Goal: Task Accomplishment & Management: Manage account settings

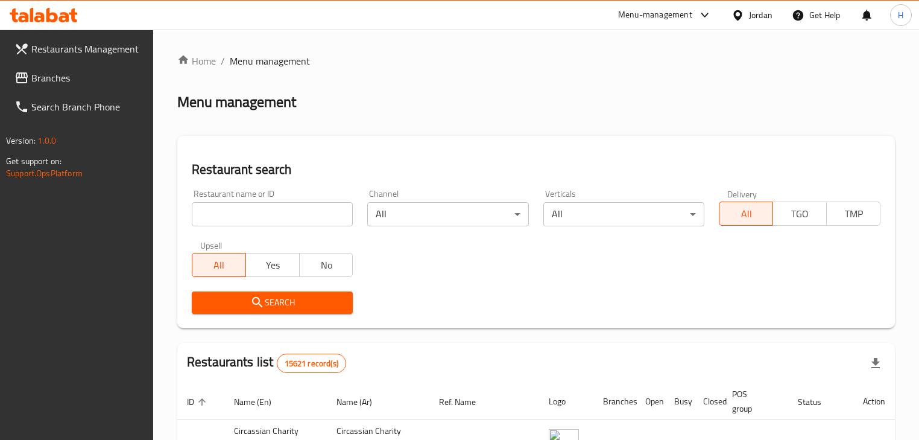
click at [77, 83] on span "Branches" at bounding box center [87, 78] width 113 height 14
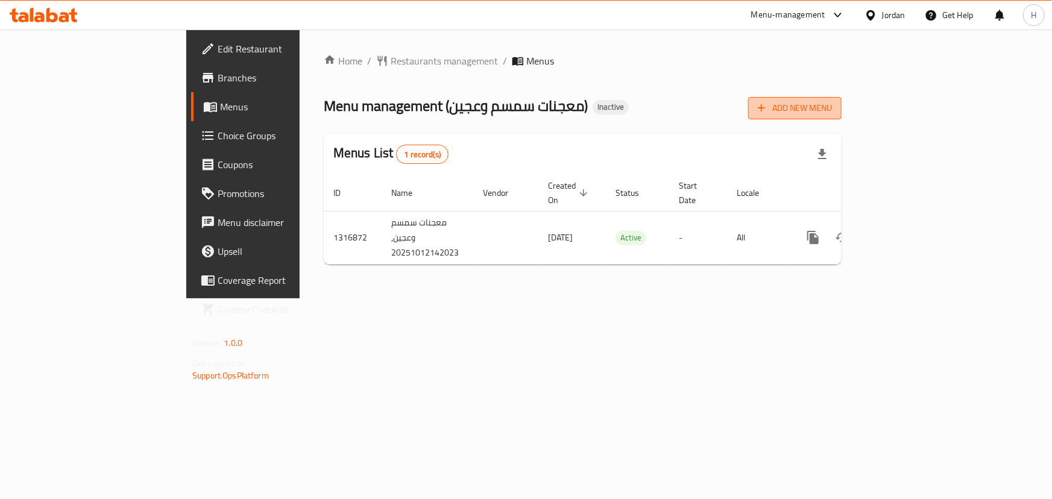
click at [768, 107] on icon "button" at bounding box center [762, 108] width 12 height 12
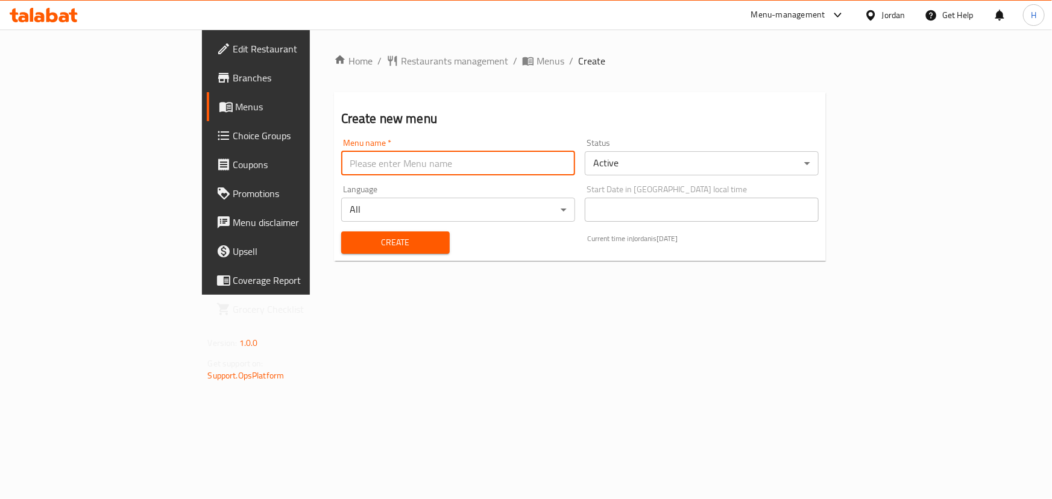
click at [356, 151] on input "text" at bounding box center [458, 163] width 234 height 24
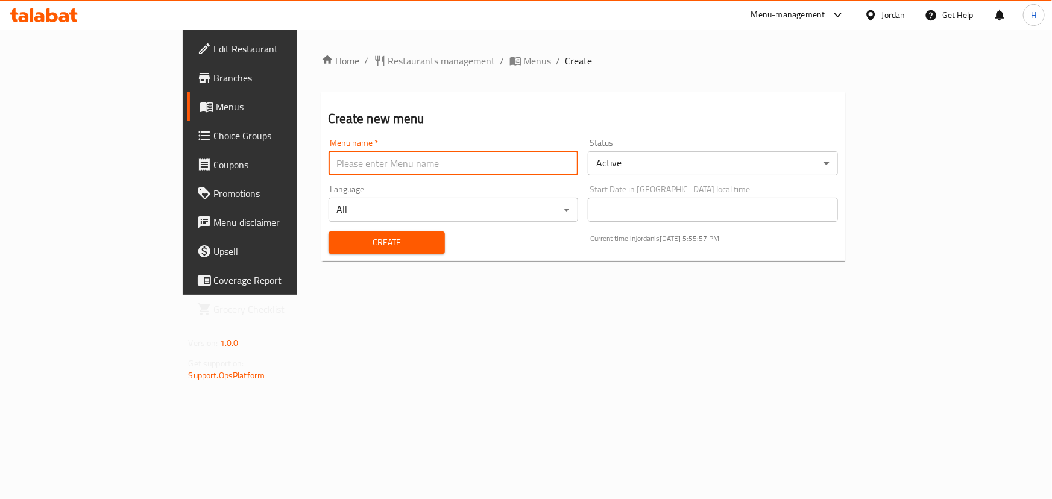
type input "Menu"
click at [338, 235] on span "Create" at bounding box center [386, 242] width 97 height 15
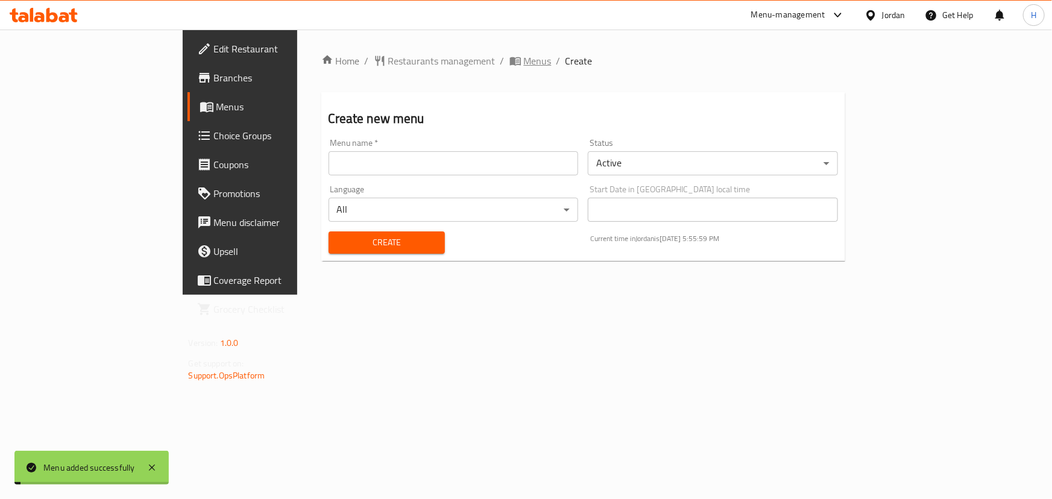
click at [524, 61] on span "Menus" at bounding box center [538, 61] width 28 height 14
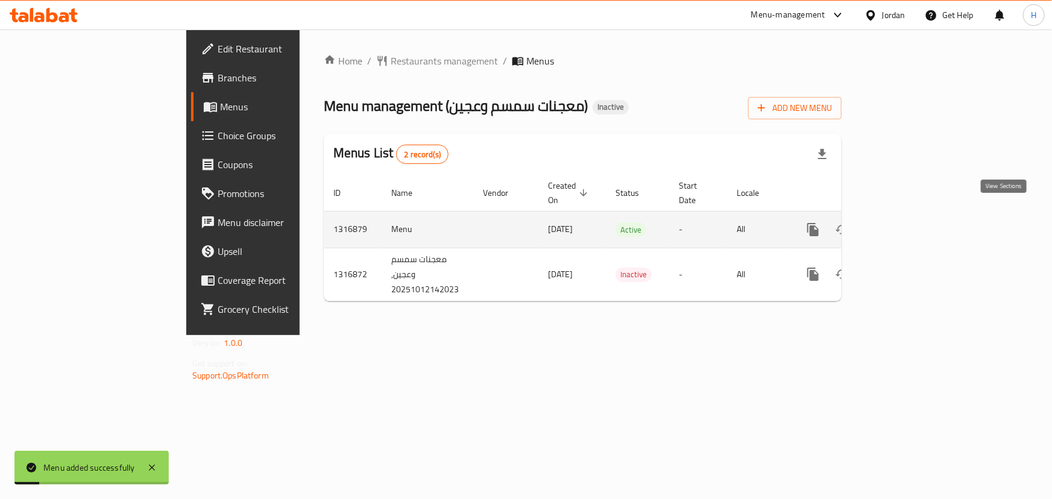
click at [915, 215] on link "enhanced table" at bounding box center [900, 229] width 29 height 29
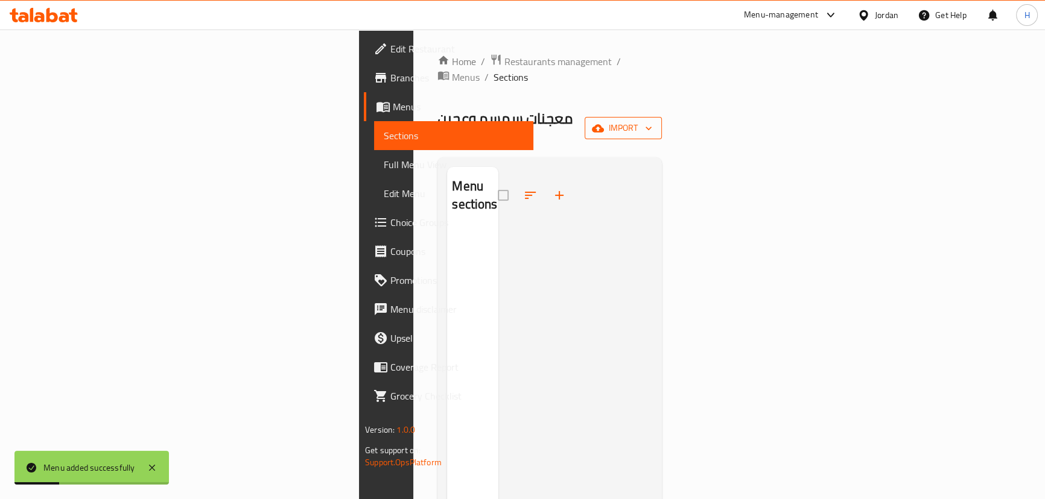
click at [604, 124] on icon "button" at bounding box center [598, 128] width 12 height 8
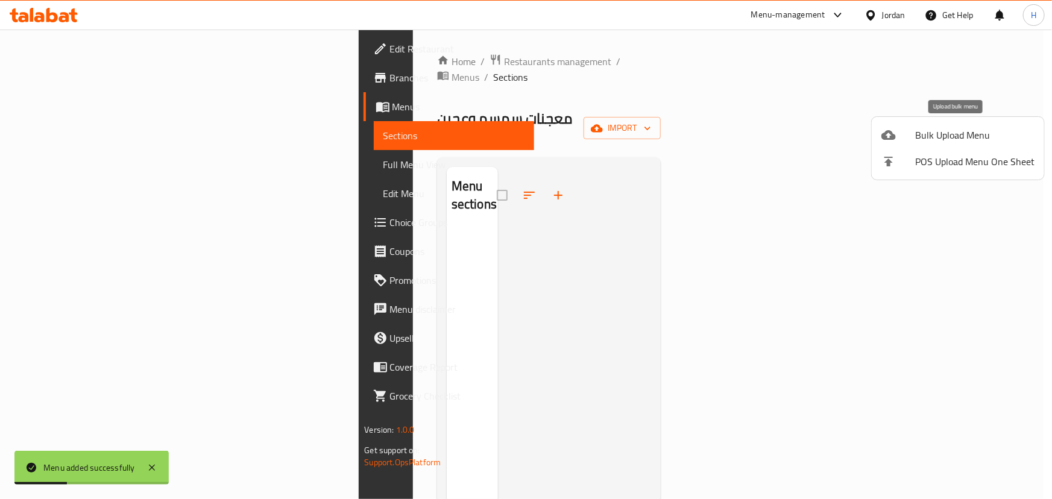
click at [913, 133] on div at bounding box center [899, 135] width 34 height 14
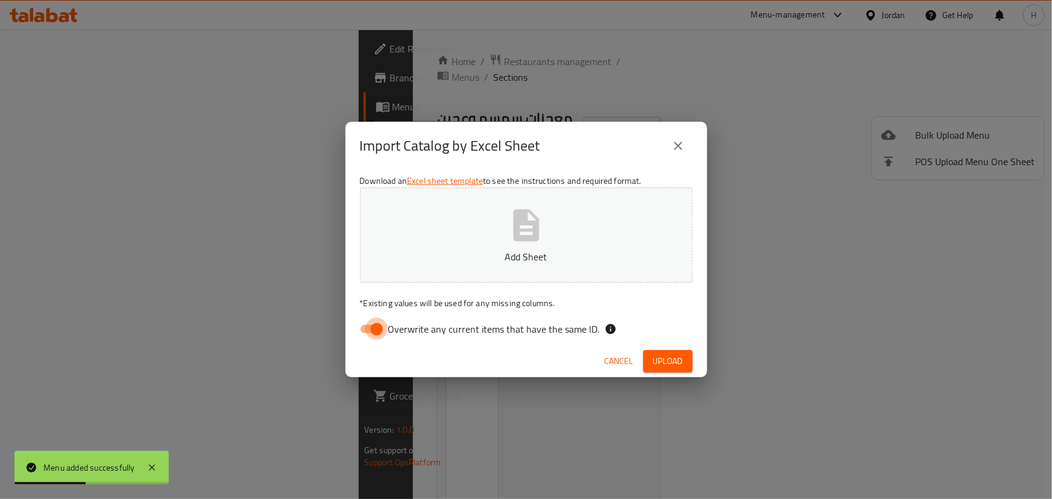
drag, startPoint x: 379, startPoint y: 327, endPoint x: 566, endPoint y: 244, distance: 205.2
click at [380, 327] on input "Overwrite any current items that have the same ID." at bounding box center [377, 329] width 69 height 23
checkbox input "false"
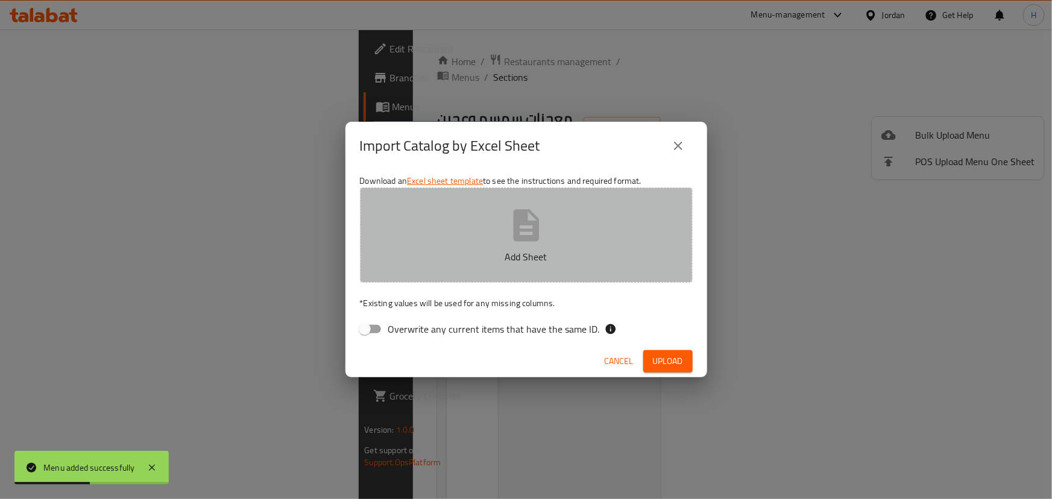
click at [566, 244] on button "Add Sheet" at bounding box center [526, 235] width 333 height 95
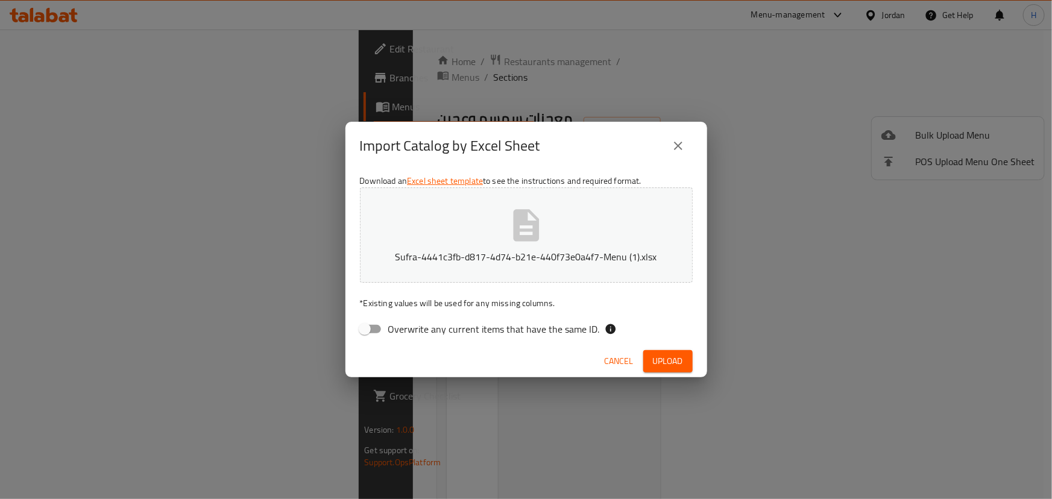
drag, startPoint x: 652, startPoint y: 357, endPoint x: 662, endPoint y: 359, distance: 9.9
click at [653, 356] on span "Upload" at bounding box center [668, 361] width 30 height 15
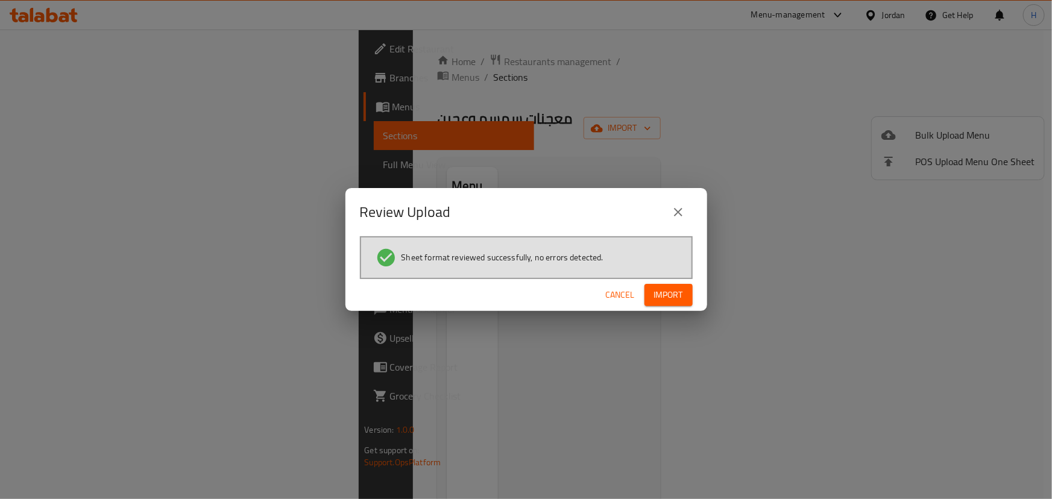
click at [677, 311] on div "Cancel Import" at bounding box center [527, 295] width 362 height 32
click at [677, 303] on button "Import" at bounding box center [669, 295] width 48 height 22
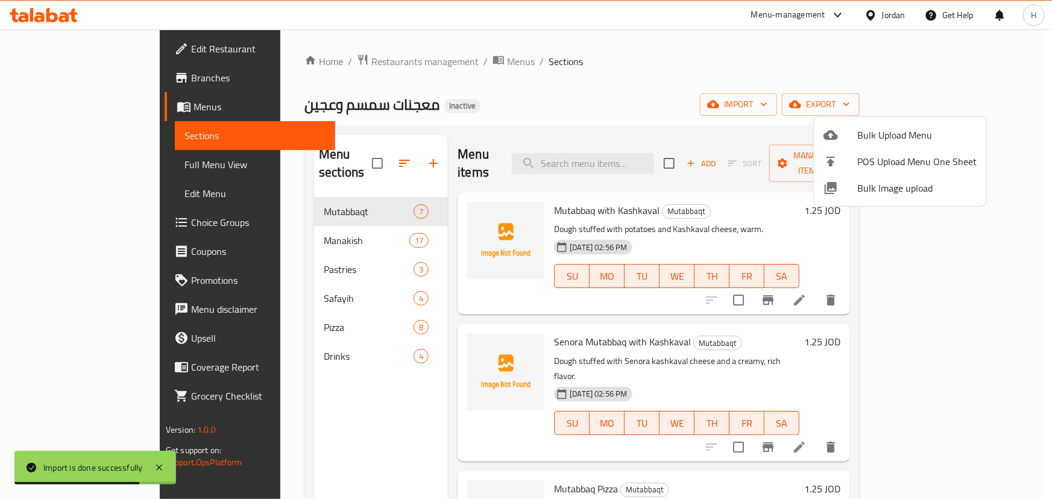
click at [567, 121] on div at bounding box center [526, 249] width 1052 height 499
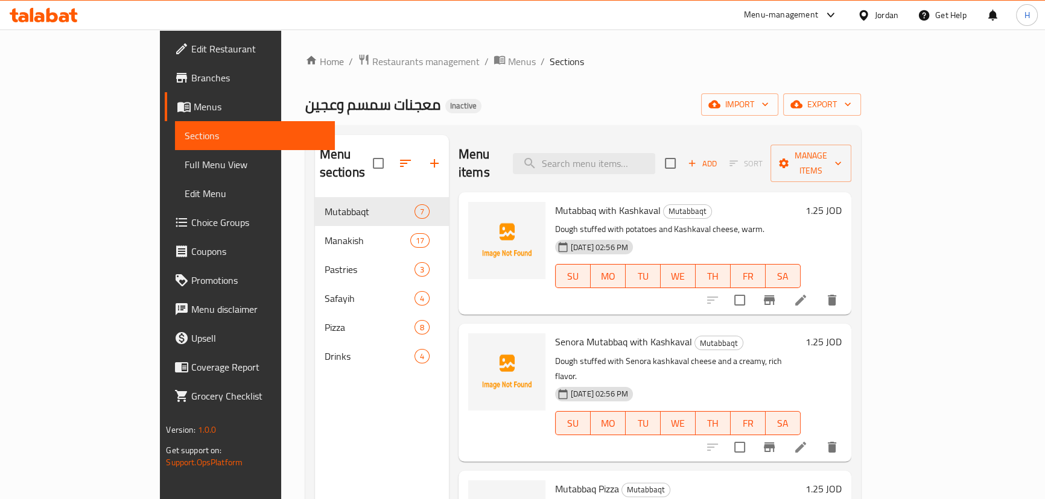
click at [531, 48] on div "Home / Restaurants management / Menus / Sections معجنات سمسم وعجين Inactive imp…" at bounding box center [583, 349] width 604 height 639
drag, startPoint x: 627, startPoint y: 130, endPoint x: 629, endPoint y: 142, distance: 12.8
click at [627, 130] on div "Menu sections Mutabbaqt 7 Manakish 17 Pastries 3 Safayih 4 Pizza 8 Drinks 4 Men…" at bounding box center [582, 384] width 555 height 519
click at [630, 153] on input "search" at bounding box center [584, 163] width 142 height 21
paste input "Small Shami Safayih"
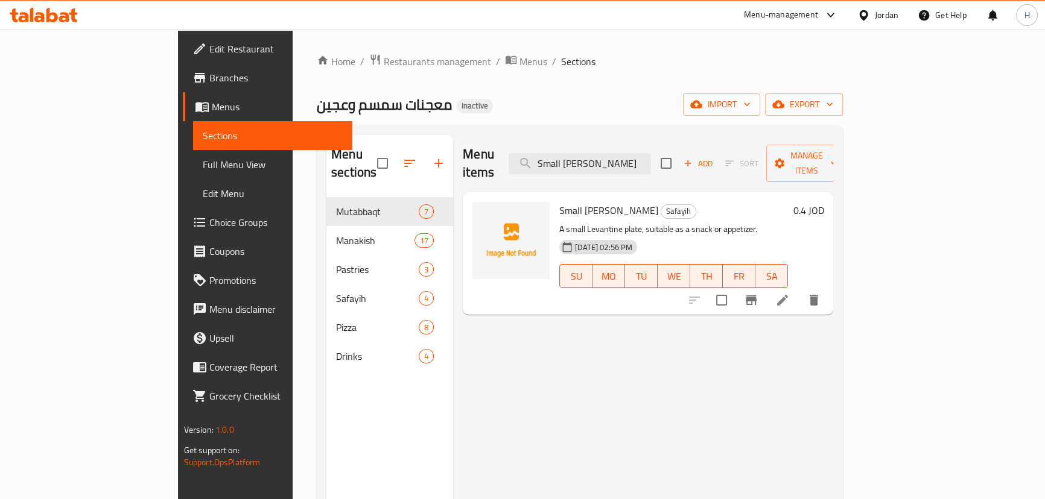
type input "Small Shami Safayih"
drag, startPoint x: 605, startPoint y: 213, endPoint x: 773, endPoint y: 213, distance: 167.7
click at [773, 222] on p "A small Levantine plate, suitable as a snack or appetizer." at bounding box center [673, 229] width 229 height 15
click at [663, 222] on p "A small Levantine plate, suitable as a snack or appetizer." at bounding box center [673, 229] width 229 height 15
drag, startPoint x: 601, startPoint y: 212, endPoint x: 745, endPoint y: 212, distance: 143.5
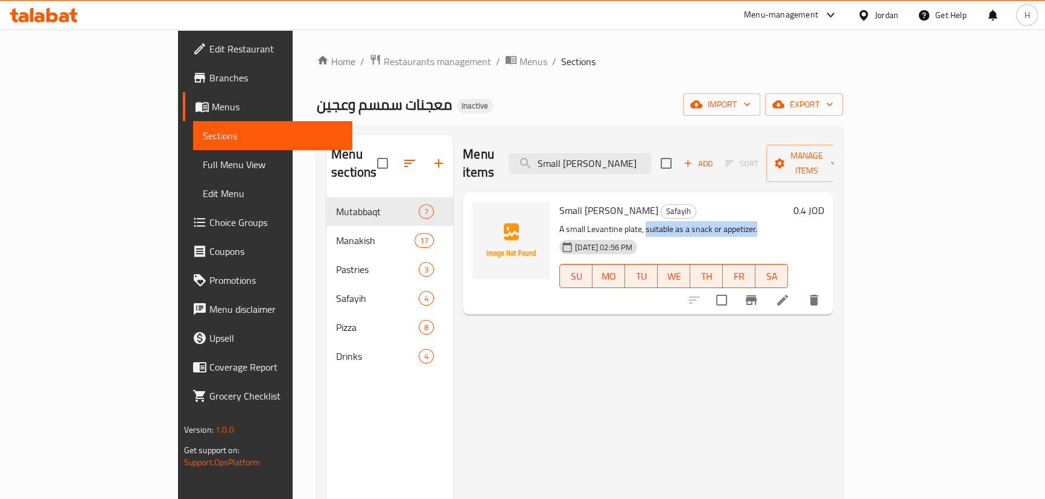
click at [745, 222] on p "A small Levantine plate, suitable as a snack or appetizer." at bounding box center [673, 229] width 229 height 15
click at [818, 295] on icon "delete" at bounding box center [813, 300] width 8 height 11
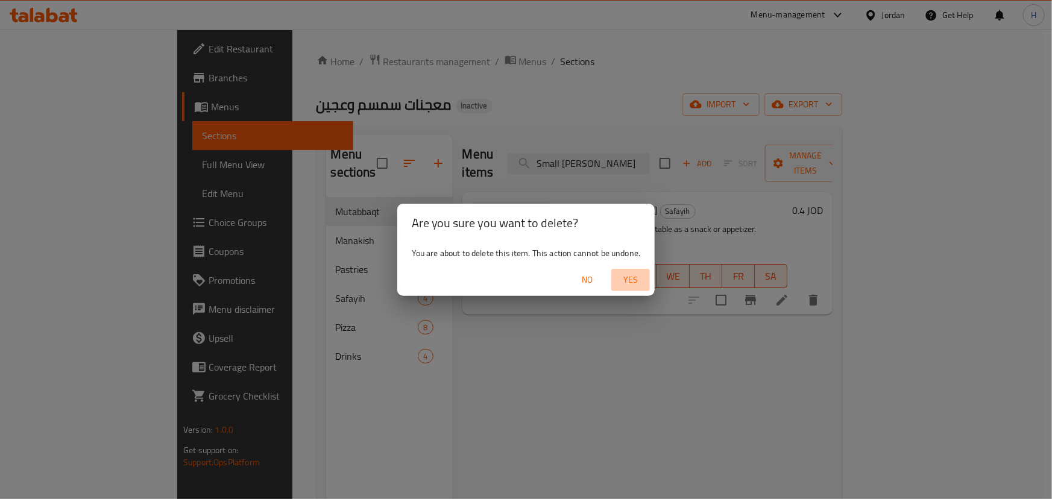
click at [637, 279] on span "Yes" at bounding box center [630, 280] width 29 height 15
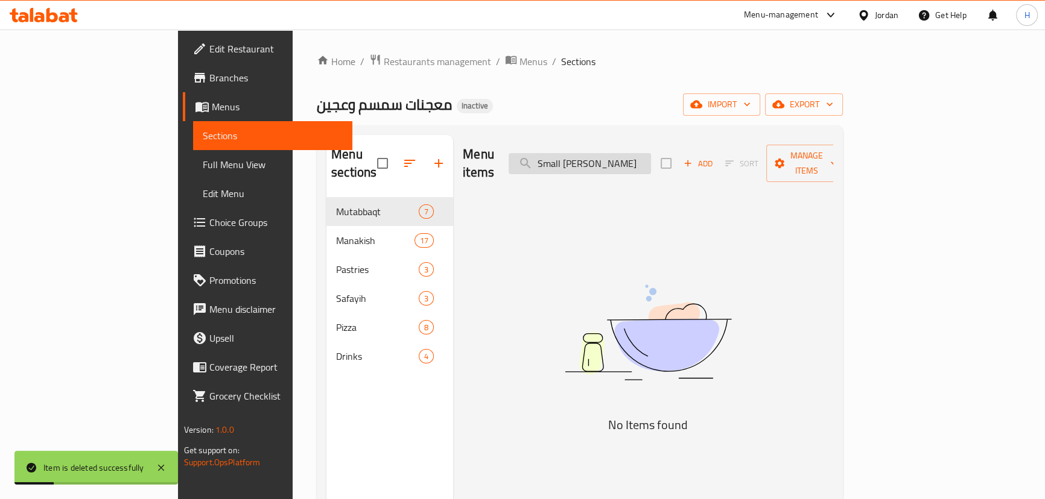
click at [648, 156] on input "Small Shami Safayih" at bounding box center [579, 163] width 142 height 21
paste input "Cream Cheese"
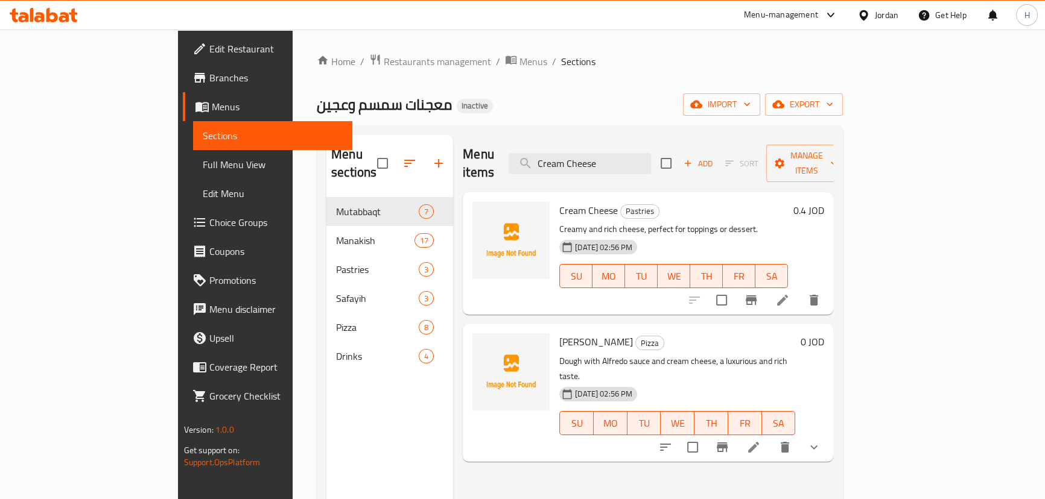
type input "Cream Cheese"
click at [818, 295] on icon "delete" at bounding box center [813, 300] width 8 height 11
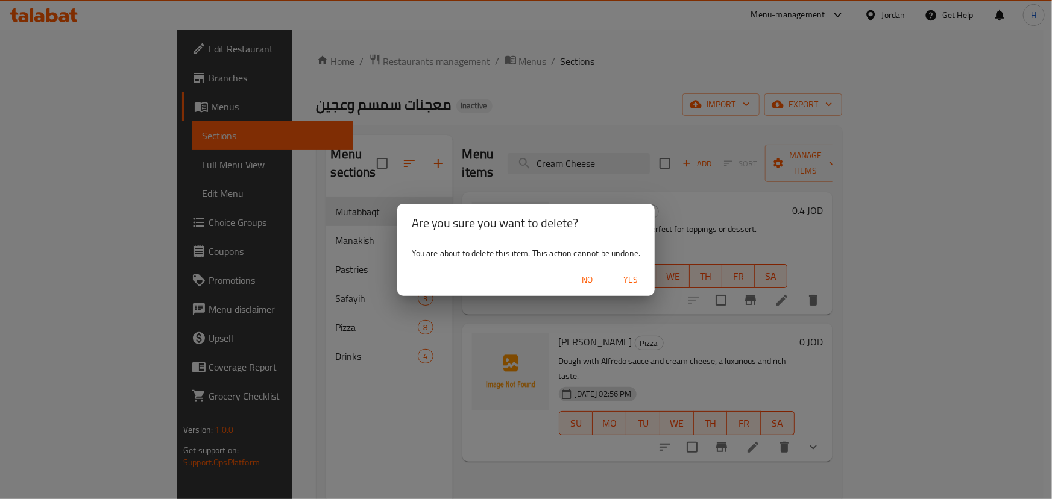
click at [626, 282] on span "Yes" at bounding box center [630, 280] width 29 height 15
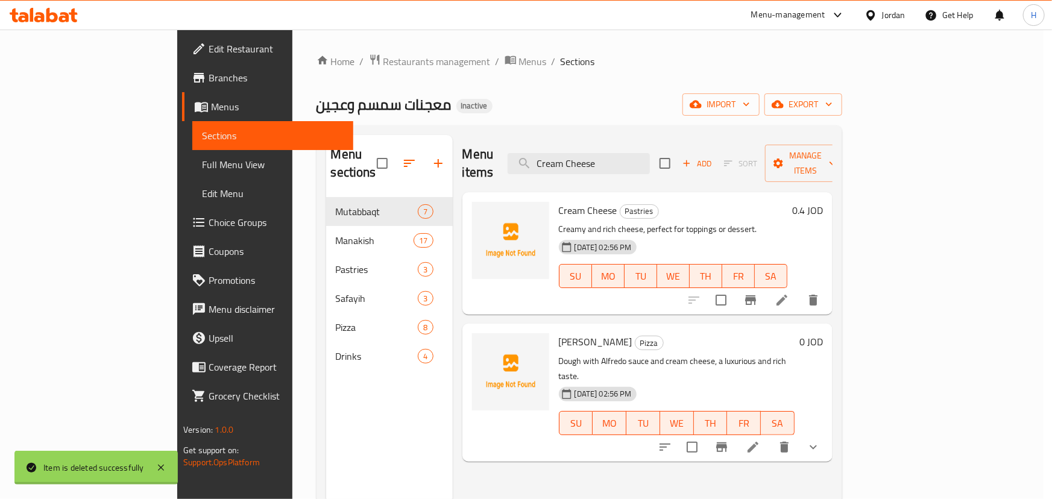
click at [792, 225] on div "Cream Cheese Pastries Creamy and rich cheese, perfect for toppings or dessert. …" at bounding box center [673, 253] width 238 height 113
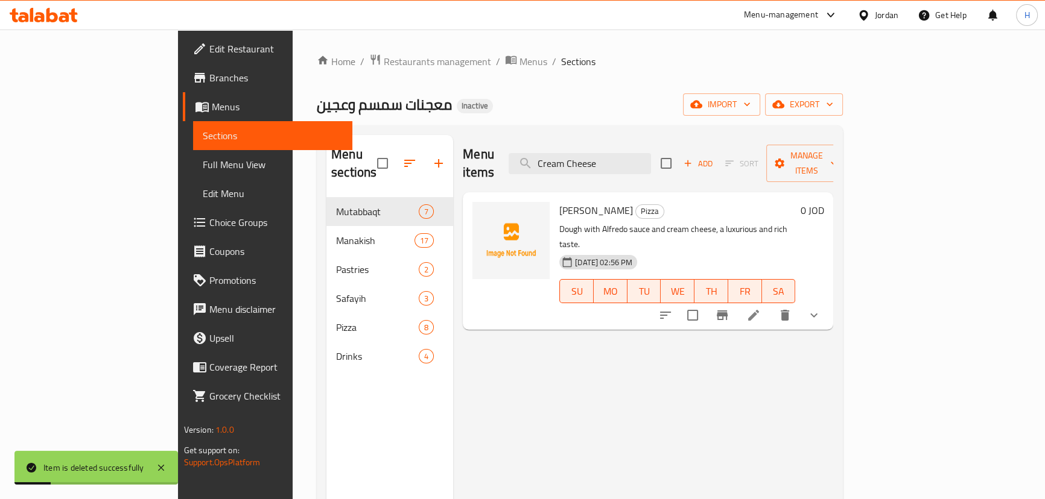
click at [639, 168] on div "Menu items Cream Cheese Add Sort Manage items" at bounding box center [648, 163] width 370 height 57
click at [645, 157] on input "Cream Cheese" at bounding box center [579, 163] width 142 height 21
click at [691, 84] on div "Home / Restaurants management / Menus / Sections معجنات سمسم وعجين Inactive imp…" at bounding box center [580, 349] width 526 height 590
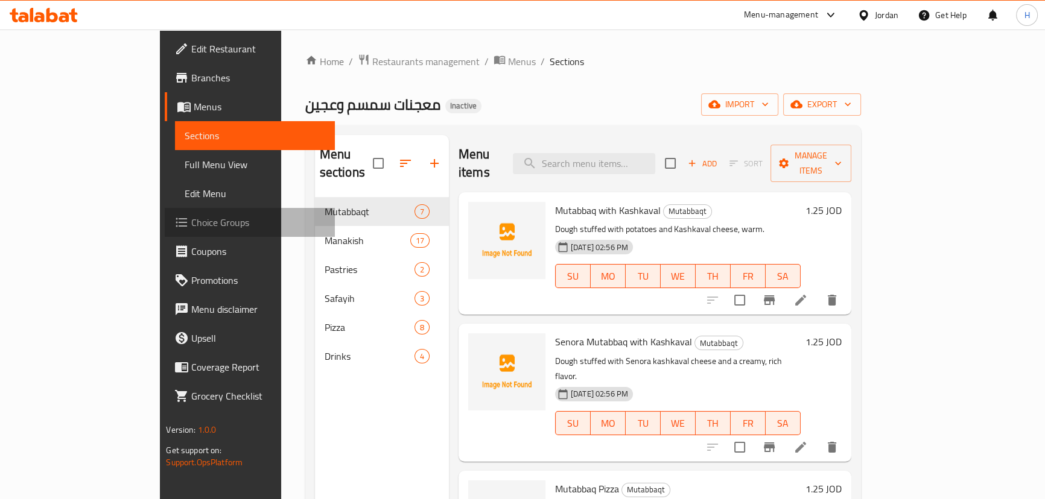
click at [191, 230] on span "Choice Groups" at bounding box center [257, 222] width 133 height 14
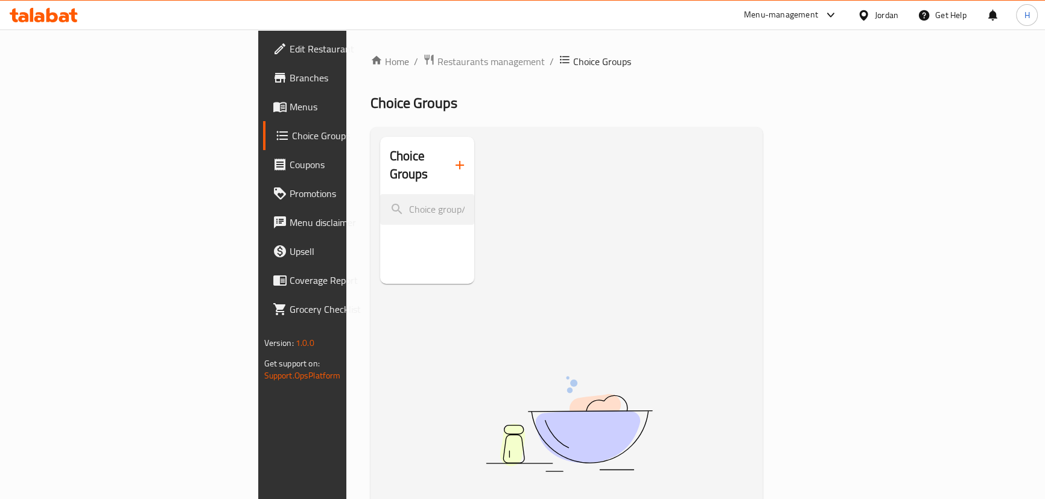
click at [263, 115] on link "Menus" at bounding box center [347, 106] width 169 height 29
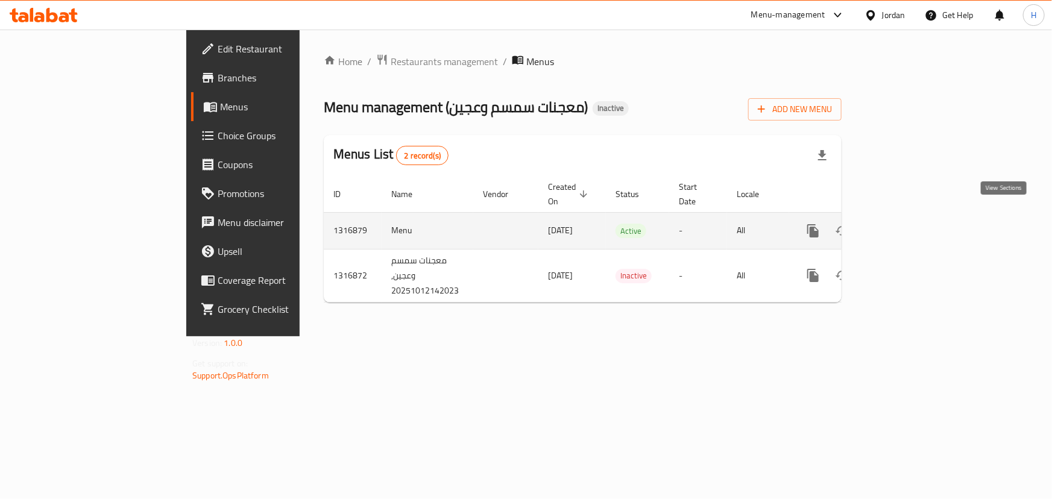
click at [908, 224] on icon "enhanced table" at bounding box center [900, 231] width 14 height 14
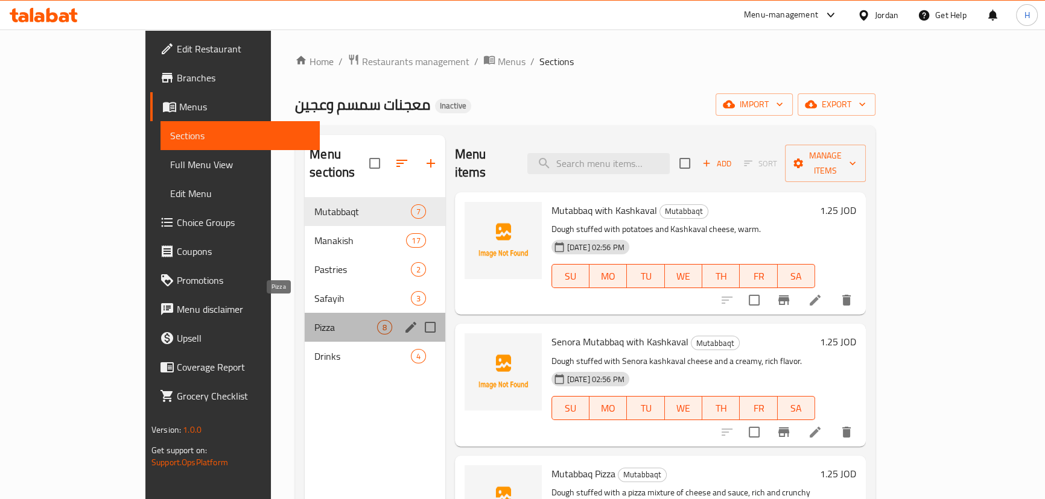
click at [314, 320] on span "Pizza" at bounding box center [345, 327] width 62 height 14
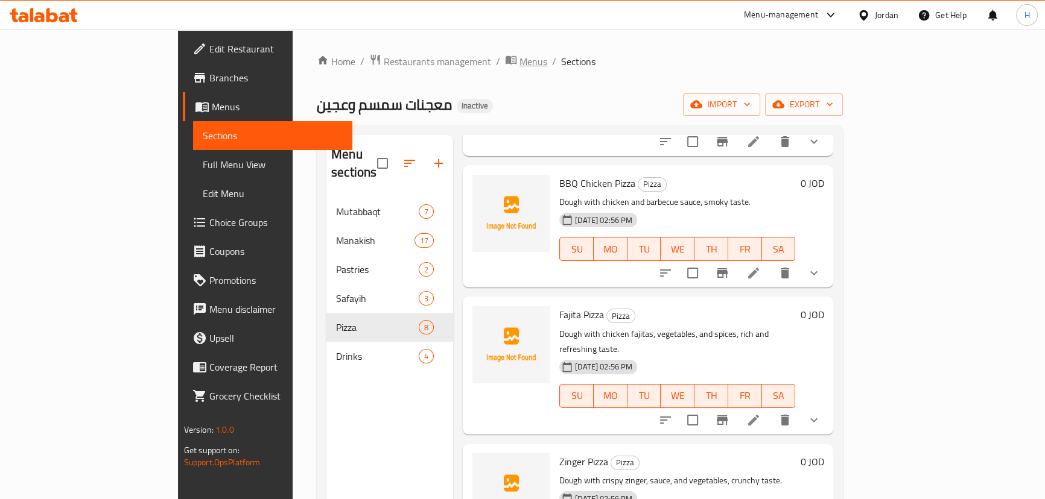
click at [519, 63] on span "Menus" at bounding box center [533, 61] width 28 height 14
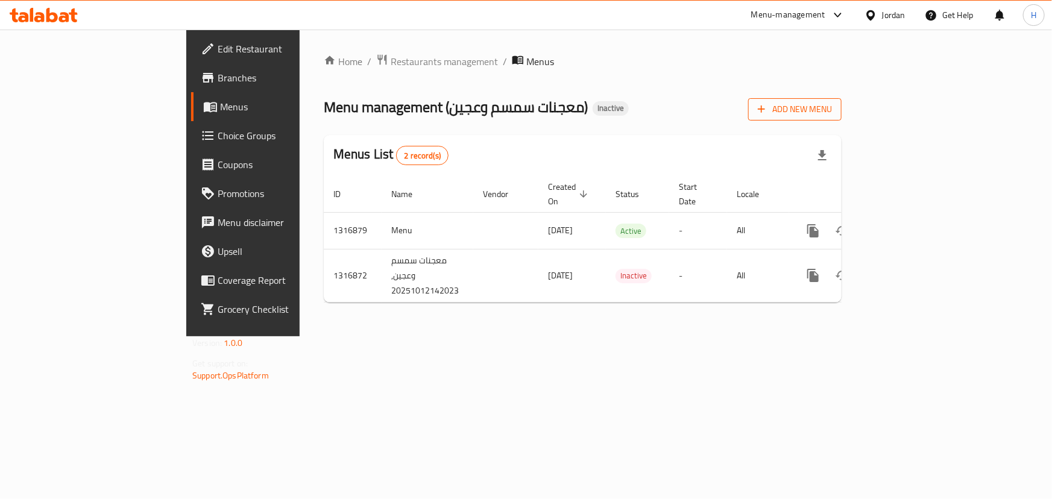
click at [832, 110] on span "Add New Menu" at bounding box center [795, 109] width 74 height 15
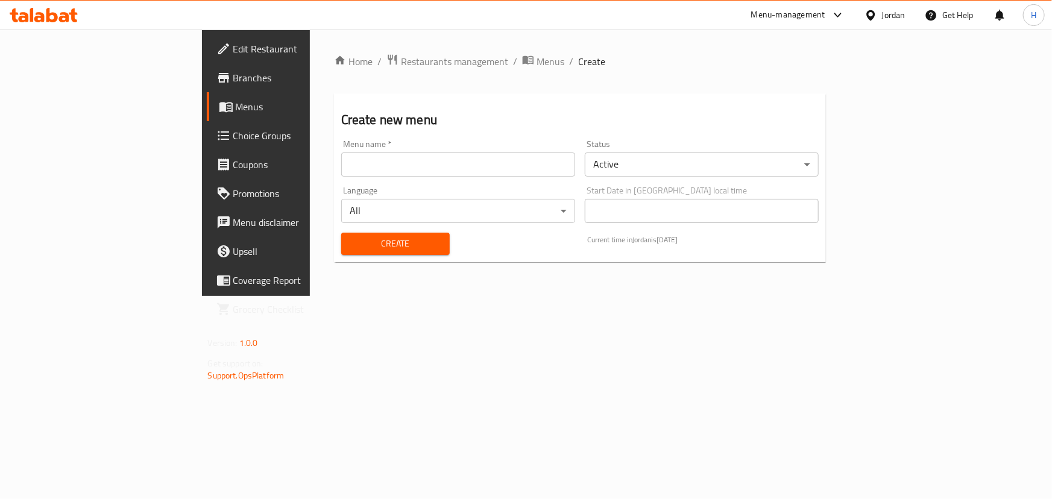
click at [501, 154] on input "text" at bounding box center [458, 165] width 234 height 24
type input "Menu"
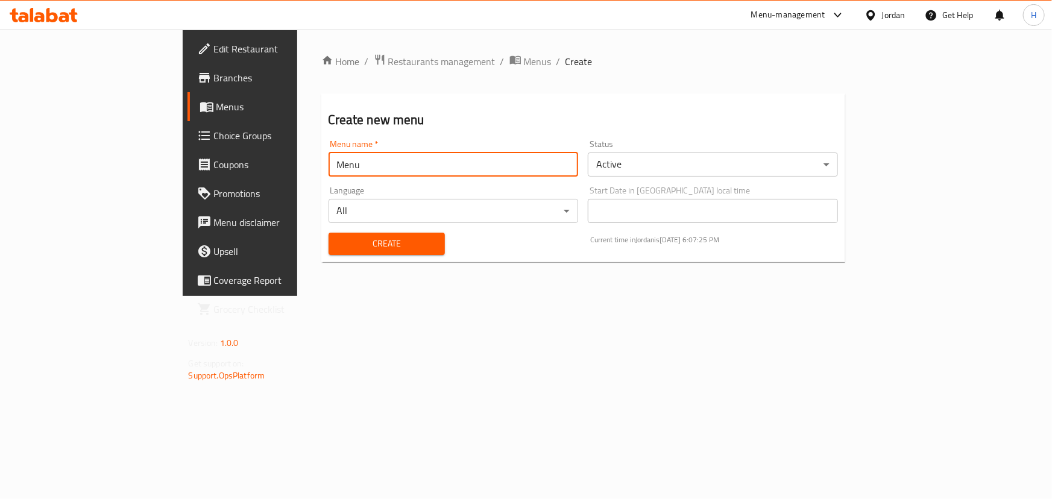
click at [338, 241] on span "Create" at bounding box center [386, 243] width 97 height 15
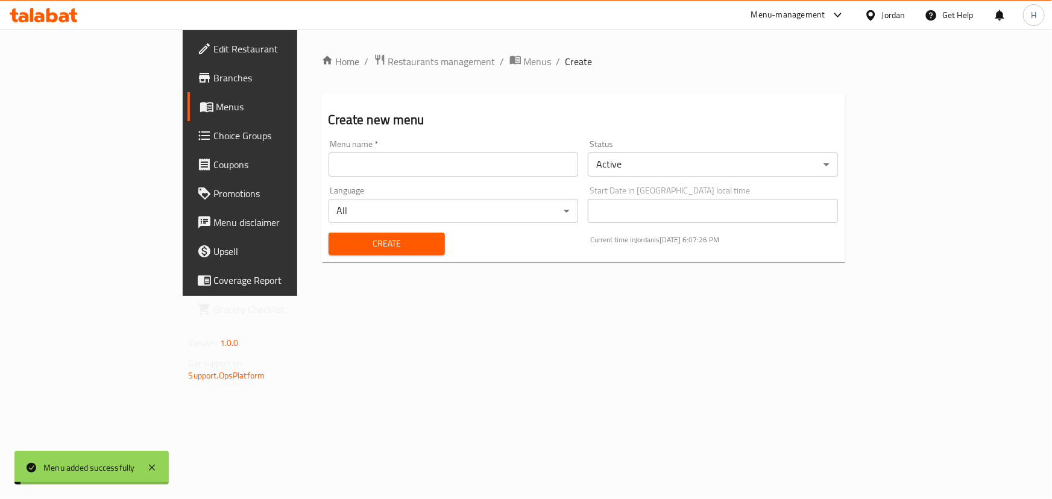
click at [524, 57] on span "Menus" at bounding box center [538, 61] width 28 height 14
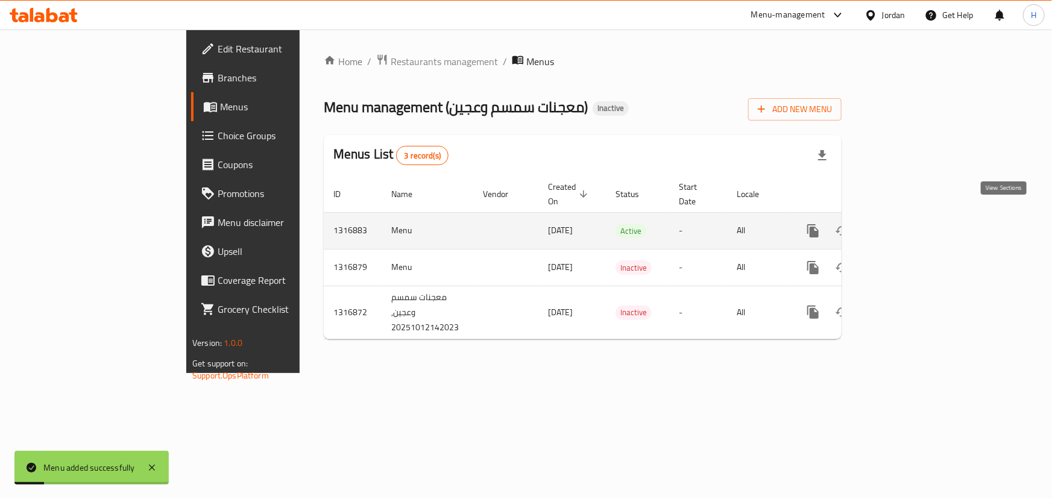
click at [908, 224] on icon "enhanced table" at bounding box center [900, 231] width 14 height 14
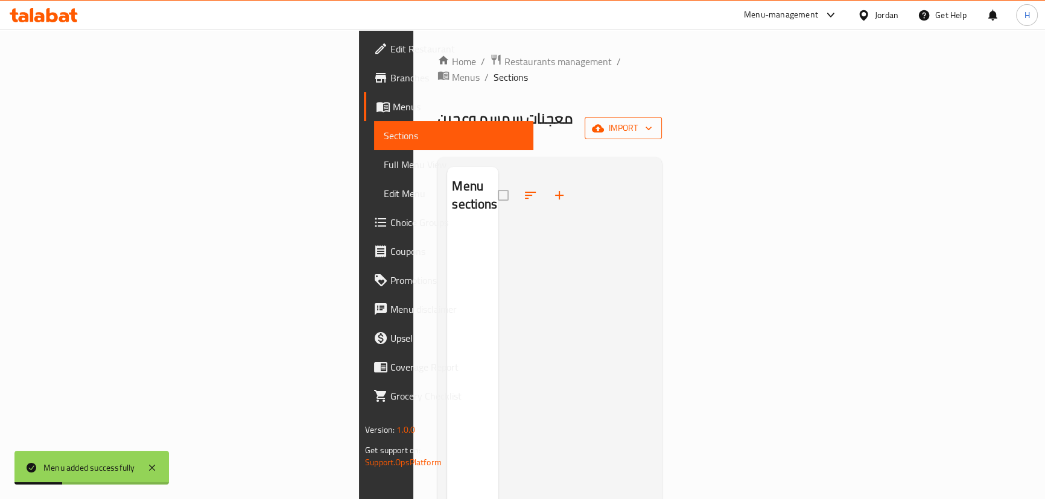
click at [652, 121] on span "import" at bounding box center [623, 128] width 58 height 15
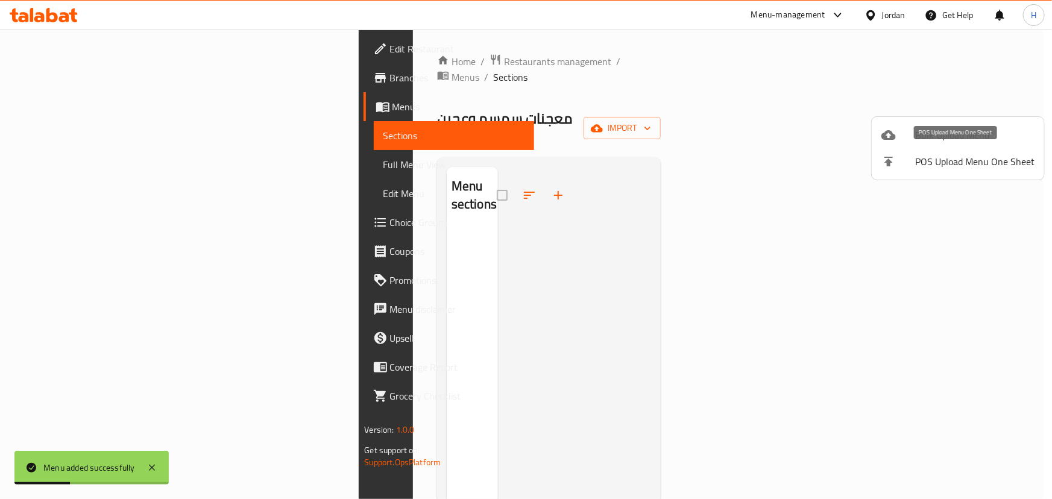
click at [917, 123] on li "Bulk Upload Menu" at bounding box center [958, 135] width 172 height 27
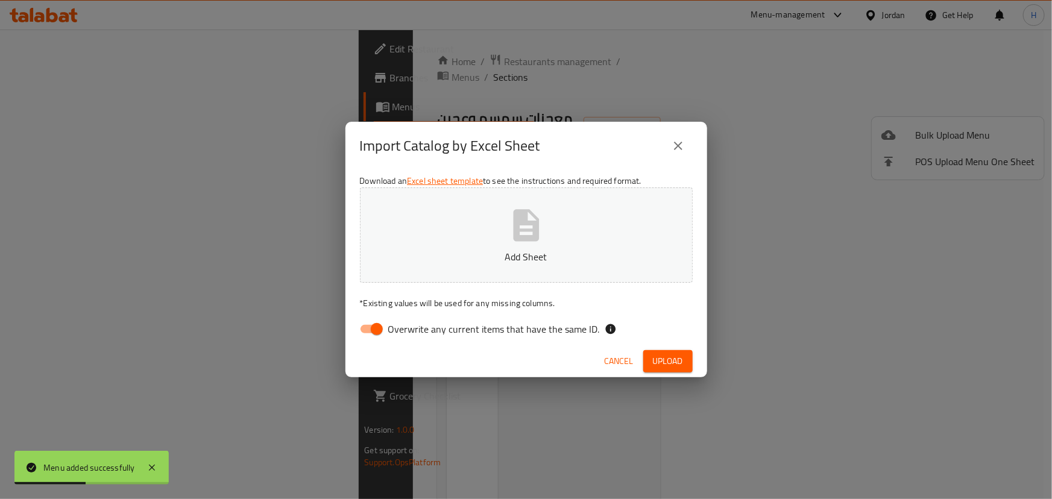
drag, startPoint x: 392, startPoint y: 328, endPoint x: 411, endPoint y: 317, distance: 22.4
click at [393, 326] on span "Overwrite any current items that have the same ID." at bounding box center [494, 329] width 212 height 14
click at [393, 326] on input "Overwrite any current items that have the same ID." at bounding box center [377, 329] width 69 height 23
checkbox input "false"
click at [668, 362] on span "Upload" at bounding box center [668, 361] width 30 height 15
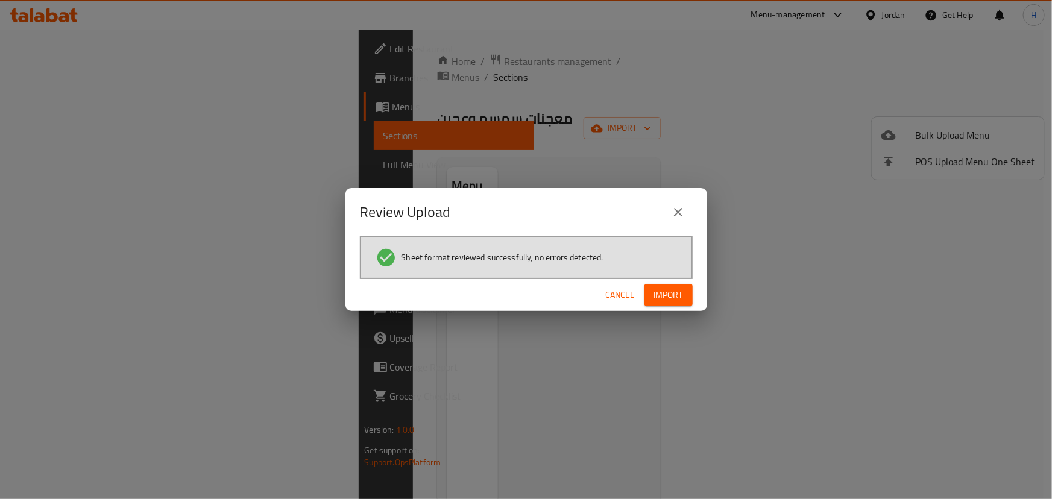
click at [679, 297] on span "Import" at bounding box center [668, 295] width 29 height 15
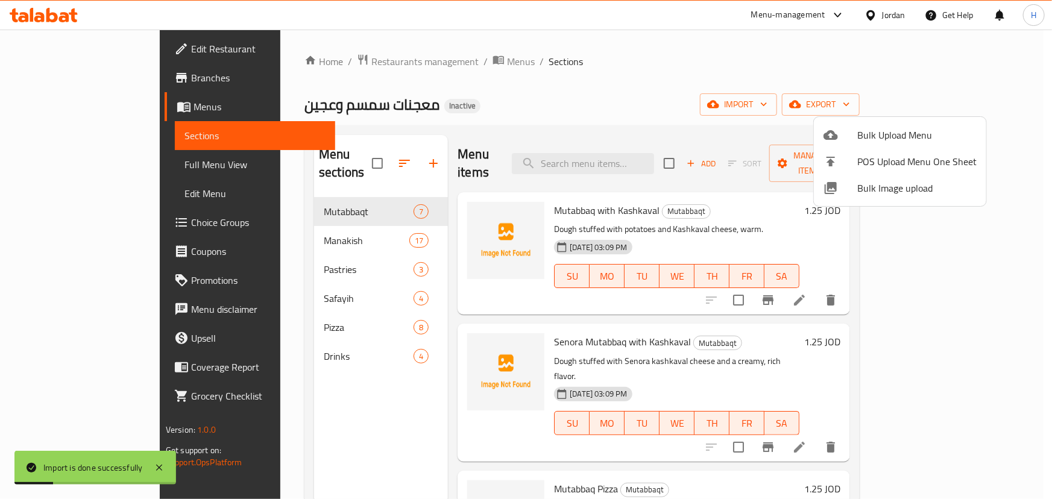
click at [507, 89] on div at bounding box center [526, 249] width 1052 height 499
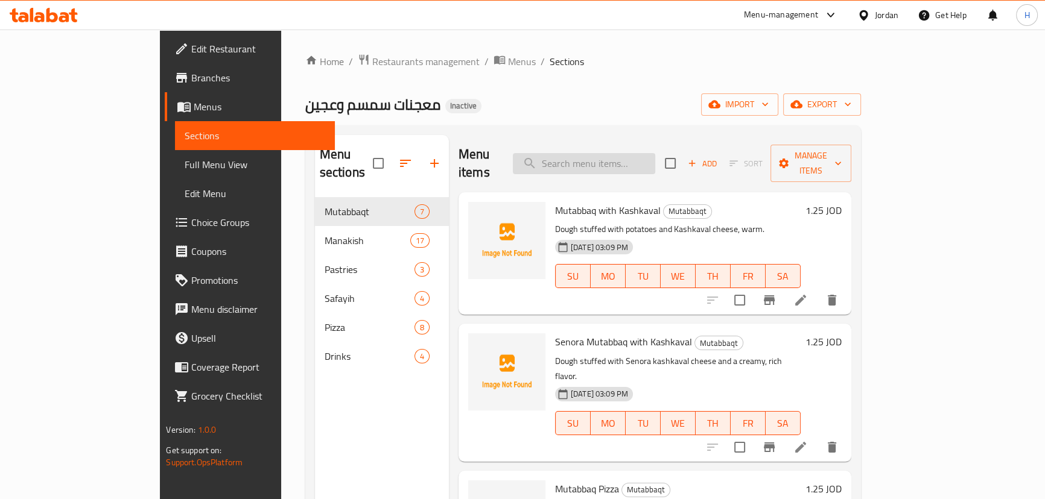
click at [619, 153] on input "search" at bounding box center [584, 163] width 142 height 21
paste input "Cream Cheese"
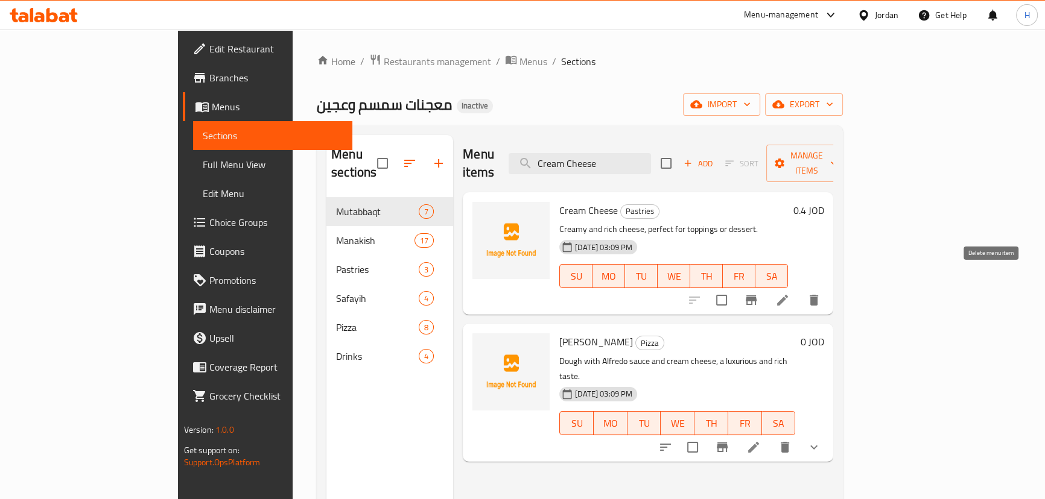
type input "Cream Cheese"
click at [818, 295] on icon "delete" at bounding box center [813, 300] width 8 height 11
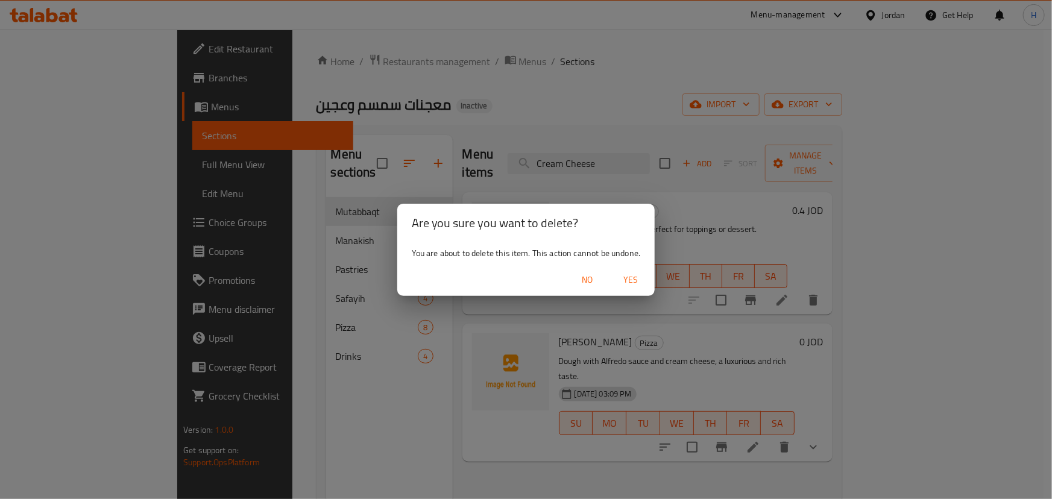
click at [630, 276] on span "Yes" at bounding box center [630, 280] width 29 height 15
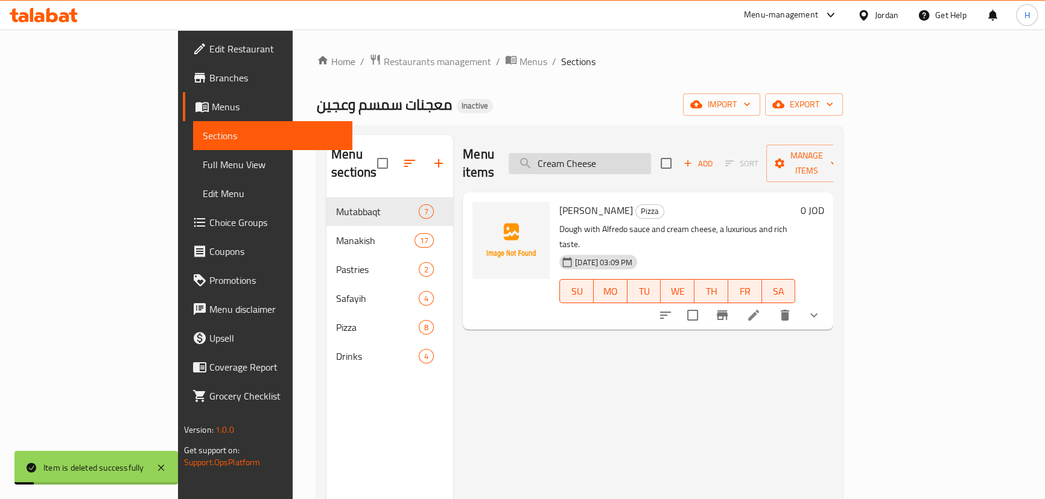
click at [641, 157] on input "Cream Cheese" at bounding box center [579, 163] width 142 height 21
paste input "Small Shami Safayih"
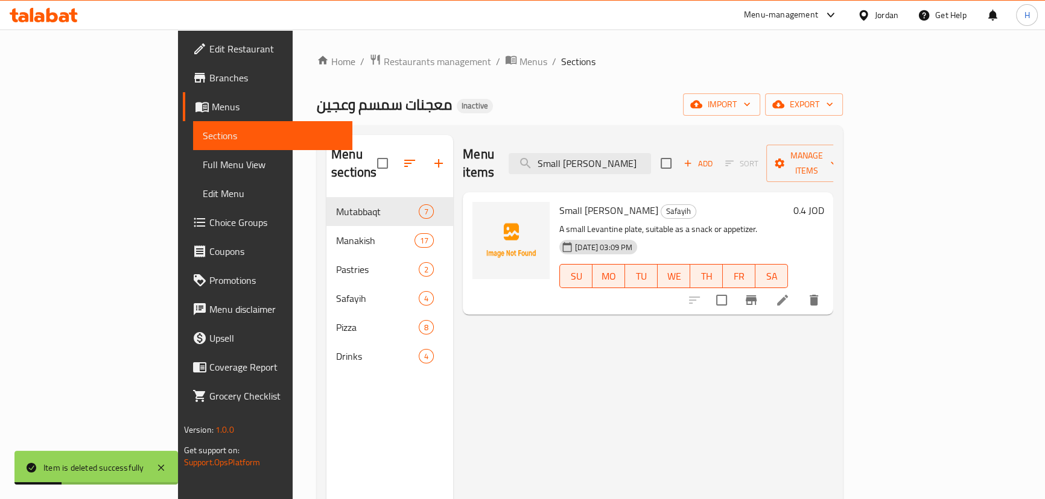
type input "Small Shami Safayih"
click at [818, 295] on icon "delete" at bounding box center [813, 300] width 8 height 11
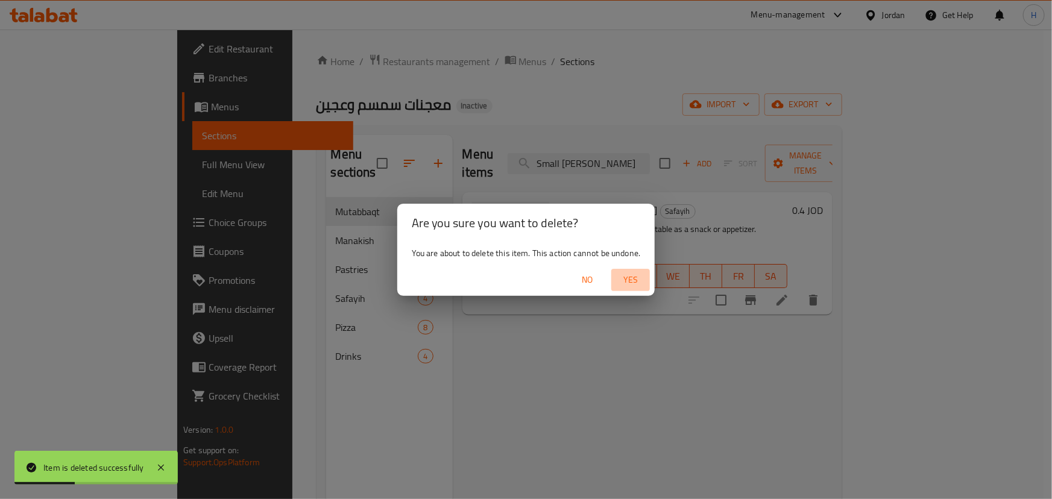
click at [629, 279] on span "Yes" at bounding box center [630, 280] width 29 height 15
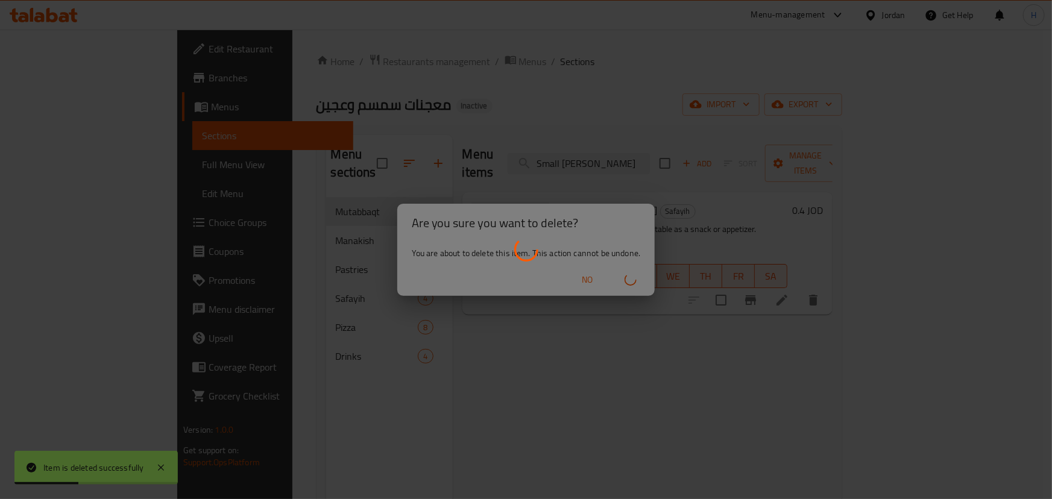
click at [639, 326] on div at bounding box center [526, 249] width 1052 height 499
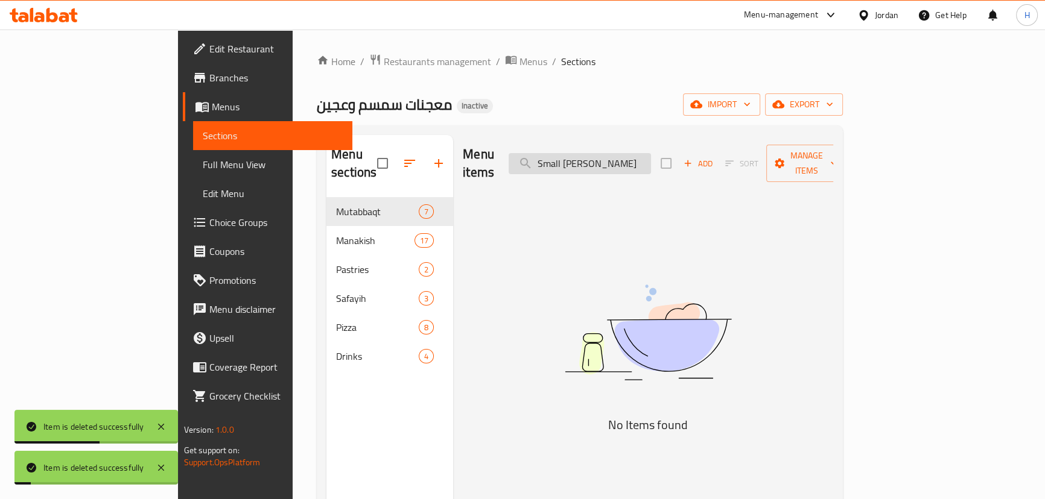
click at [651, 164] on input "Small Shami Safayih" at bounding box center [579, 163] width 142 height 21
click at [661, 125] on div "Menu sections Mutabbaqt 7 Manakish 17 Pastries 2 Safayih 3 Pizza 8 Drinks 4 Men…" at bounding box center [580, 384] width 526 height 519
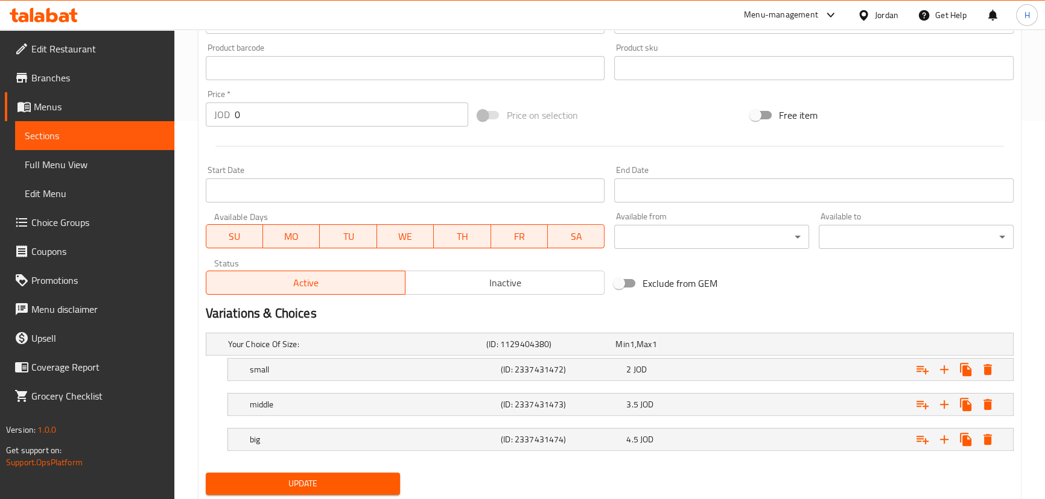
scroll to position [413, 0]
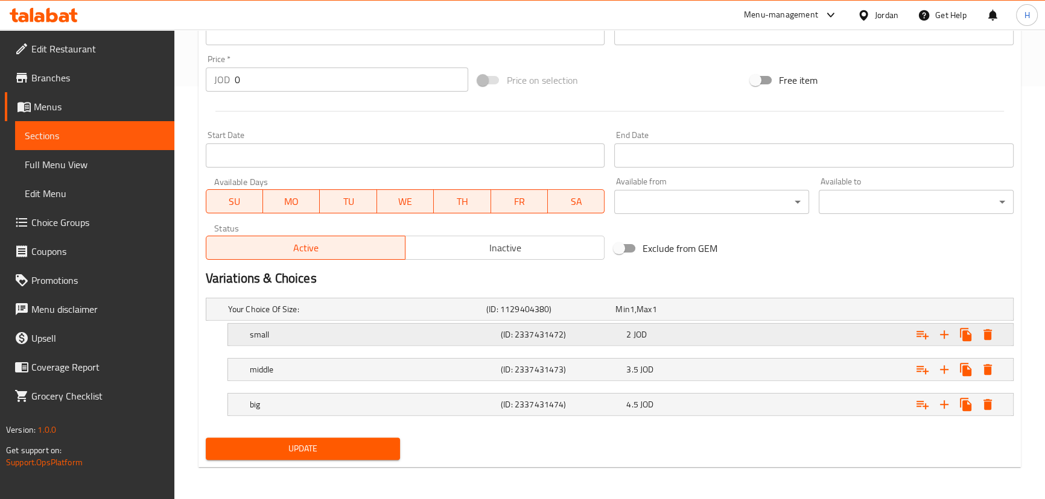
click at [414, 344] on div "small (ID: 2337431472) 2 JOD" at bounding box center [623, 334] width 753 height 27
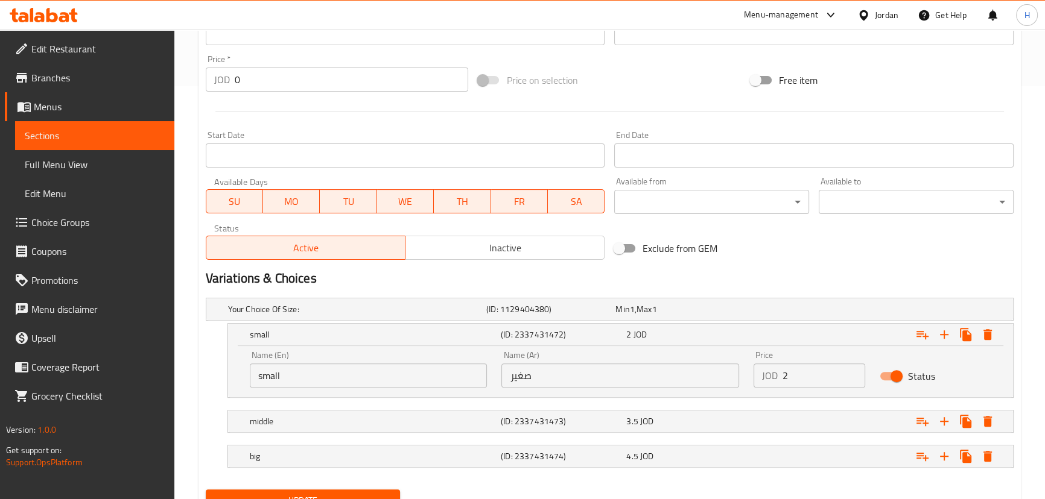
scroll to position [465, 0]
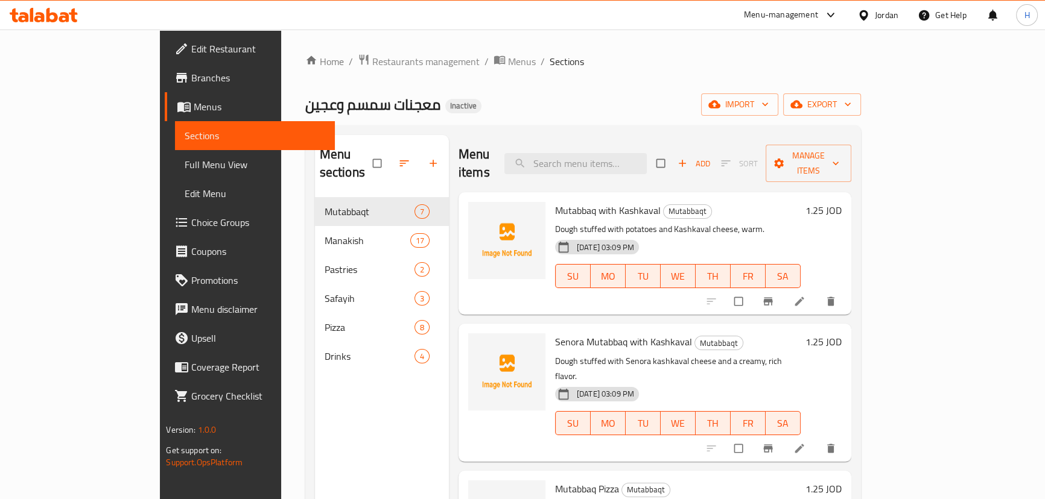
click at [185, 168] on span "Full Menu View" at bounding box center [255, 164] width 140 height 14
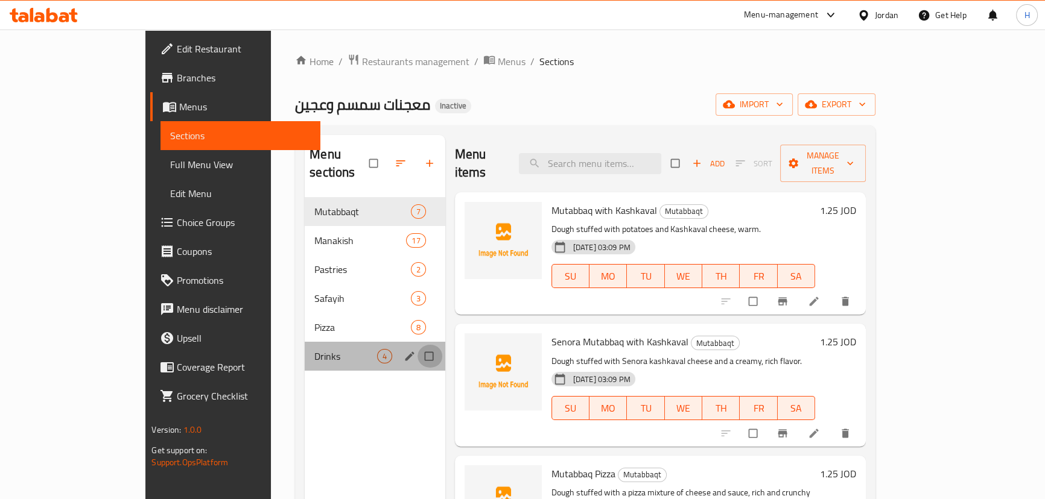
click at [417, 345] on input "Menu sections" at bounding box center [429, 356] width 25 height 23
checkbox input "true"
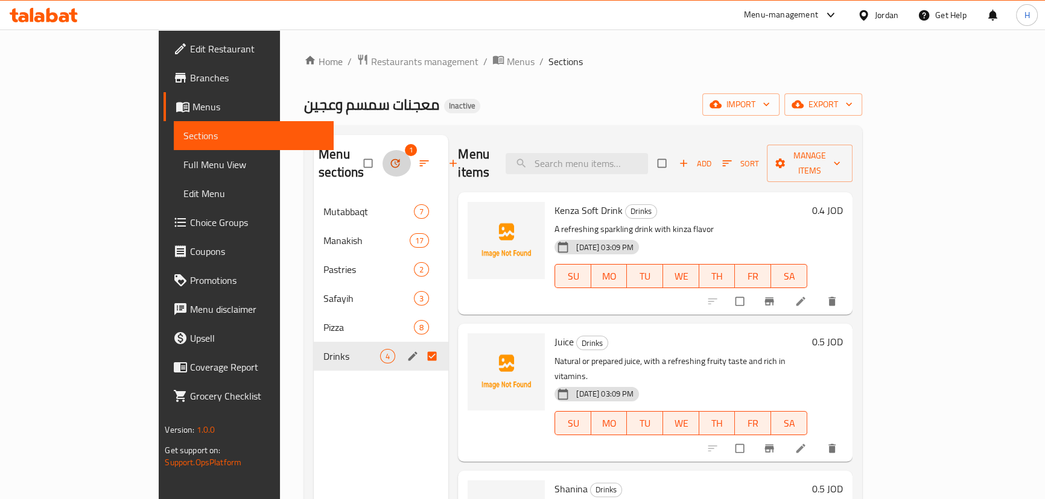
click at [391, 159] on icon "button" at bounding box center [395, 163] width 9 height 9
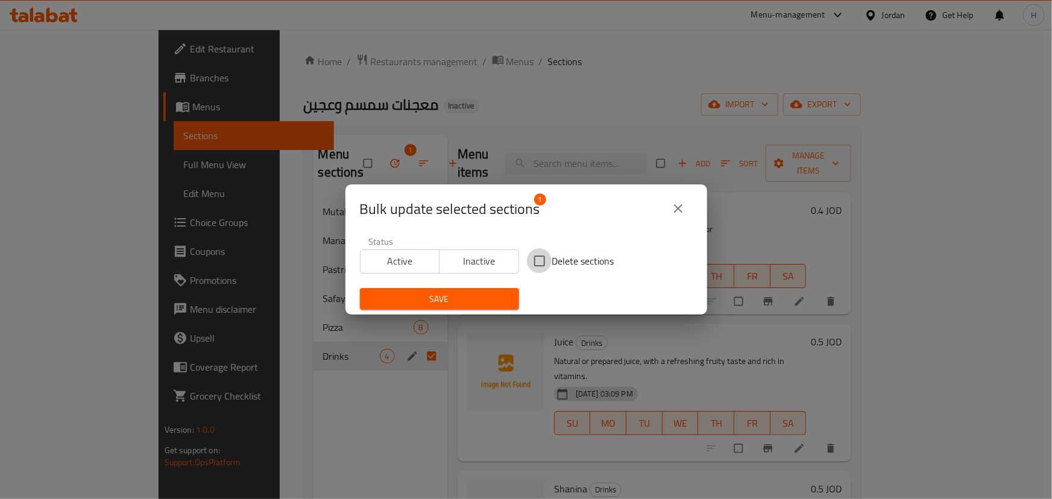
click at [530, 265] on input "Delete sections" at bounding box center [539, 260] width 25 height 25
checkbox input "true"
click at [674, 209] on icon "close" at bounding box center [678, 208] width 14 height 14
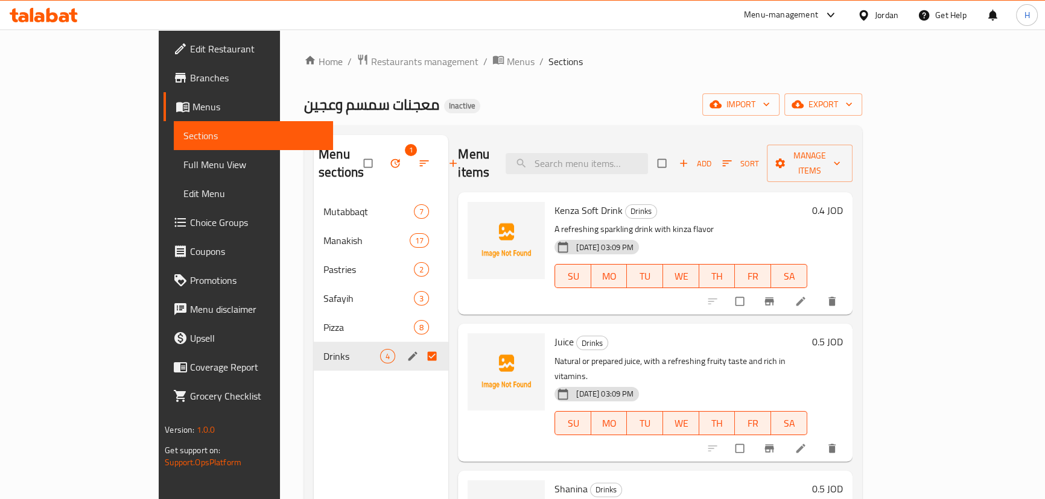
click at [674, 222] on p "A refreshing sparkling drink with kinza flavor" at bounding box center [680, 229] width 253 height 15
click at [389, 157] on icon "button" at bounding box center [395, 163] width 12 height 12
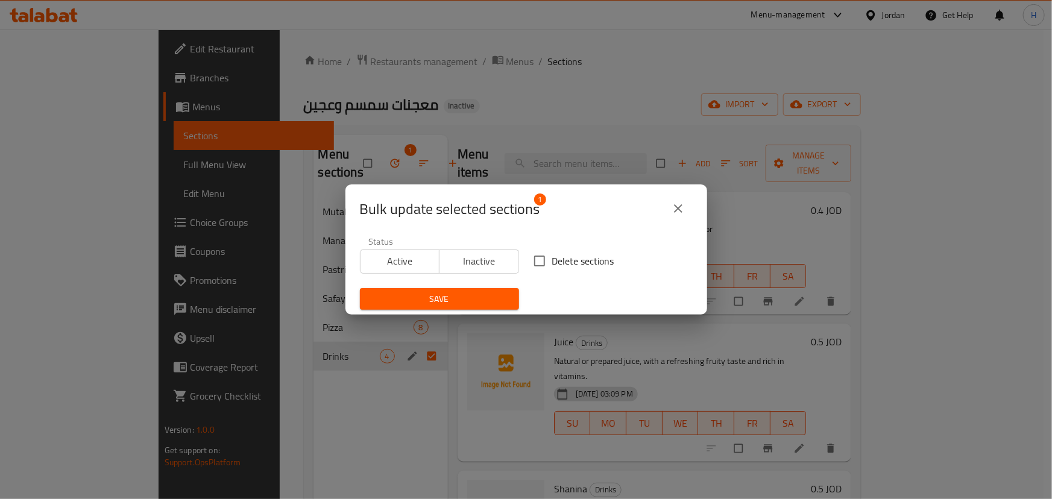
drag, startPoint x: 537, startPoint y: 254, endPoint x: 486, endPoint y: 302, distance: 70.0
click at [537, 254] on input "Delete sections" at bounding box center [539, 260] width 25 height 25
checkbox input "true"
click at [456, 305] on span "Save" at bounding box center [440, 299] width 140 height 15
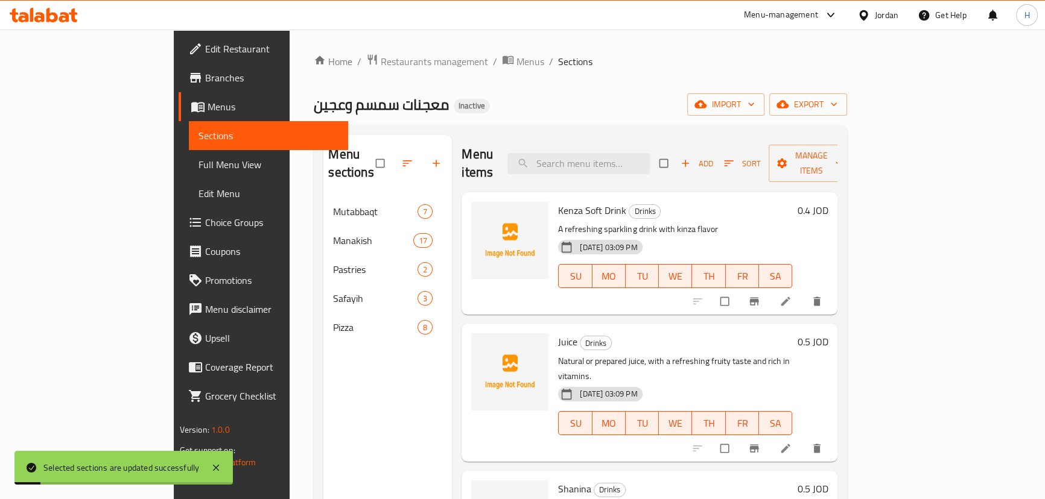
click at [323, 395] on div "Menu sections Mutabbaqt 7 Manakish 17 Pastries 2 Safayih 3 Pizza 8" at bounding box center [387, 384] width 128 height 499
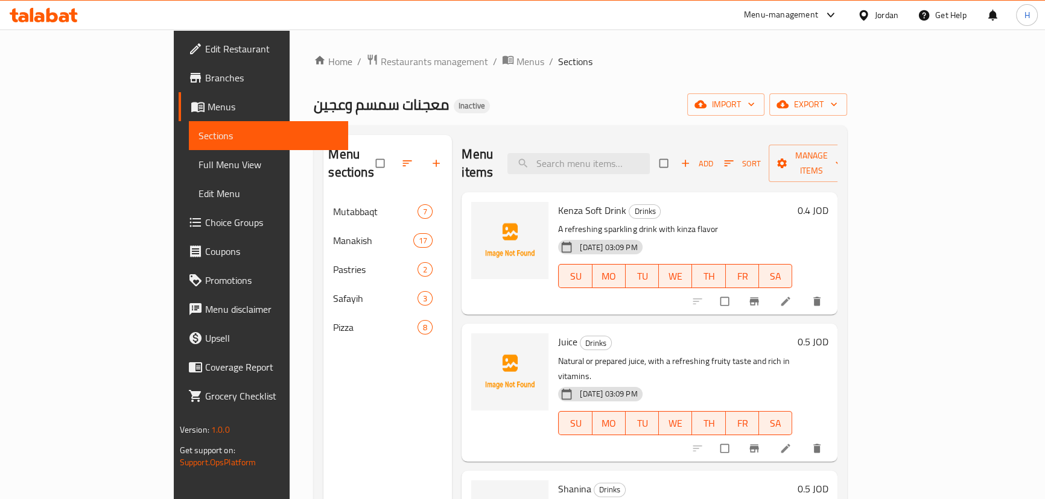
click at [340, 400] on div "Menu sections Mutabbaqt 7 Manakish 17 Pastries 2 Safayih 3 Pizza 8" at bounding box center [387, 384] width 128 height 499
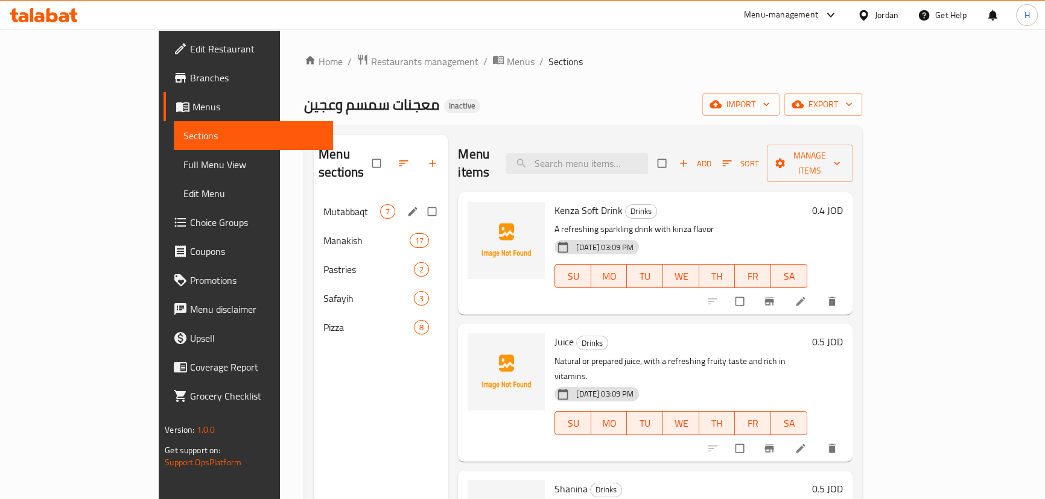
click at [323, 204] on span "Mutabbaqt" at bounding box center [351, 211] width 57 height 14
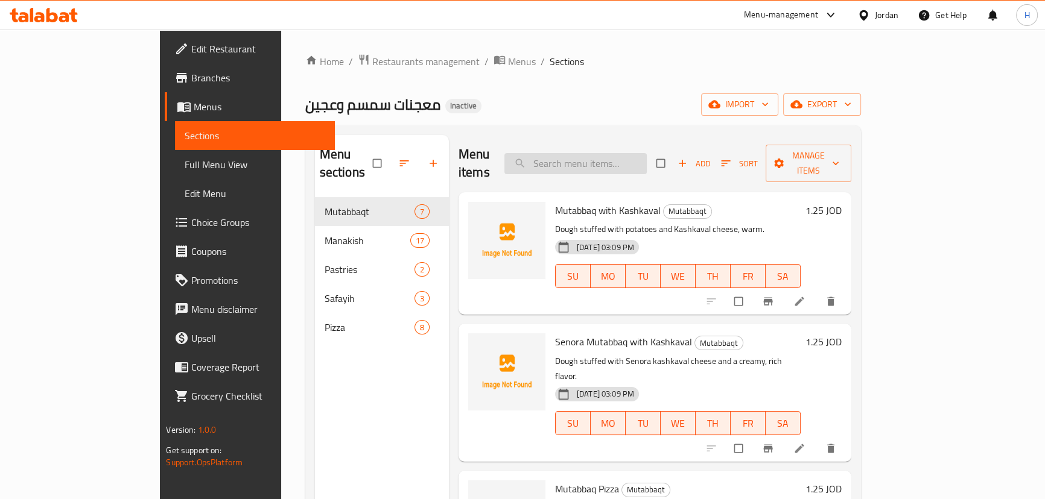
click at [646, 157] on input "search" at bounding box center [575, 163] width 142 height 21
click at [765, 264] on button "FR" at bounding box center [747, 276] width 35 height 24
type button "5"
click at [805, 259] on div "SU MO TU WE TH FR SA" at bounding box center [677, 276] width 255 height 34
click at [805, 296] on icon at bounding box center [799, 302] width 12 height 12
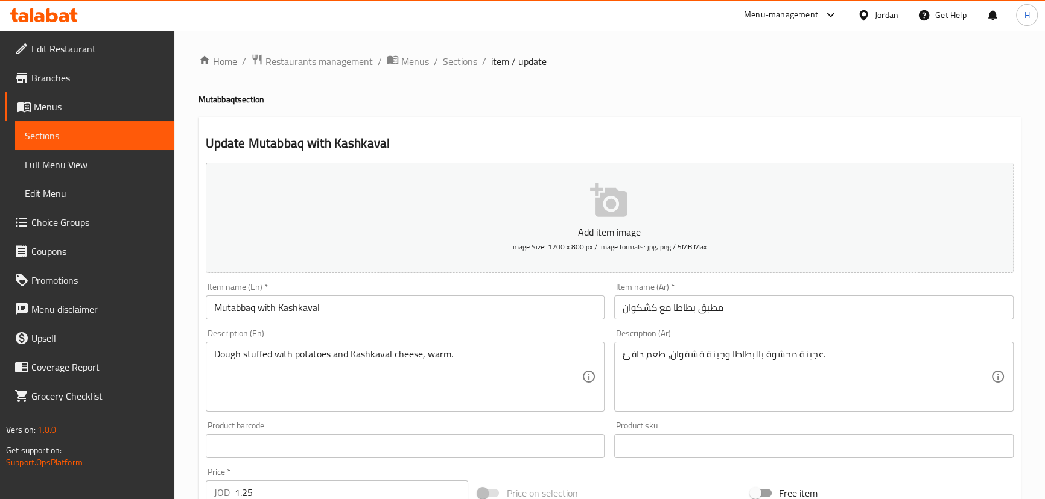
click at [706, 307] on input "مطبق بطاطا مع كشكوان" at bounding box center [813, 308] width 399 height 24
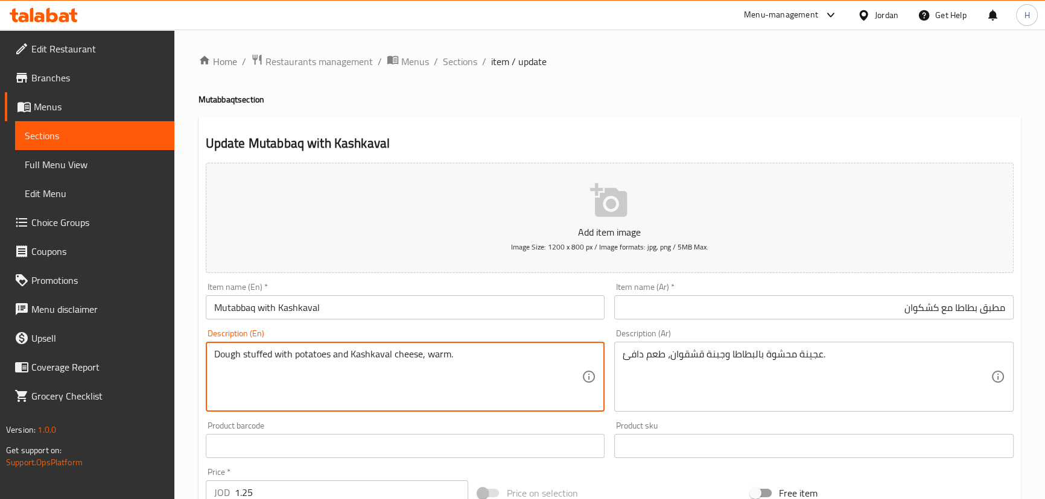
drag, startPoint x: 295, startPoint y: 355, endPoint x: 324, endPoint y: 360, distance: 29.5
click at [324, 360] on textarea "Dough stuffed with potatoes and Kashkaval cheese, warm." at bounding box center [398, 377] width 368 height 57
click at [257, 314] on input "Mutabbaq with Kashkaval" at bounding box center [405, 308] width 399 height 24
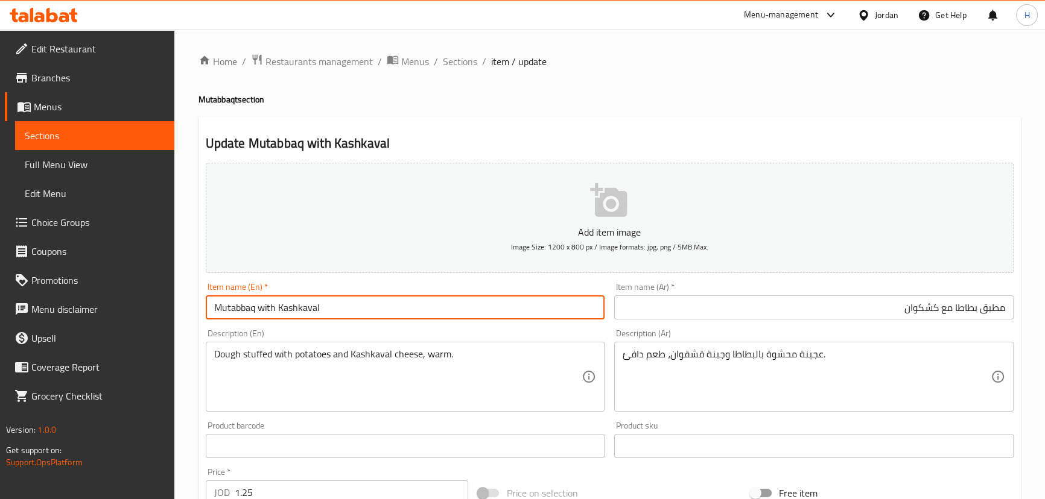
paste input "potatoe"
type input "Mutabbaq potato with Kashkaval"
click at [347, 321] on div "Item name (En)   * Mutabbaq potato with Kashkaval Item name (En) *" at bounding box center [405, 301] width 409 height 46
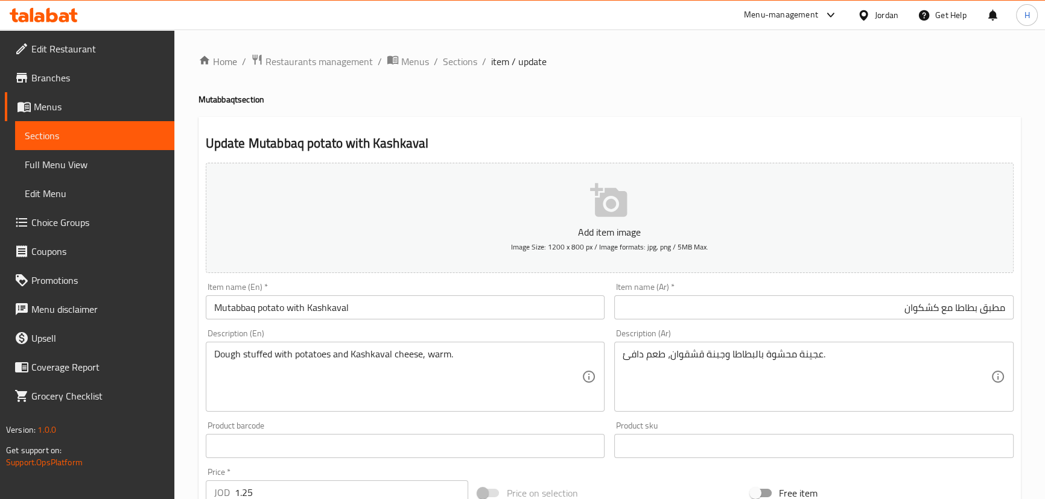
click at [546, 316] on input "Mutabbaq potato with Kashkaval" at bounding box center [405, 308] width 399 height 24
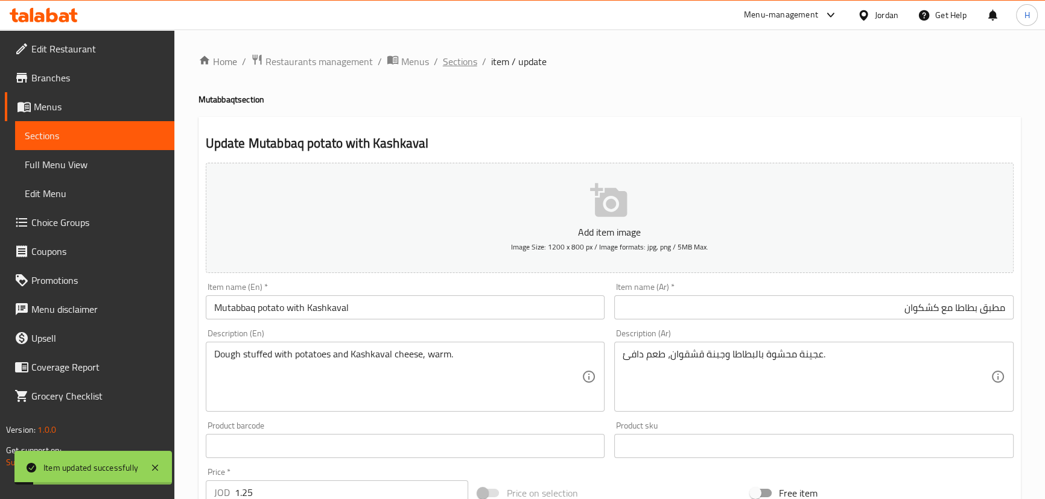
click at [460, 69] on span "Sections" at bounding box center [460, 61] width 34 height 14
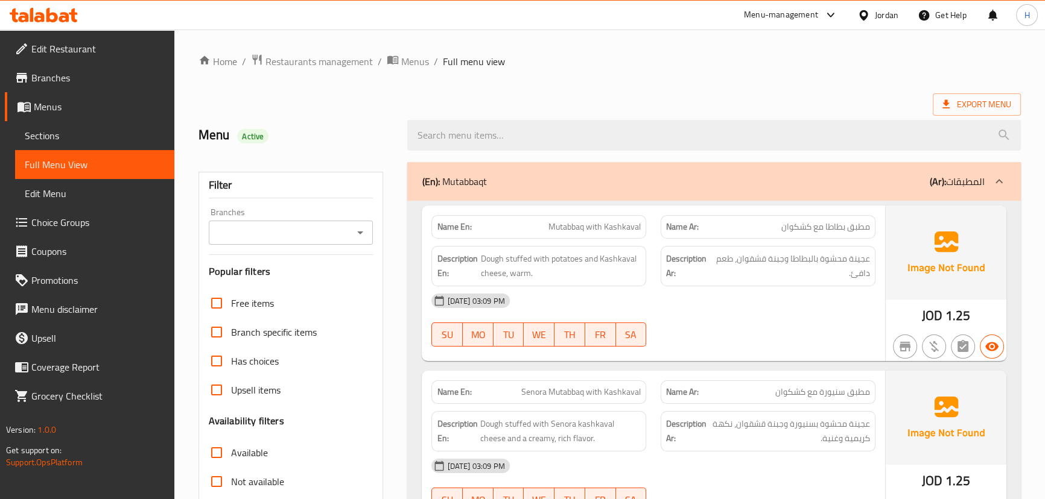
click at [622, 229] on span "Mutabbaq with Kashkaval" at bounding box center [594, 227] width 92 height 13
copy span "Mutabbaq with Kashkaval"
click at [656, 241] on div "Description Ar: عجينة محشوة بالبطاطا وجبنة قشقوان، طعم دافئ." at bounding box center [767, 266] width 229 height 55
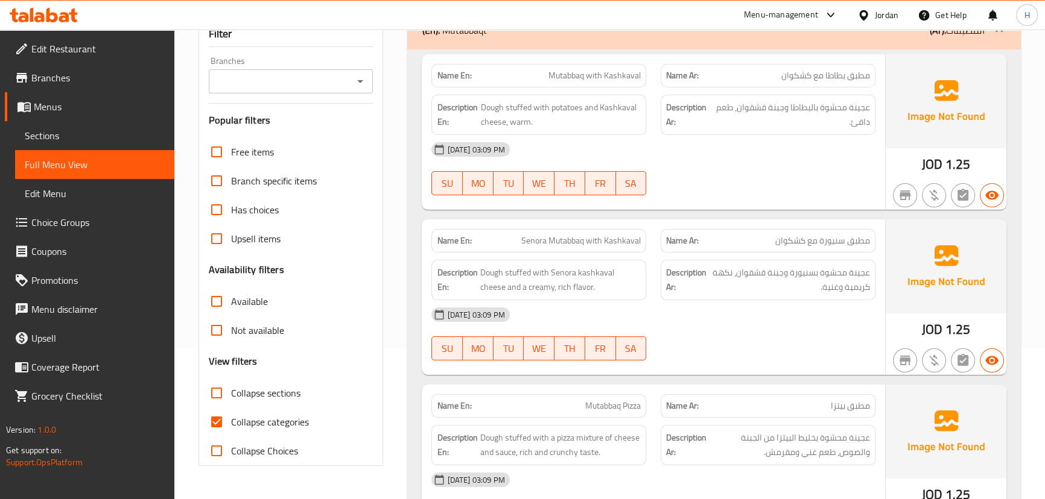
scroll to position [164, 0]
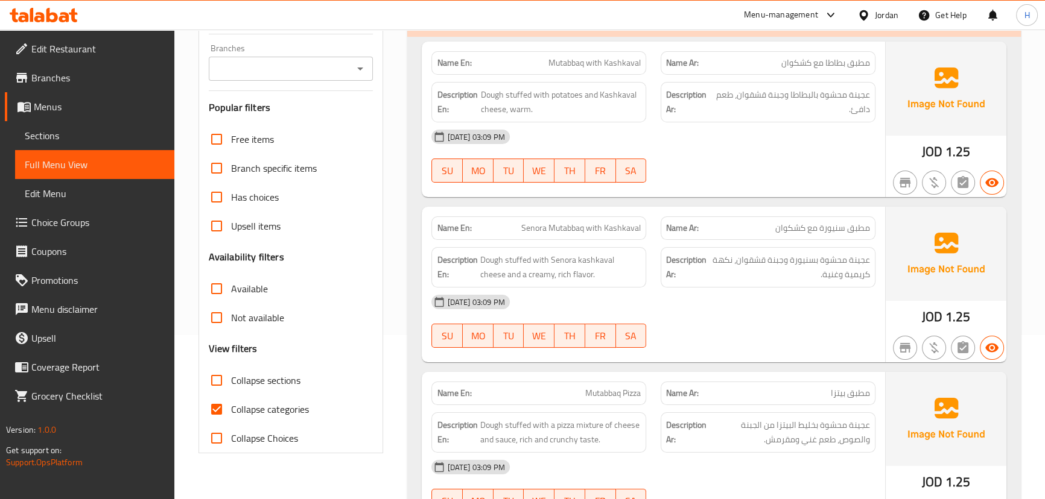
click at [570, 232] on span "Senora Mutabbaq with Kashkaval" at bounding box center [580, 228] width 119 height 13
click at [668, 227] on strong "Name Ar:" at bounding box center [682, 228] width 33 height 13
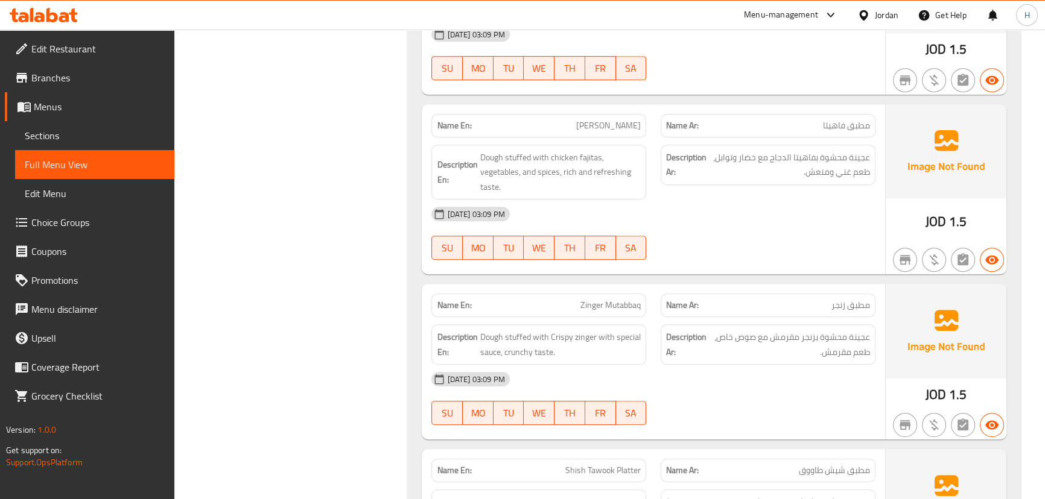
scroll to position [877, 0]
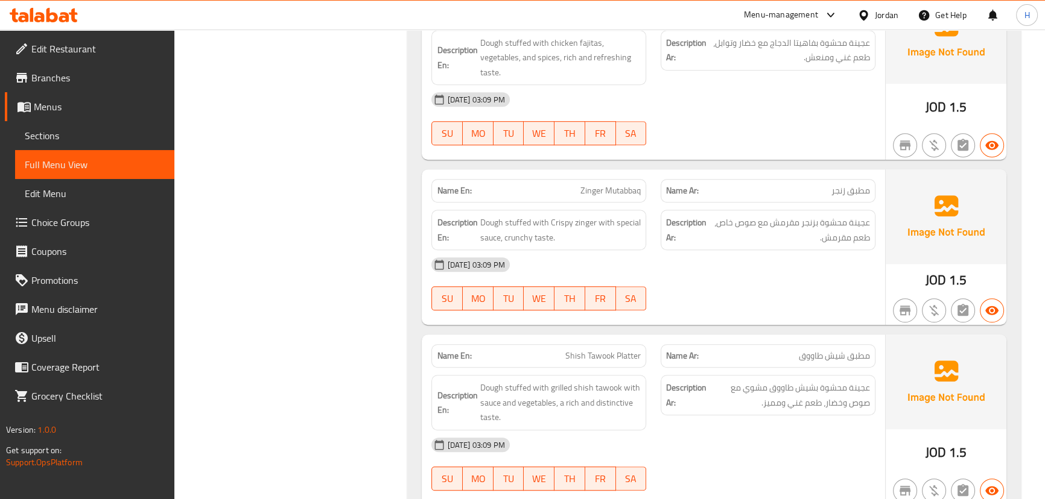
click at [652, 195] on div "Name En: Zinger Mutabbaq" at bounding box center [538, 191] width 229 height 38
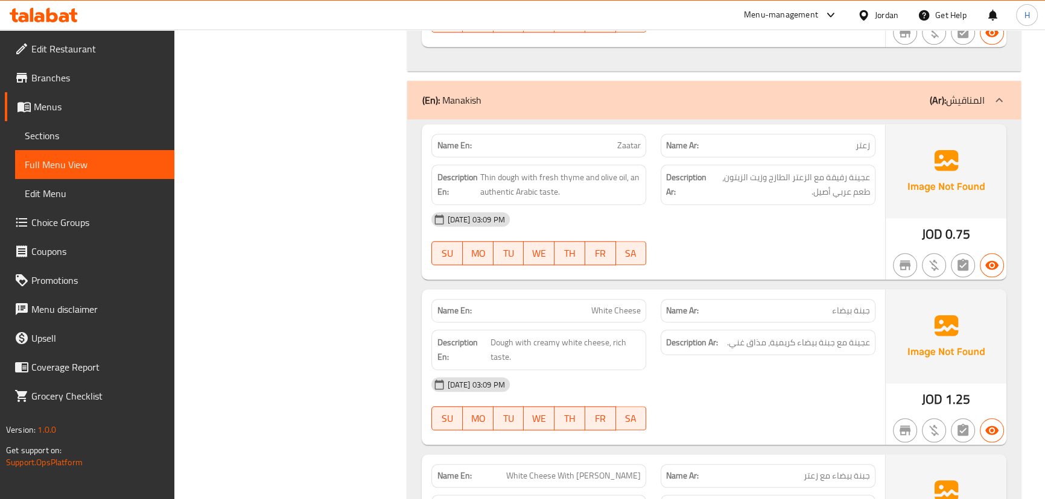
scroll to position [1315, 0]
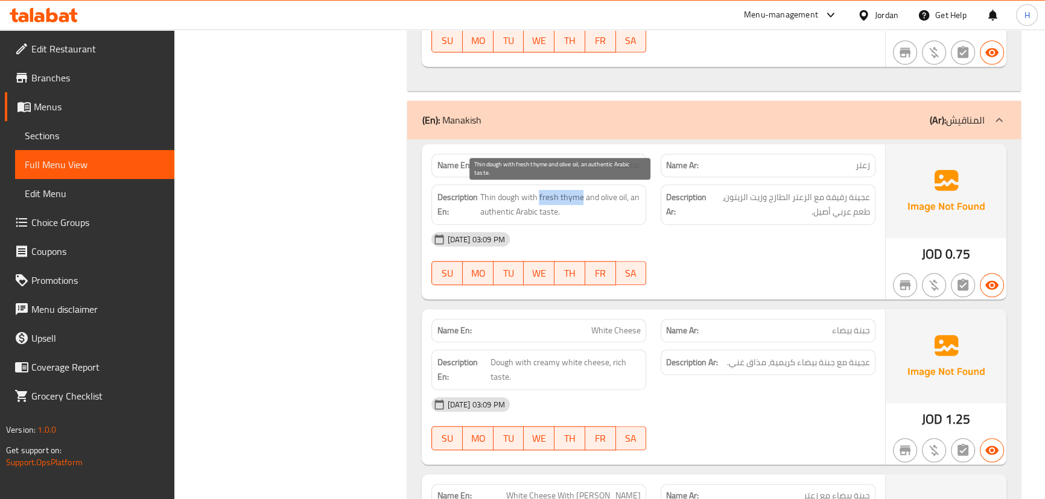
drag, startPoint x: 538, startPoint y: 195, endPoint x: 581, endPoint y: 189, distance: 43.2
click at [581, 190] on span "Thin dough with fresh thyme and olive oil, an authentic Arabic taste." at bounding box center [559, 205] width 161 height 30
click at [648, 278] on div "SU MO TU WE TH FR SA" at bounding box center [538, 273] width 229 height 39
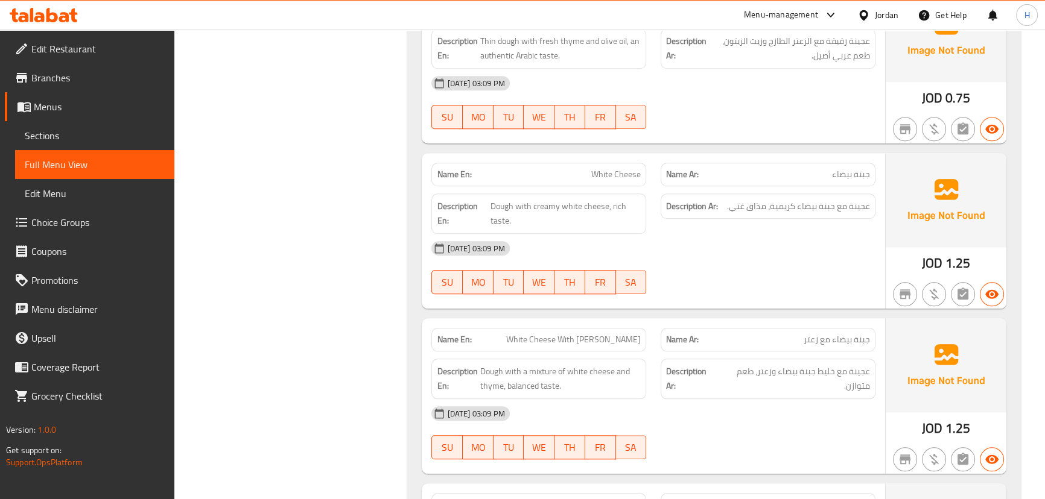
scroll to position [1535, 0]
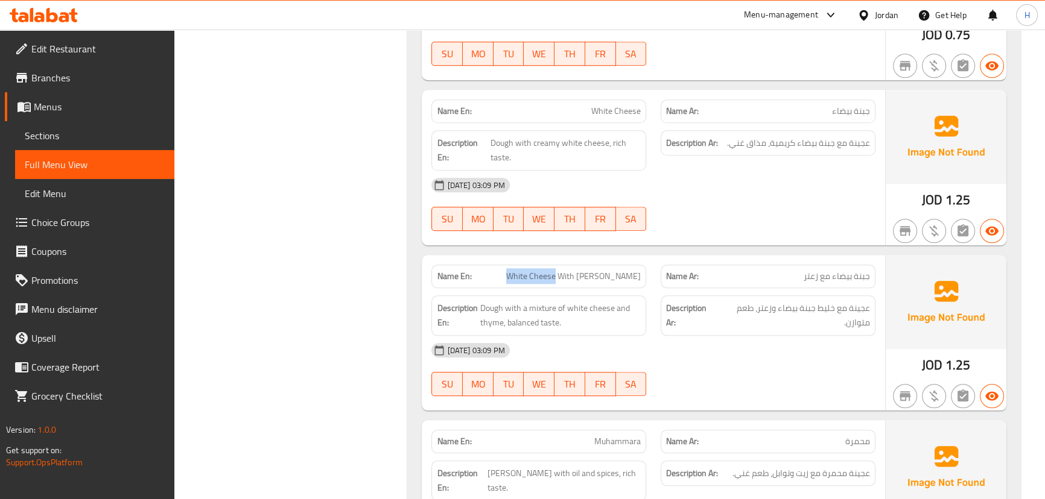
drag, startPoint x: 547, startPoint y: 275, endPoint x: 597, endPoint y: 273, distance: 50.1
click at [597, 273] on p "Name En: White Cheese With Zaatar" at bounding box center [539, 276] width 204 height 13
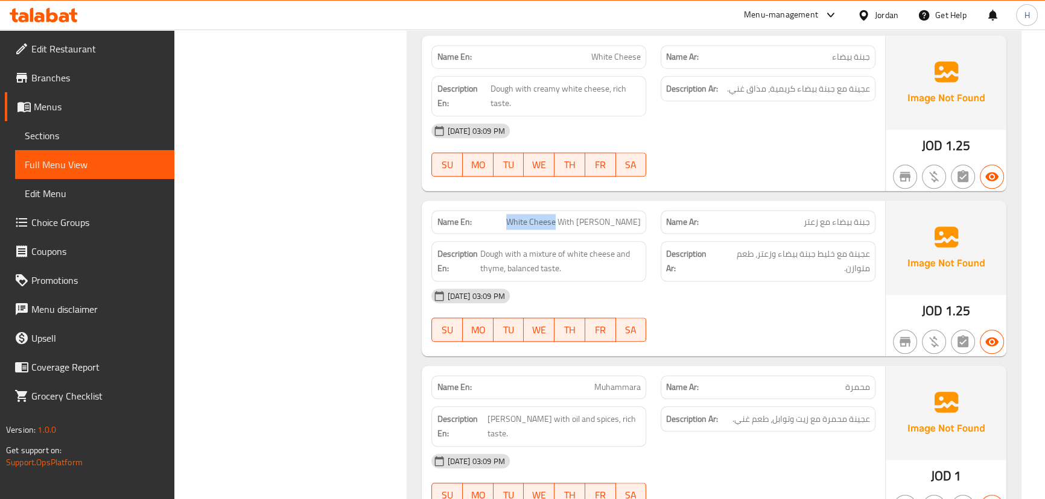
scroll to position [1590, 0]
click at [649, 300] on div "[DATE] 03:09 PM" at bounding box center [653, 295] width 458 height 29
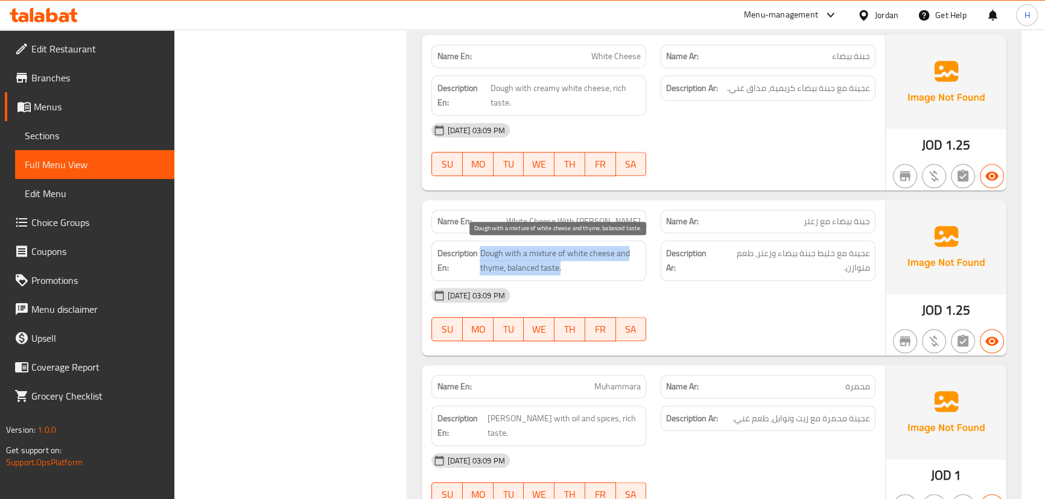
drag, startPoint x: 480, startPoint y: 250, endPoint x: 571, endPoint y: 265, distance: 91.8
click at [571, 265] on span "Dough with a mixture of white cheese and thyme, balanced taste." at bounding box center [559, 261] width 161 height 30
click at [650, 268] on div "Description En: Dough with a mixture of white cheese and thyme, balanced taste." at bounding box center [538, 260] width 229 height 55
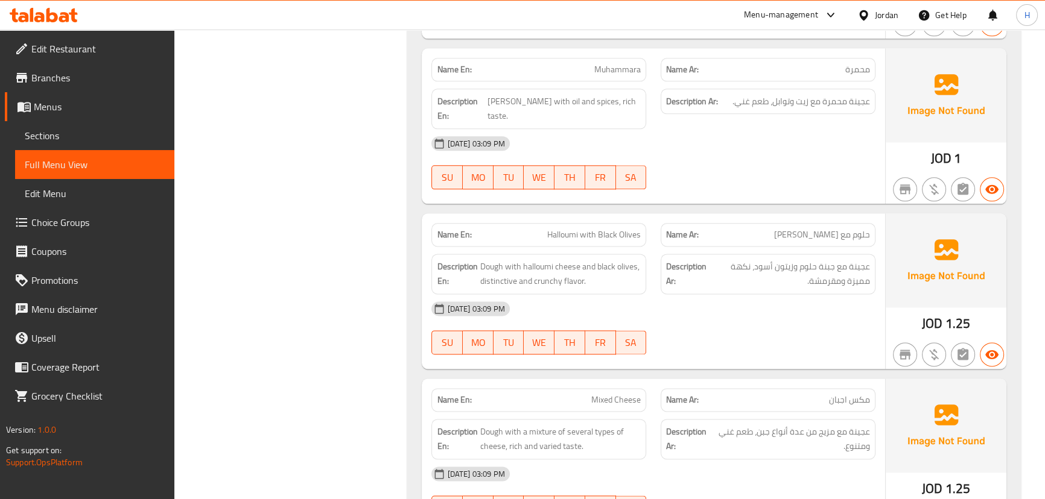
scroll to position [1973, 0]
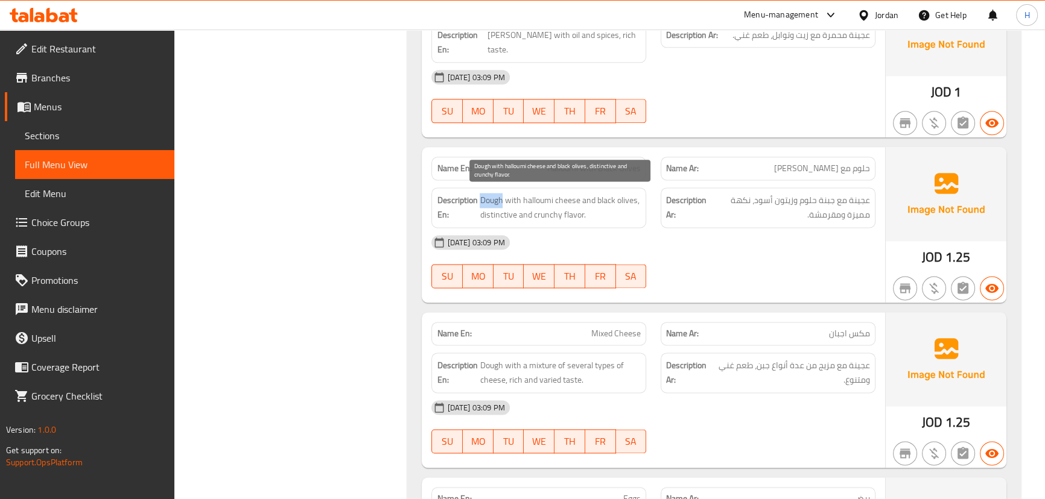
drag, startPoint x: 479, startPoint y: 197, endPoint x: 502, endPoint y: 198, distance: 22.9
click at [502, 198] on span "Dough with halloumi cheese and black olives, distinctive and crunchy flavor." at bounding box center [559, 208] width 161 height 30
click at [656, 205] on div "Description Ar: عجينة مع جبنة حلوم وزيتون أسود، نكهة مميزة ومقرمشة." at bounding box center [767, 207] width 229 height 55
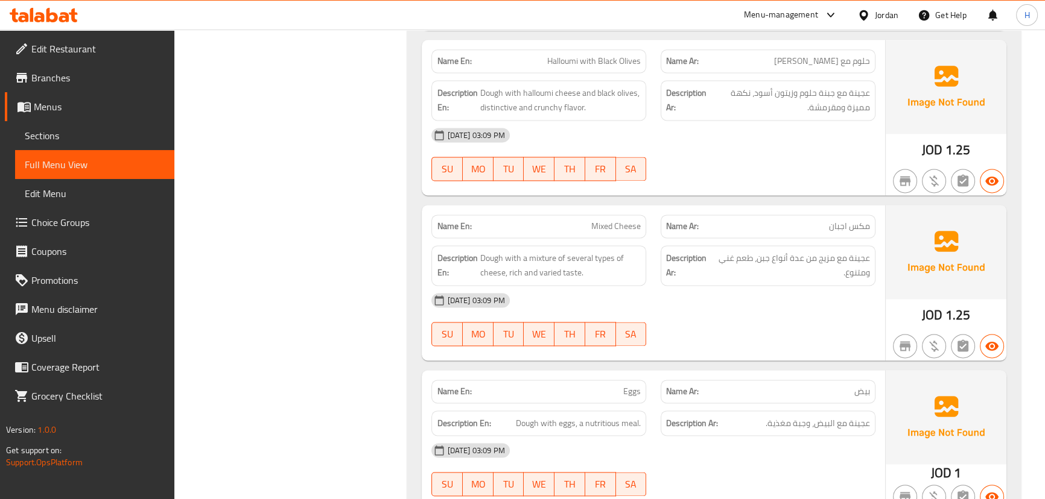
scroll to position [2083, 0]
click at [618, 220] on span "Mixed Cheese" at bounding box center [615, 224] width 49 height 13
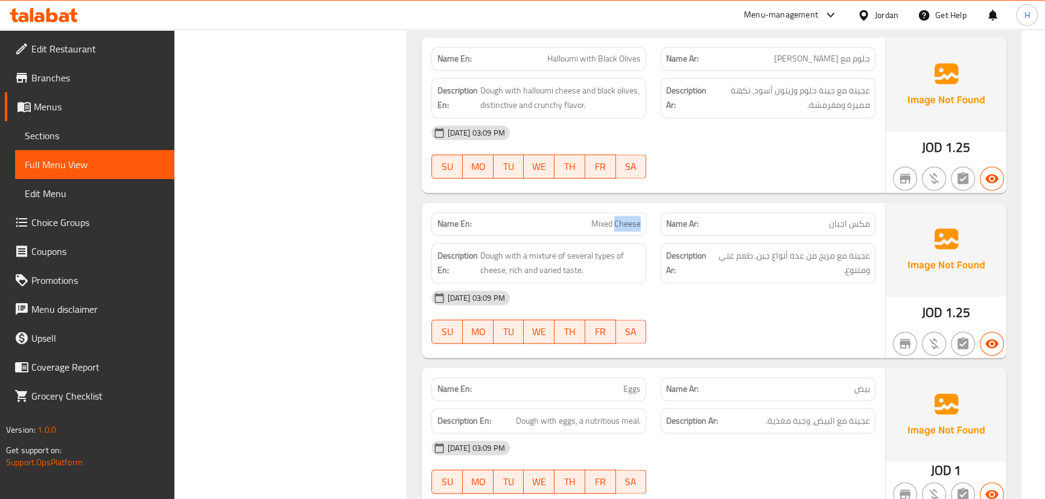
click at [618, 220] on span "Mixed Cheese" at bounding box center [615, 224] width 49 height 13
copy span "Mixed Cheese"
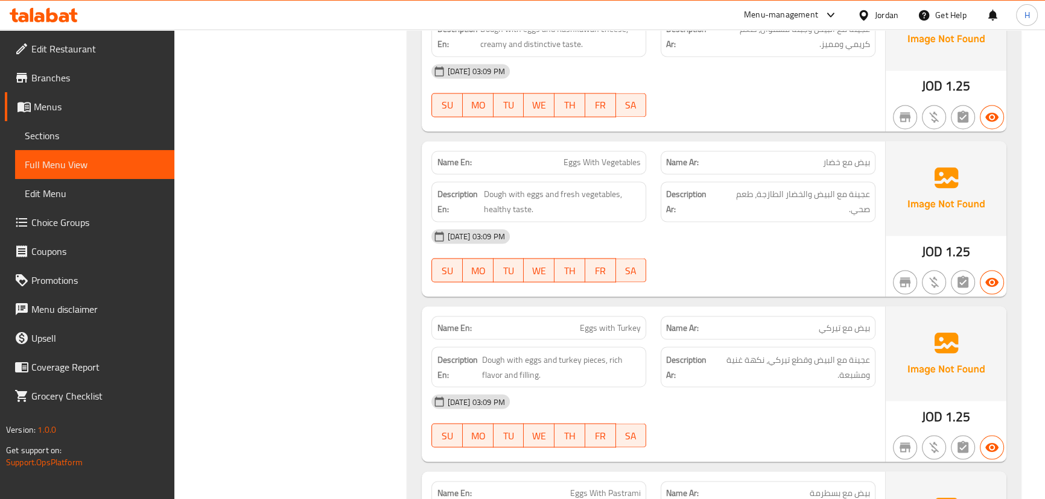
scroll to position [2686, 0]
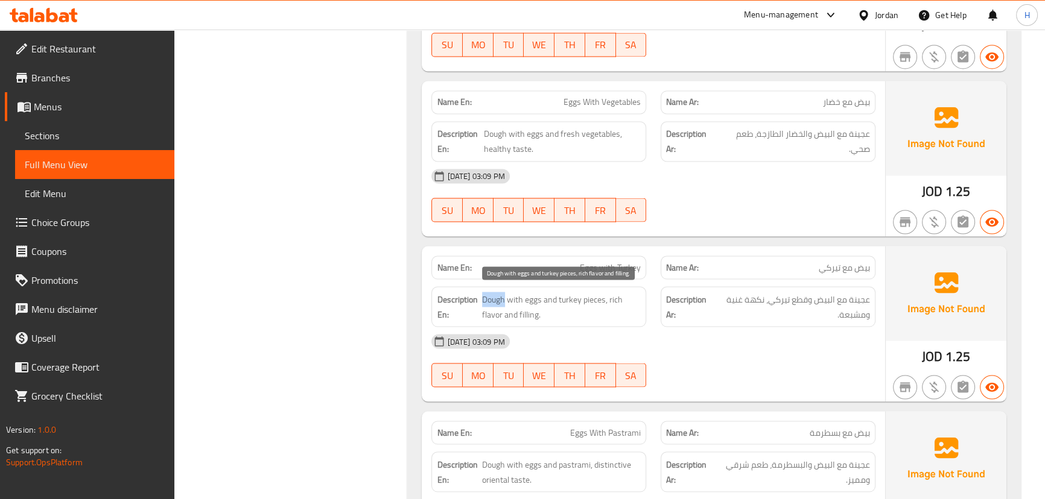
drag, startPoint x: 482, startPoint y: 294, endPoint x: 505, endPoint y: 292, distance: 23.6
click at [505, 292] on span "Dough with eggs and turkey pieces, rich flavor and filling." at bounding box center [561, 307] width 159 height 30
click at [645, 308] on div "Description En: Dough with eggs and turkey pieces, rich flavor and filling." at bounding box center [538, 306] width 215 height 40
drag, startPoint x: 607, startPoint y: 294, endPoint x: 501, endPoint y: 303, distance: 107.1
click at [501, 303] on span "Dough with eggs and turkey pieces, rich flavor and filling." at bounding box center [561, 307] width 159 height 30
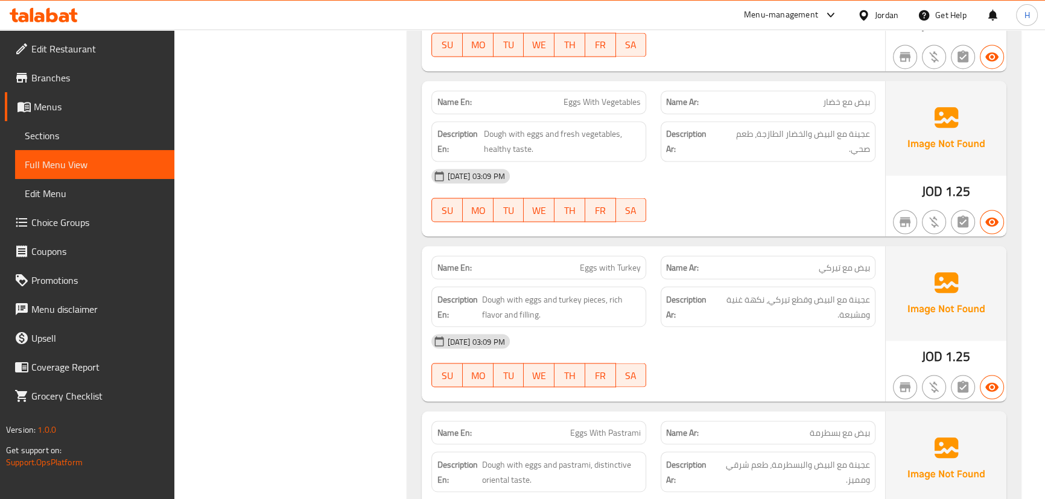
click at [653, 274] on div "Name Ar: بيض مع تيركي" at bounding box center [767, 267] width 229 height 38
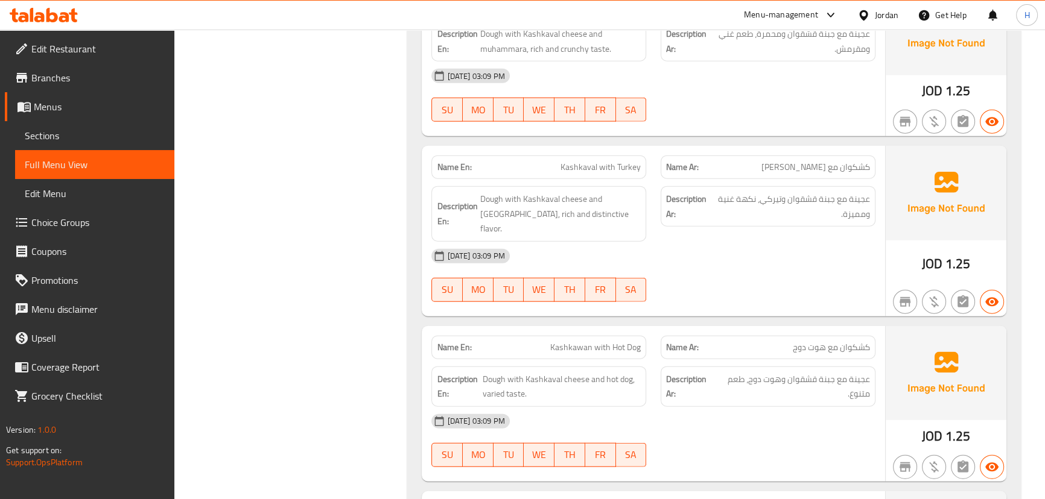
scroll to position [3673, 0]
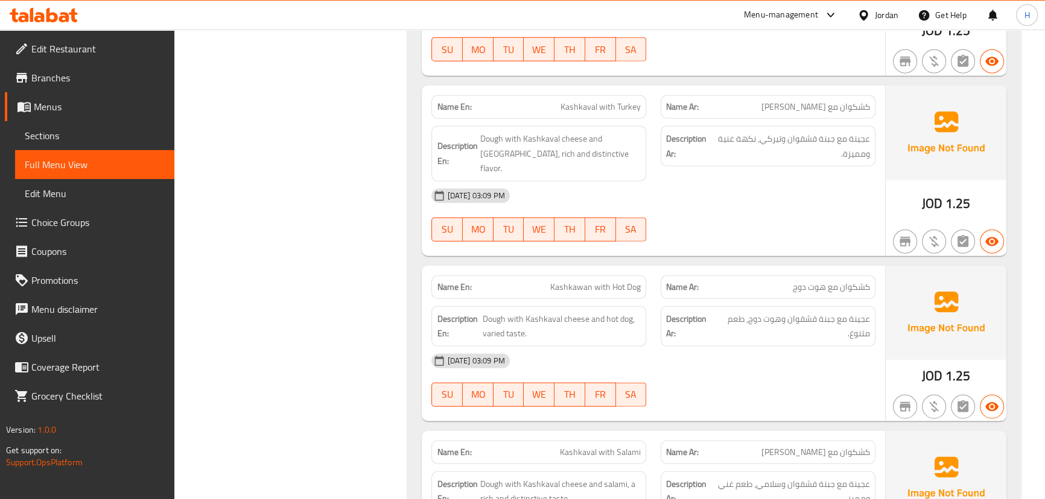
click at [569, 281] on span "Kashkawan with Hot Dog" at bounding box center [595, 287] width 90 height 13
click at [659, 276] on div "Name Ar: كشكوان مع هوت دوج" at bounding box center [767, 287] width 229 height 38
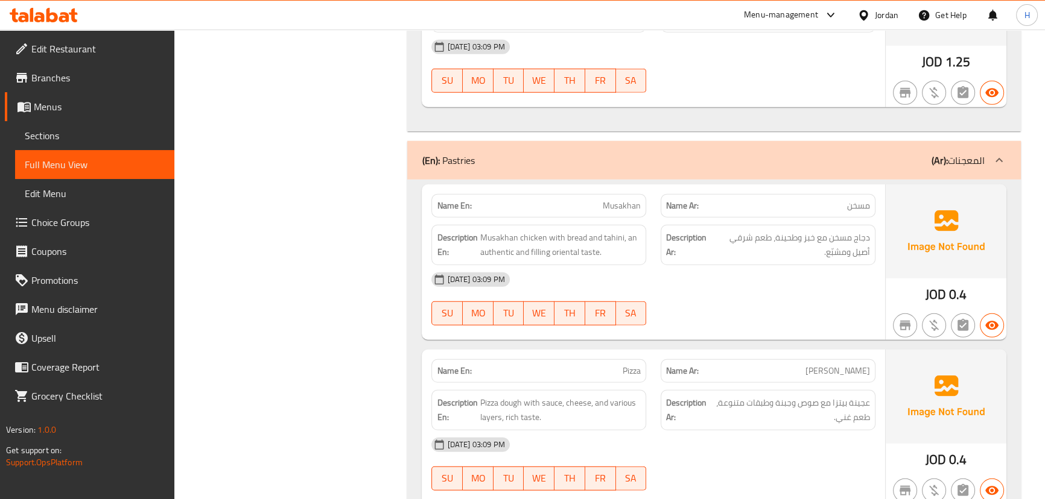
scroll to position [4167, 0]
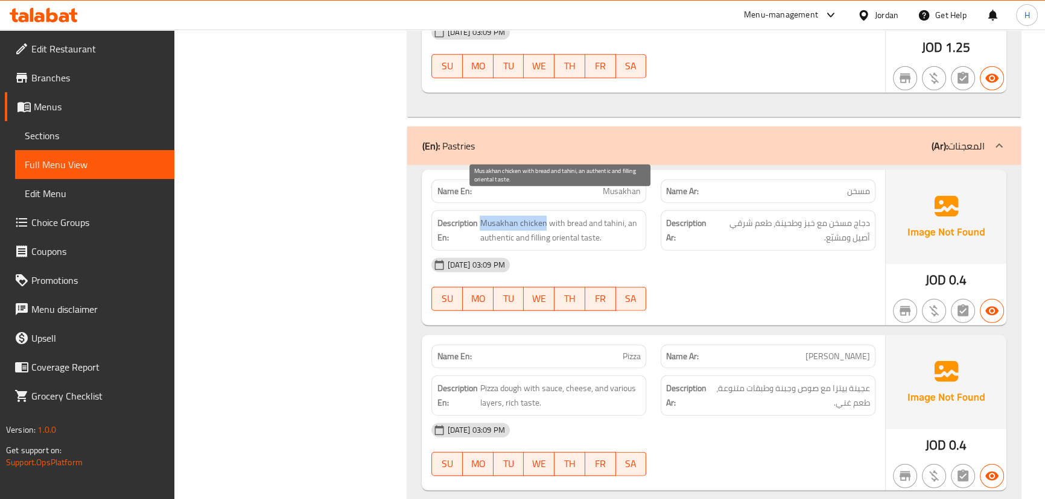
drag, startPoint x: 480, startPoint y: 202, endPoint x: 544, endPoint y: 195, distance: 64.3
click at [544, 216] on span "Musakhan chicken with bread and tahini, an authentic and filling oriental taste." at bounding box center [559, 231] width 161 height 30
click at [540, 216] on span "Musakhan chicken with bread and tahini, an authentic and filling oriental taste." at bounding box center [559, 231] width 161 height 30
click at [589, 221] on span "Musakhan chicken with bread and tahini, an authentic and filling oriental taste." at bounding box center [559, 231] width 161 height 30
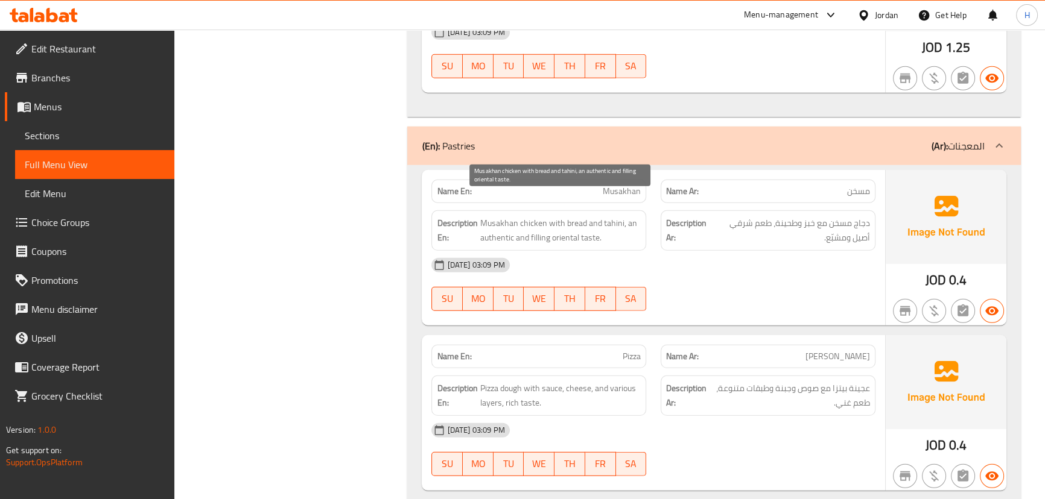
click at [564, 221] on span "Musakhan chicken with bread and tahini, an authentic and filling oriental taste." at bounding box center [559, 231] width 161 height 30
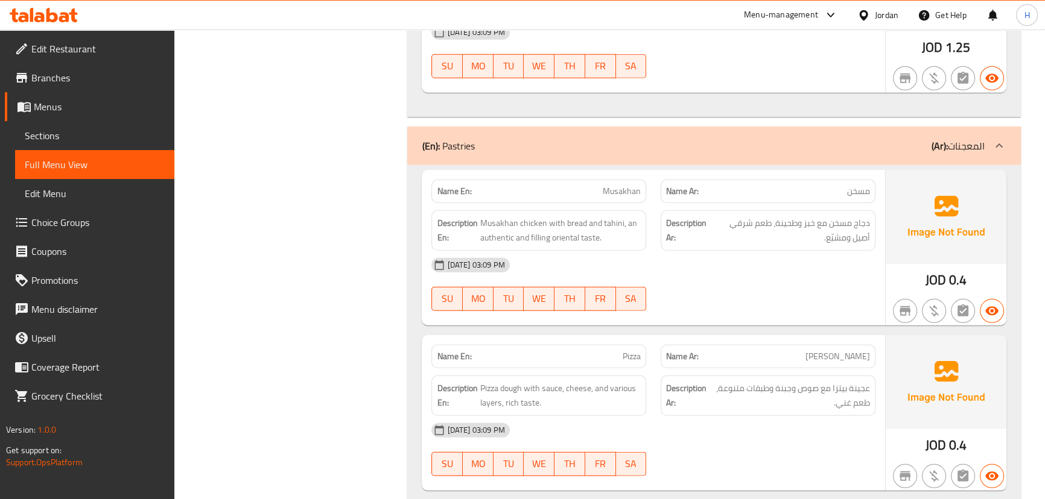
click at [651, 203] on div "Description En: Musakhan chicken with bread and tahini, an authentic and fillin…" at bounding box center [538, 230] width 229 height 55
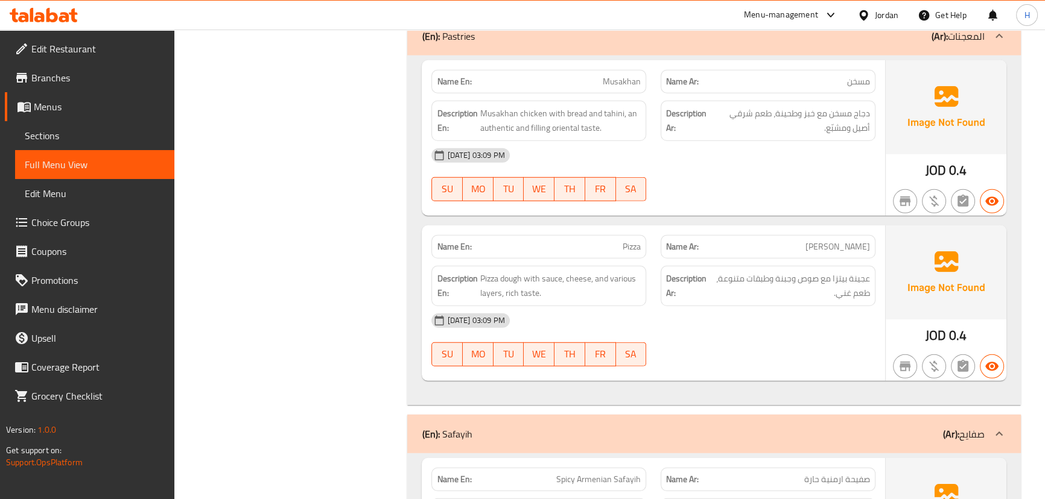
scroll to position [4276, 0]
click at [624, 241] on span "Pizza" at bounding box center [631, 247] width 18 height 13
copy span "Pizza"
click at [653, 229] on div "Name Ar: بيتزا" at bounding box center [767, 248] width 229 height 38
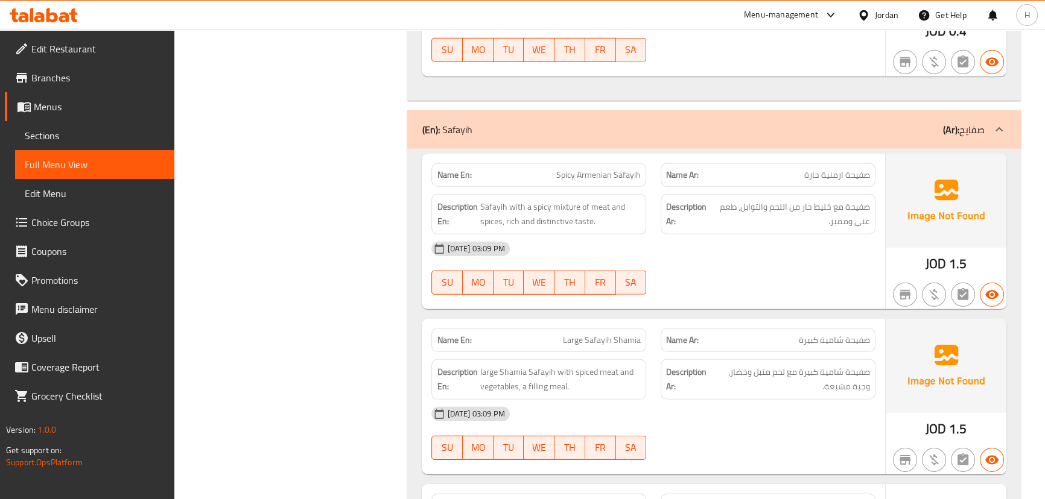
scroll to position [4605, 0]
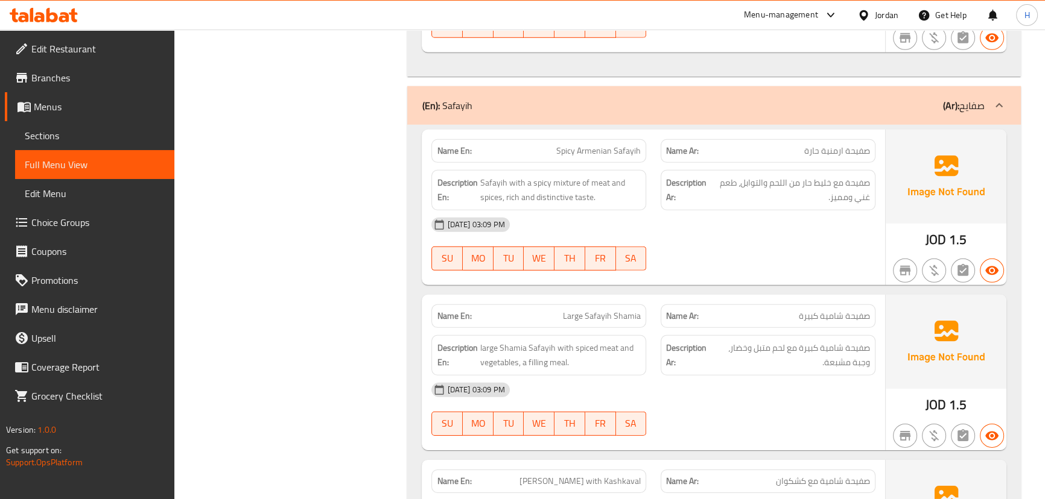
click at [654, 168] on div "Description Ar: صفيحة مع خليط حار من اللحم والتوابل، طعم غني ومميز." at bounding box center [767, 190] width 229 height 55
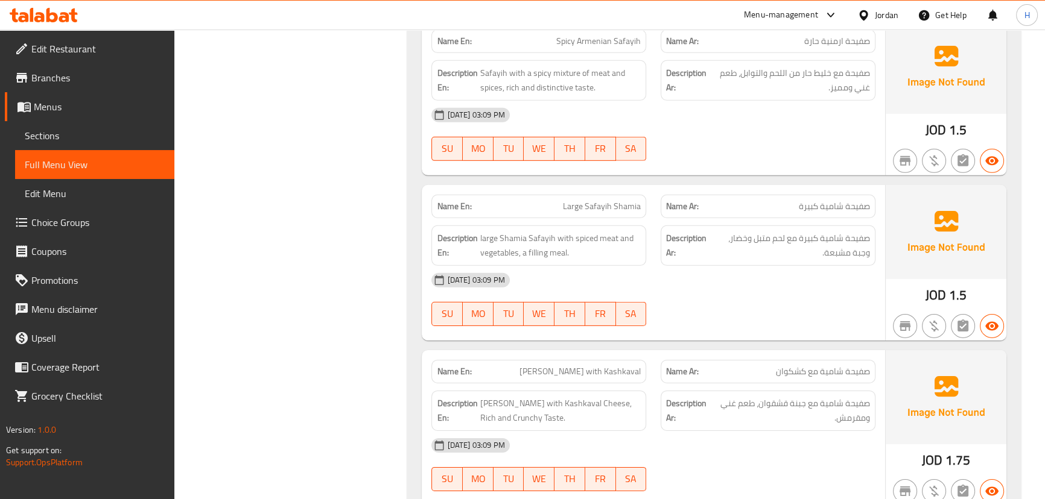
scroll to position [4825, 0]
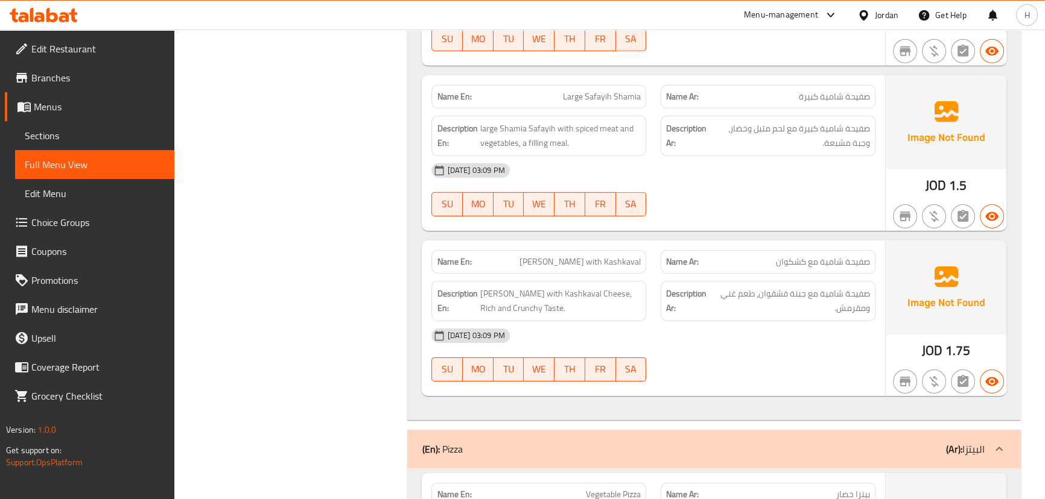
click at [564, 256] on span "[PERSON_NAME] with Kashkaval" at bounding box center [579, 262] width 121 height 13
click at [663, 209] on div at bounding box center [767, 216] width 229 height 14
click at [599, 90] on span "Large Safayih Shamia" at bounding box center [602, 96] width 78 height 13
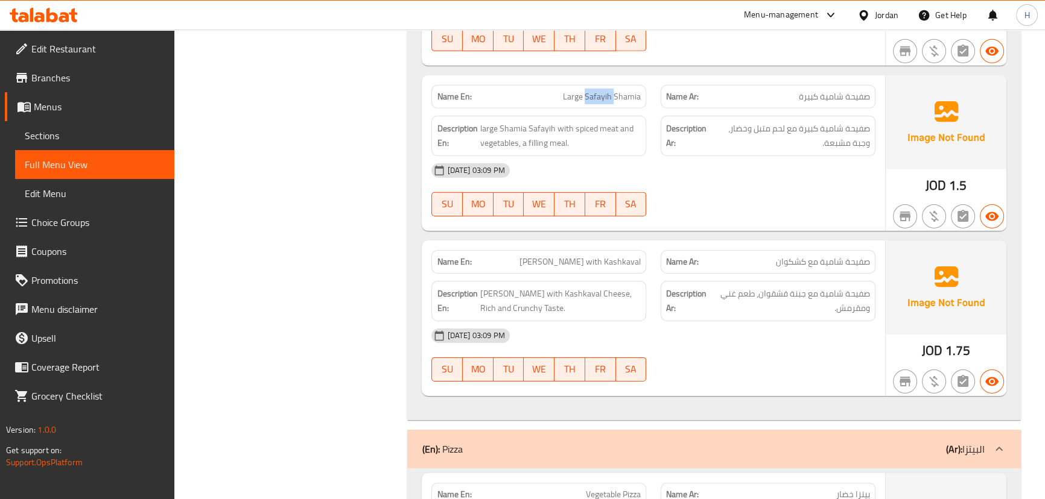
click at [599, 90] on span "Large Safayih Shamia" at bounding box center [602, 96] width 78 height 13
click at [621, 90] on span "Large Safayih Shamia" at bounding box center [602, 96] width 78 height 13
click at [579, 90] on span "Large Safayih Shamia" at bounding box center [602, 96] width 78 height 13
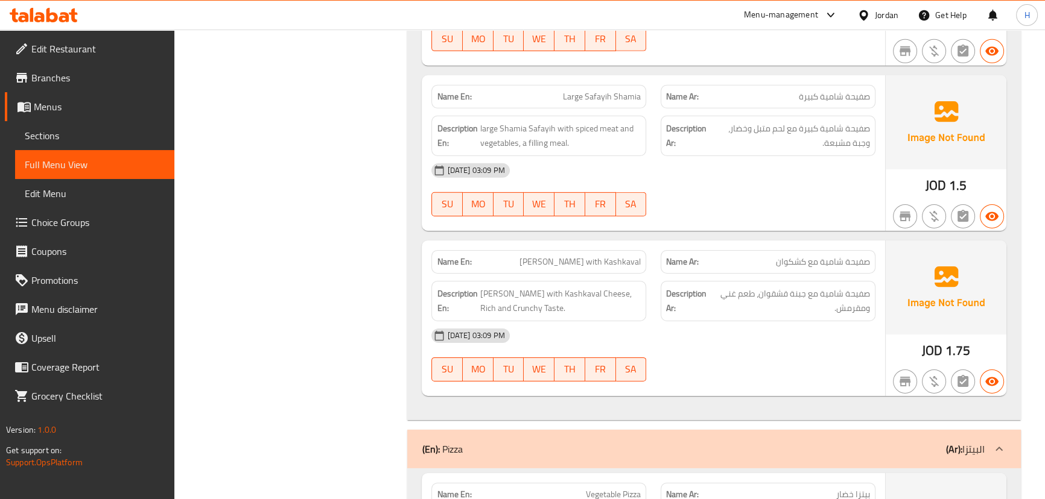
click at [650, 78] on div "Name En: Large Safayih Shamia" at bounding box center [538, 97] width 229 height 38
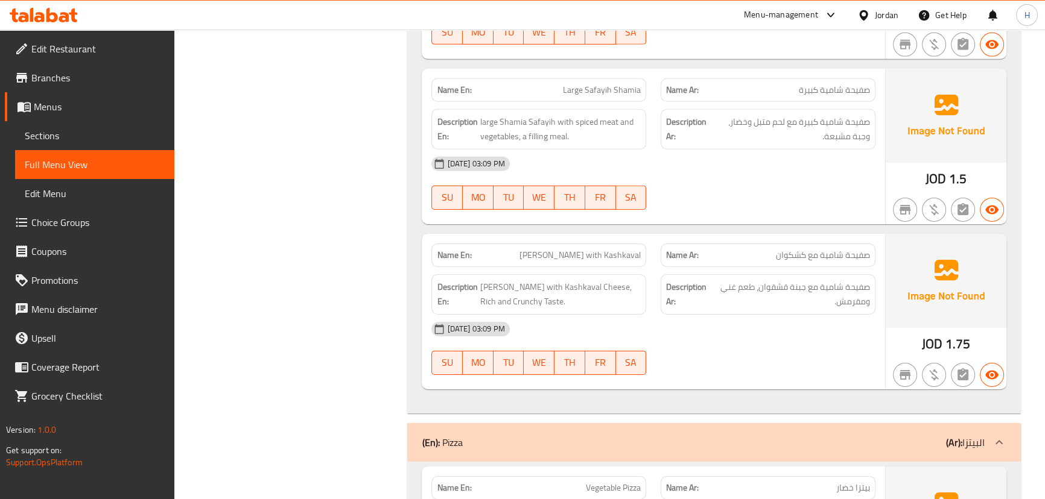
scroll to position [4934, 0]
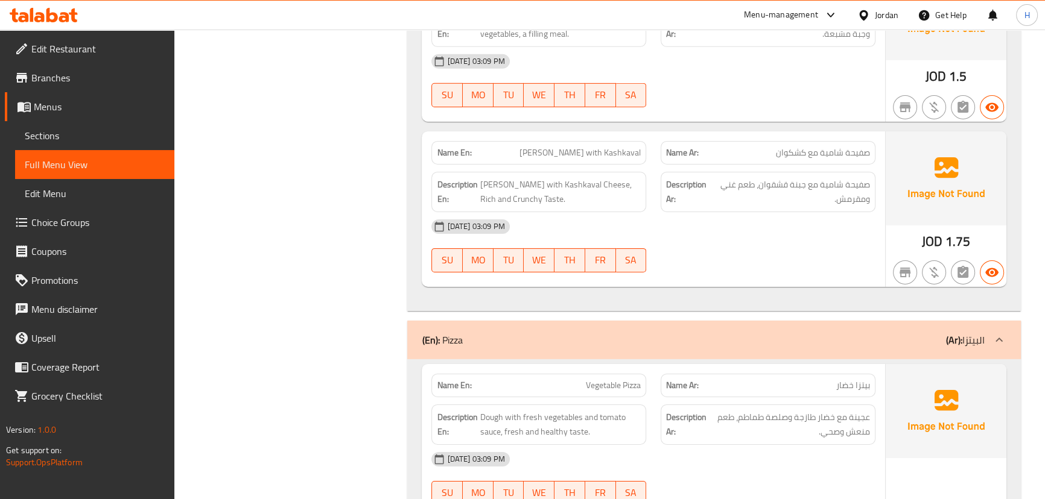
click at [566, 147] on span "[PERSON_NAME] with Kashkaval" at bounding box center [579, 153] width 121 height 13
click at [542, 147] on span "[PERSON_NAME] with Kashkaval" at bounding box center [579, 153] width 121 height 13
click at [646, 172] on div "Description En: Shami Safayih with Kashkaval Cheese, Rich and Crunchy Taste." at bounding box center [538, 192] width 229 height 55
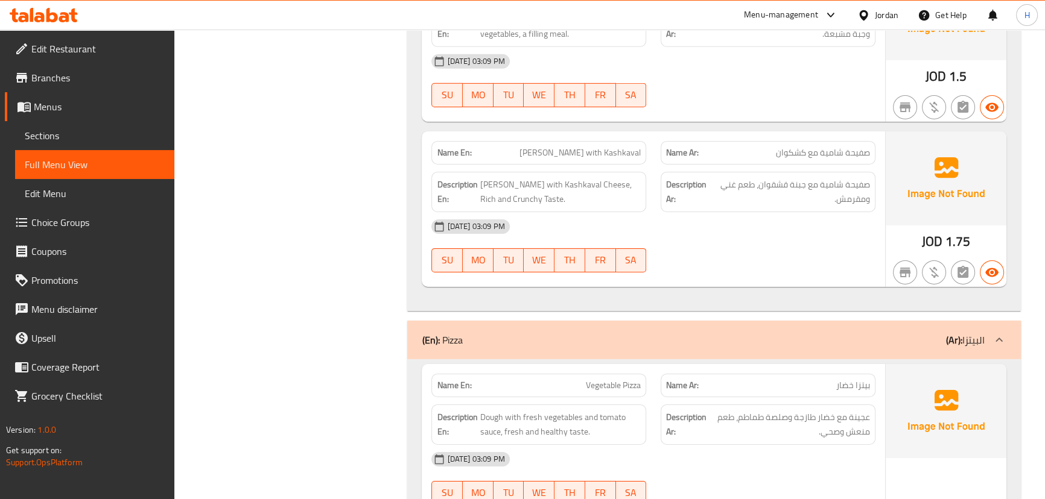
click at [650, 186] on div "Description En: Shami Safayih with Kashkaval Cheese, Rich and Crunchy Taste." at bounding box center [538, 192] width 229 height 55
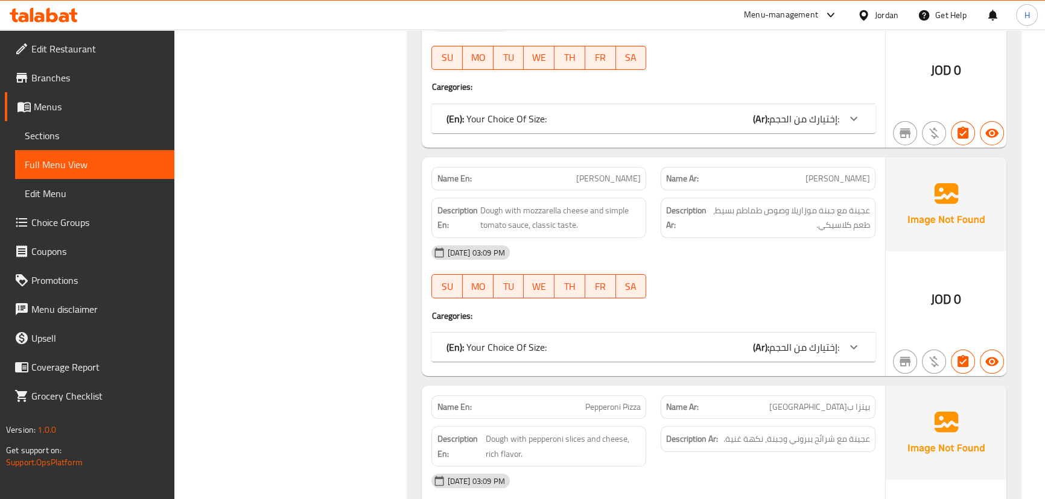
scroll to position [5373, 0]
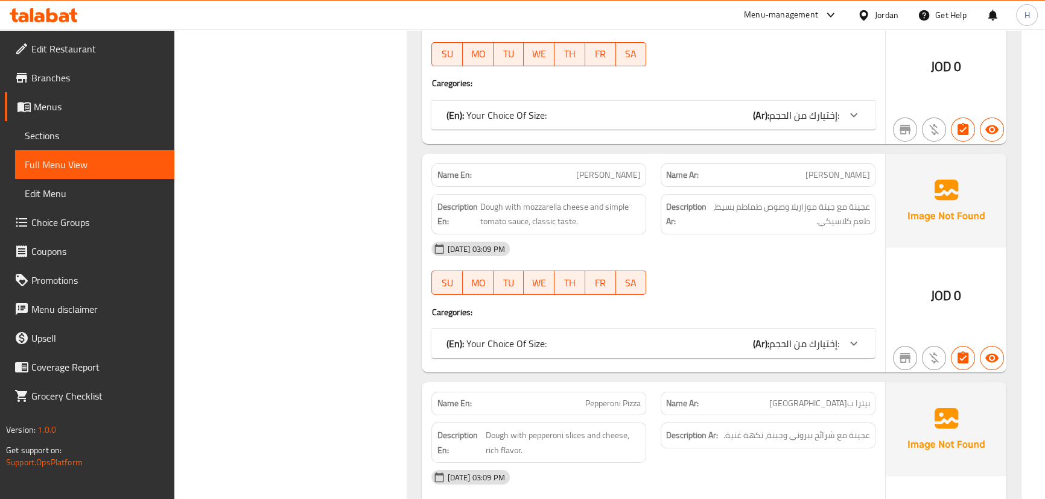
click at [622, 169] on span "[PERSON_NAME]" at bounding box center [608, 175] width 65 height 13
copy span "[PERSON_NAME]"
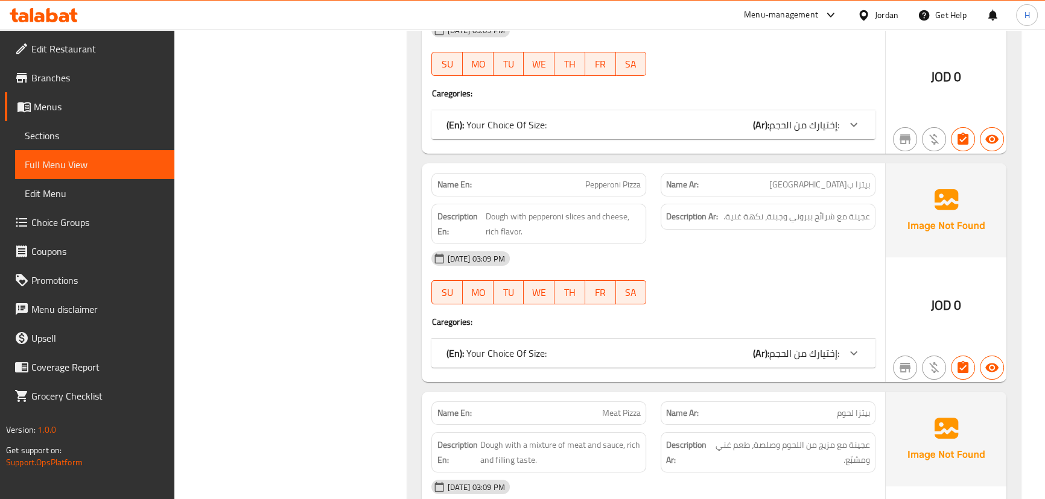
click at [654, 197] on div "Description Ar: عجينة مع شرائح ببروني وجبنة، نكهة غنية." at bounding box center [767, 224] width 229 height 55
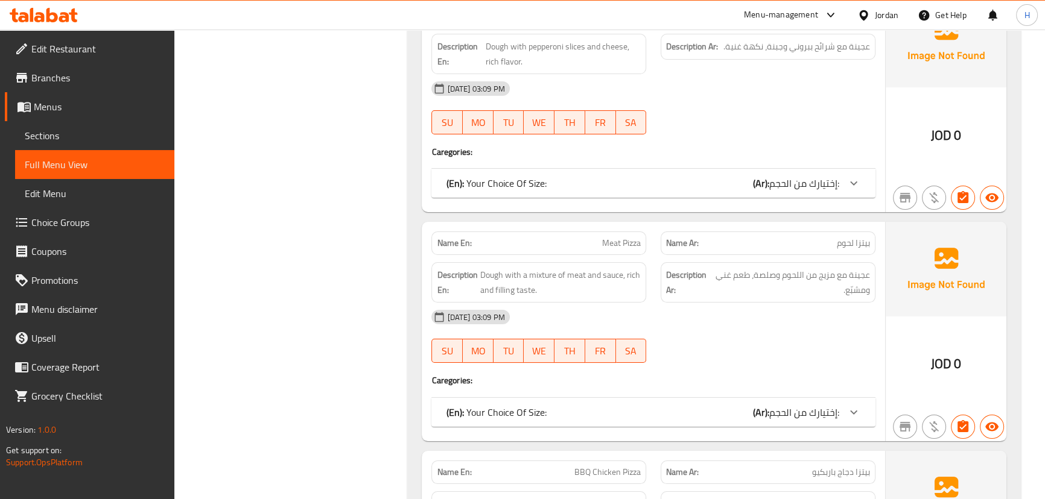
scroll to position [5811, 0]
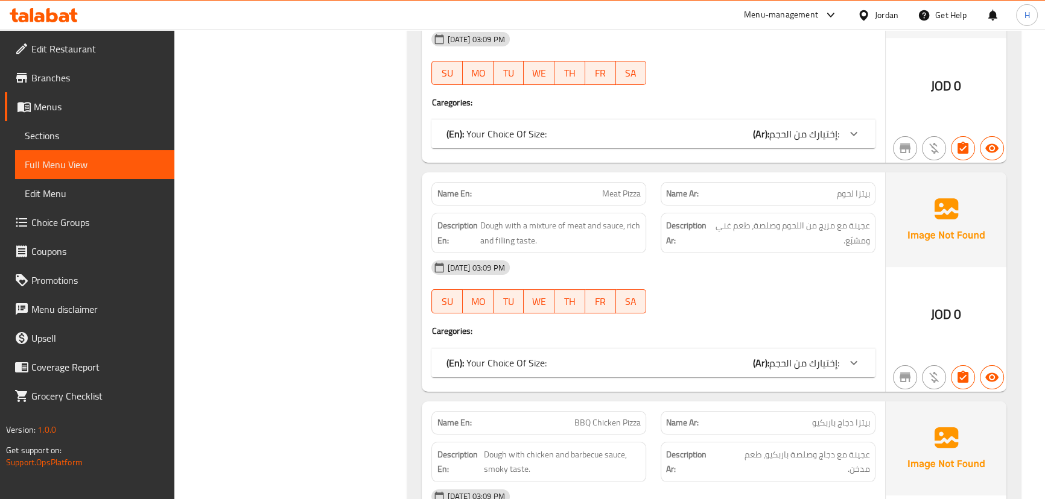
click at [608, 188] on span "Meat Pizza" at bounding box center [621, 194] width 39 height 13
copy span "Meat Pizza"
click at [645, 253] on div "[DATE] 03:09 PM" at bounding box center [653, 267] width 458 height 29
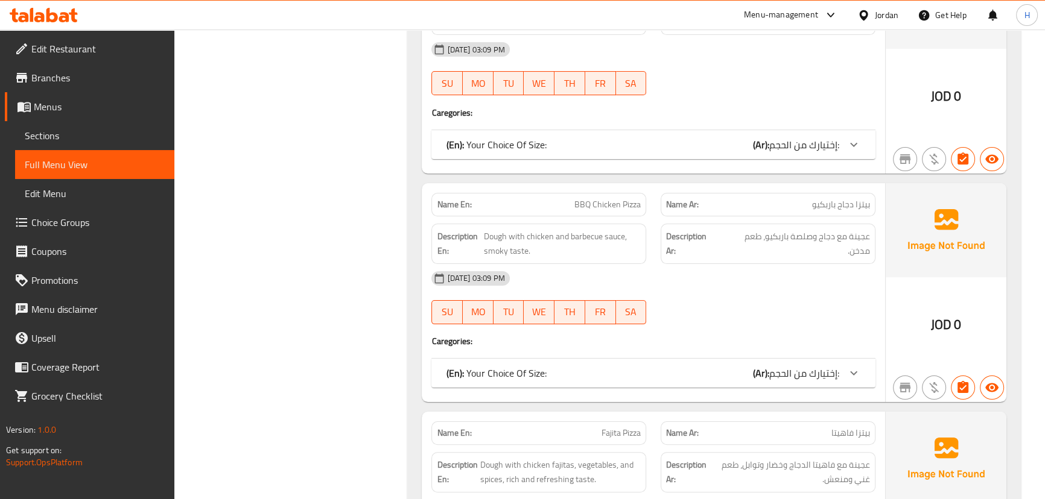
scroll to position [6031, 0]
drag, startPoint x: 595, startPoint y: 181, endPoint x: 637, endPoint y: 183, distance: 42.3
click at [634, 197] on span "BBQ Chicken Pizza" at bounding box center [607, 203] width 66 height 13
click at [653, 215] on div "Description Ar: عجينة مع دجاج وصلصة باربكيو، طعم مدخن." at bounding box center [767, 242] width 229 height 55
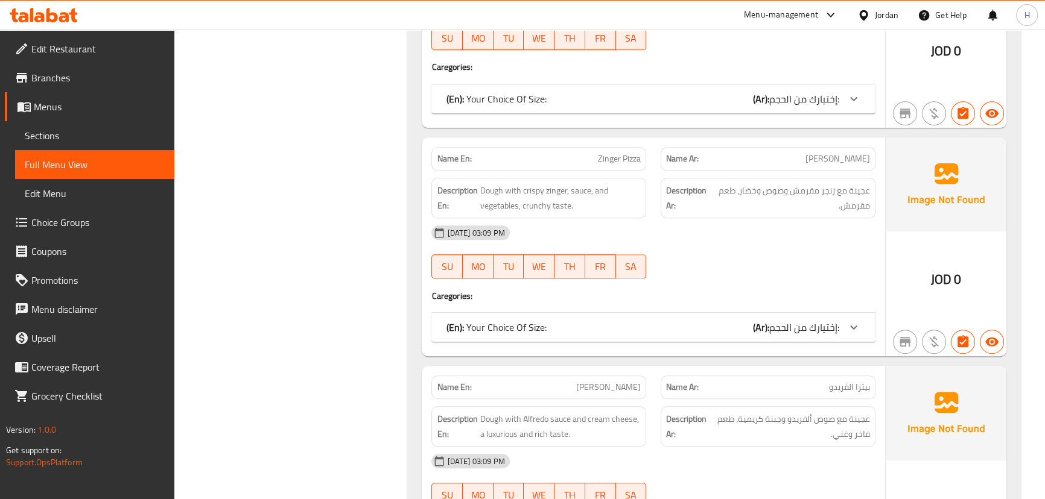
scroll to position [6642, 0]
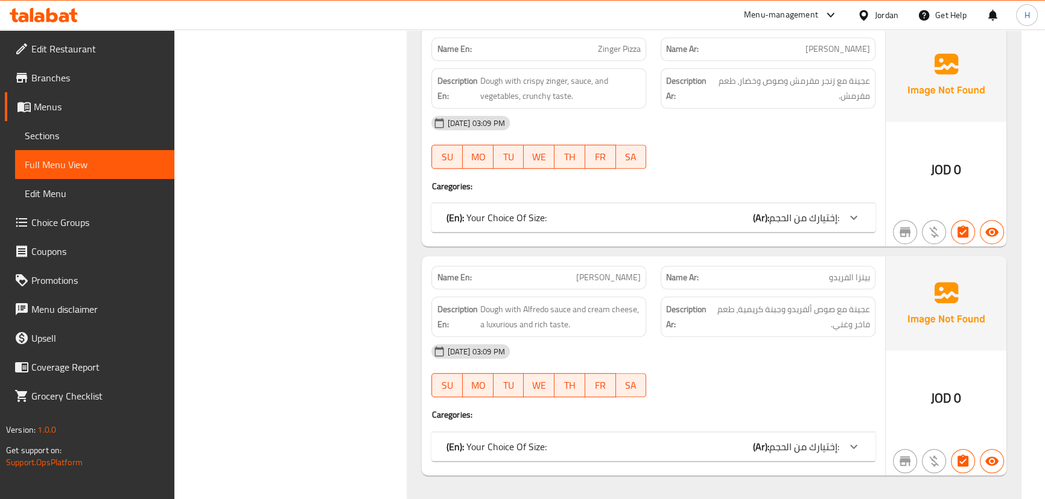
click at [653, 289] on div "Description Ar: عجينة مع صوص ألفريدو وجبنة كريمية، طعم فاخر وغني." at bounding box center [767, 316] width 229 height 55
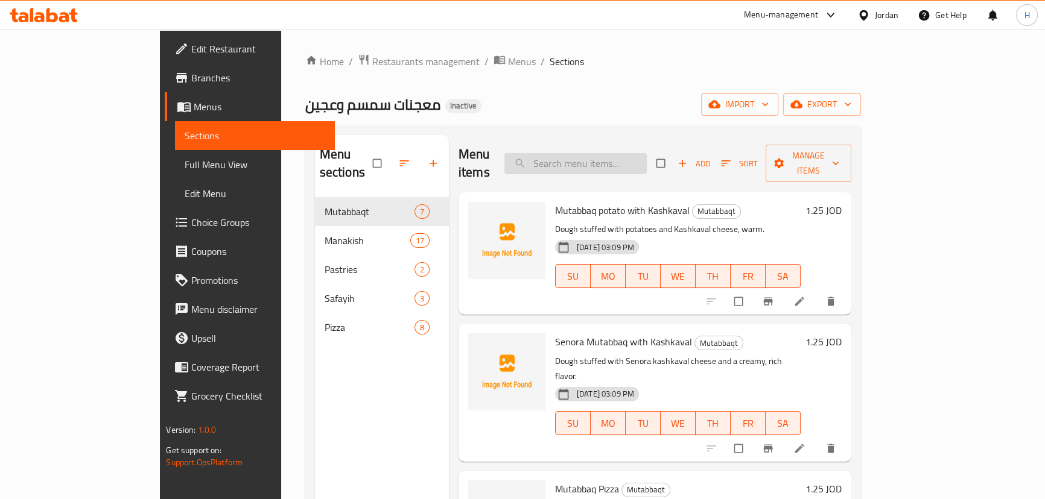
click at [637, 153] on input "search" at bounding box center [575, 163] width 142 height 21
paste input "Mixed Cheese"
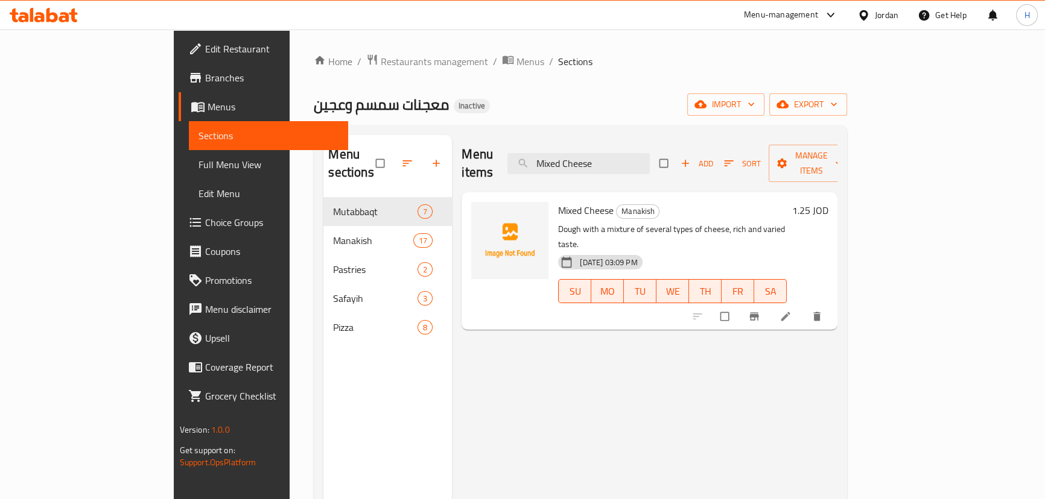
type input "Mixed Cheese"
click at [832, 303] on div at bounding box center [758, 316] width 148 height 27
click at [790, 312] on icon at bounding box center [785, 316] width 9 height 9
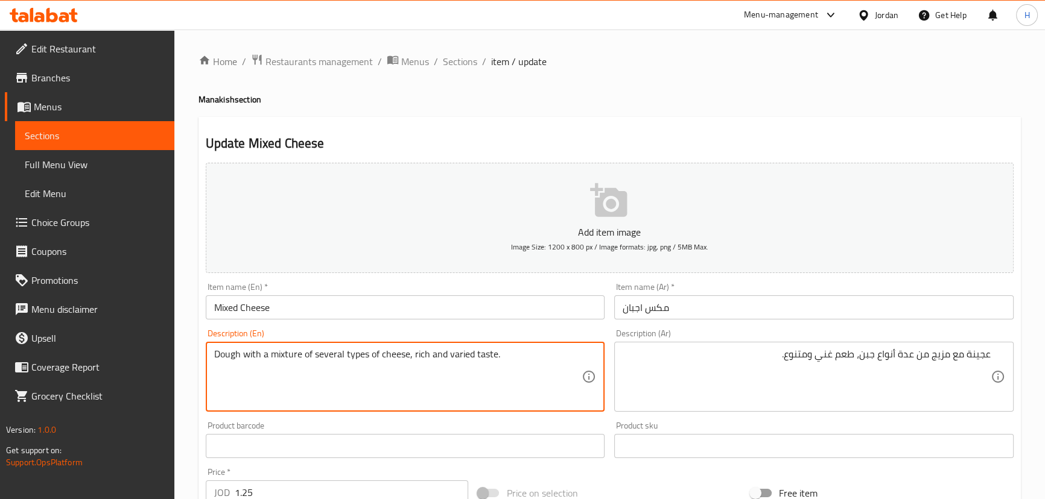
click at [282, 356] on textarea "Dough with a mixture of several types of cheese, rich and varied taste." at bounding box center [398, 377] width 368 height 57
type textarea "Dough with a mixed of several types of cheese, rich and varied taste."
click at [326, 329] on div "Description (En) Dough with a mixed of several types of cheese, rich and varied…" at bounding box center [405, 370] width 399 height 83
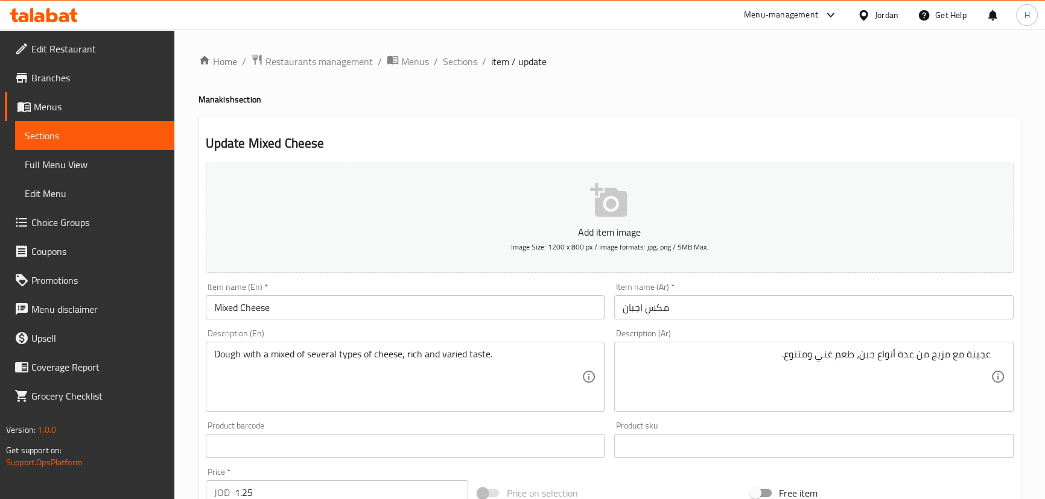
click at [416, 304] on input "Mixed Cheese" at bounding box center [405, 308] width 399 height 24
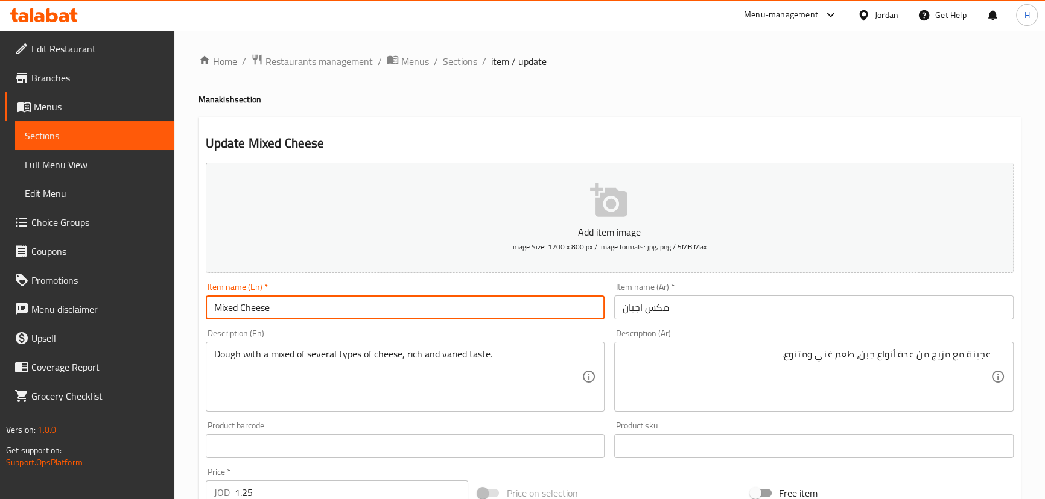
drag, startPoint x: 452, startPoint y: 65, endPoint x: 426, endPoint y: 11, distance: 59.6
click at [452, 65] on span "Sections" at bounding box center [460, 61] width 34 height 14
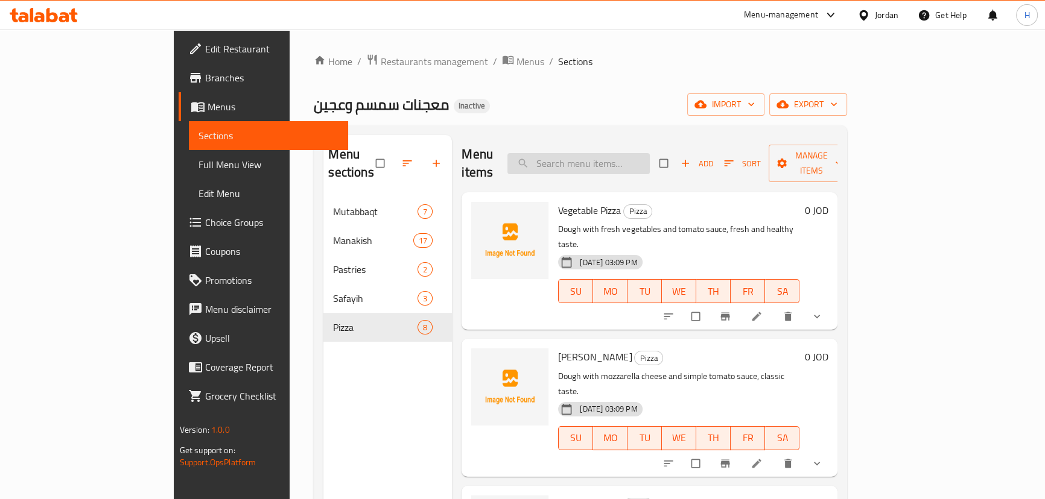
click at [648, 153] on input "search" at bounding box center [578, 163] width 142 height 21
paste input "Meat Pizza"
type input "Meat Pizza"
paste input "Meat Pizza"
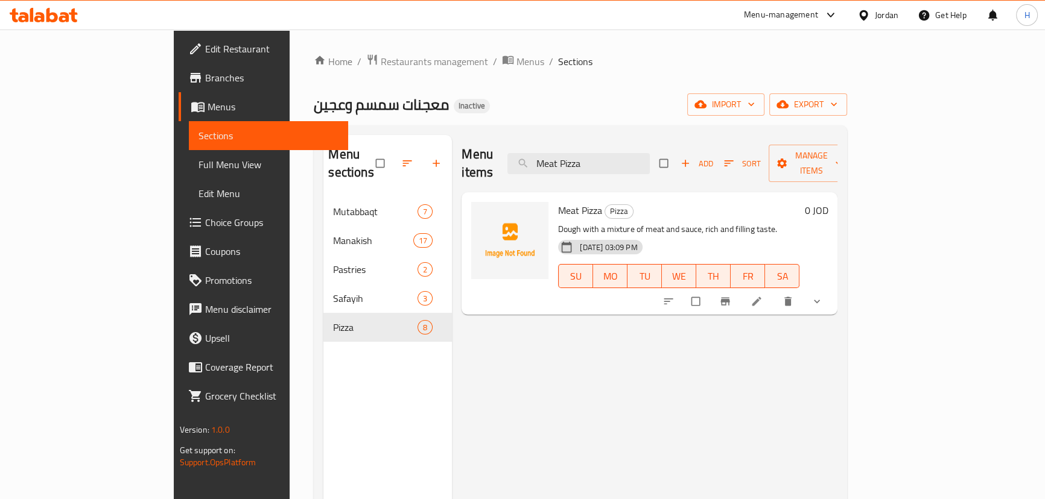
type input "Meat Pizza"
click at [762, 296] on icon at bounding box center [756, 302] width 12 height 12
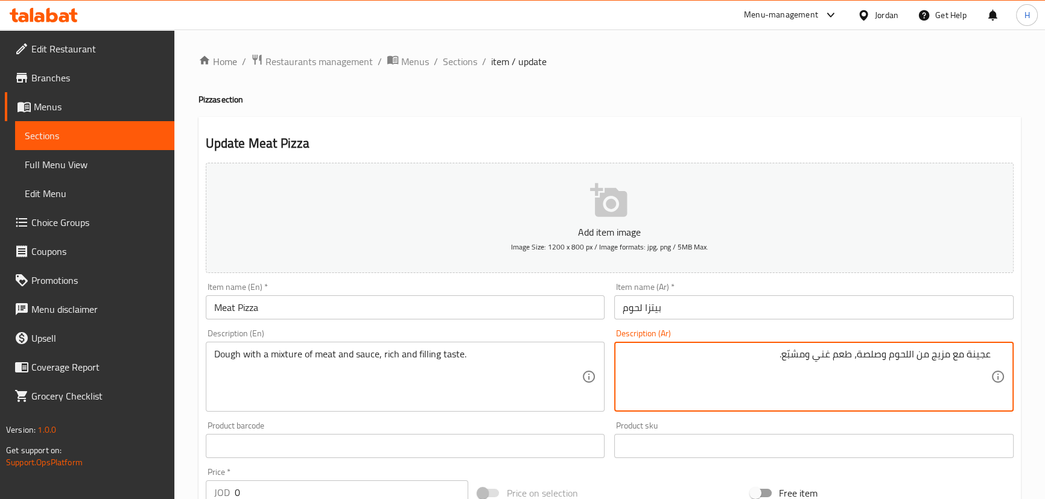
click at [750, 288] on div "Item name (Ar)   * بيتزا لحوم Item name (Ar) *" at bounding box center [813, 301] width 399 height 37
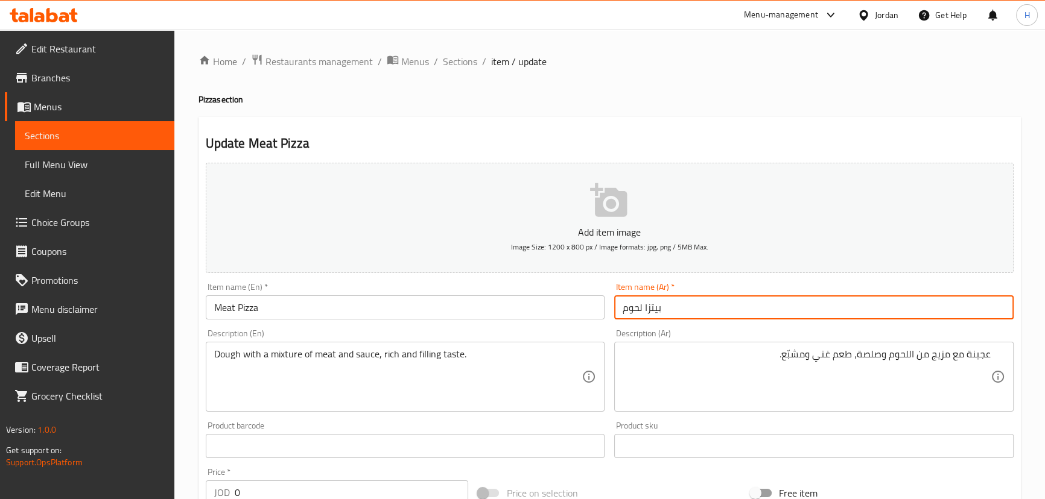
click at [731, 306] on input "بيتزا لحوم" at bounding box center [813, 308] width 399 height 24
click at [612, 324] on div "Description (Ar) عجينة مع مزيج من اللحوم وصلصة، طعم غني ومشبّع. Description (Ar)" at bounding box center [813, 370] width 409 height 92
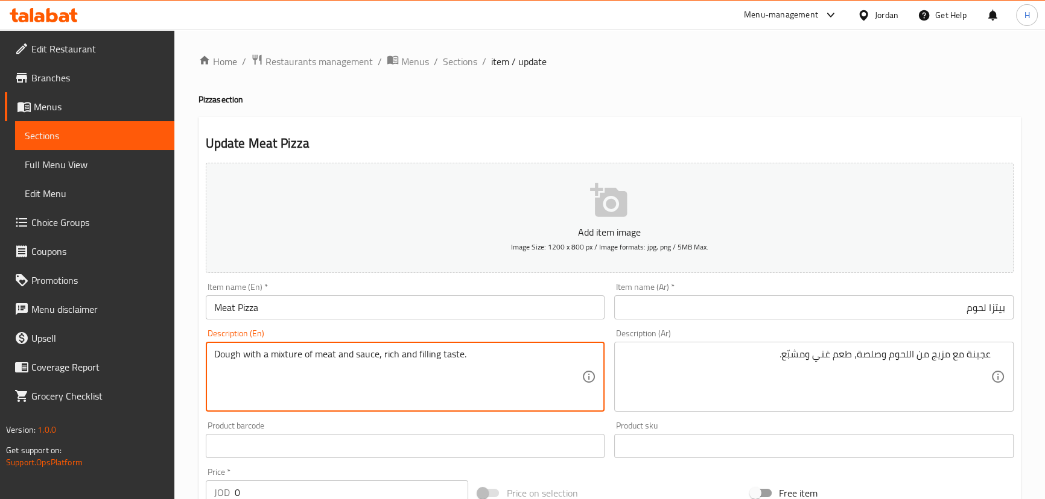
click at [285, 356] on textarea "Dough with a mixture of meat and sauce, rich and filling taste." at bounding box center [398, 377] width 368 height 57
type textarea "Dough with a mixed of meat and sauce, rich and filling taste."
drag, startPoint x: 597, startPoint y: 321, endPoint x: 645, endPoint y: 270, distance: 70.4
click at [645, 270] on div "Add item image Image Size: 1200 x 800 px / Image formats: jpg, png / 5MB Max. I…" at bounding box center [609, 418] width 817 height 520
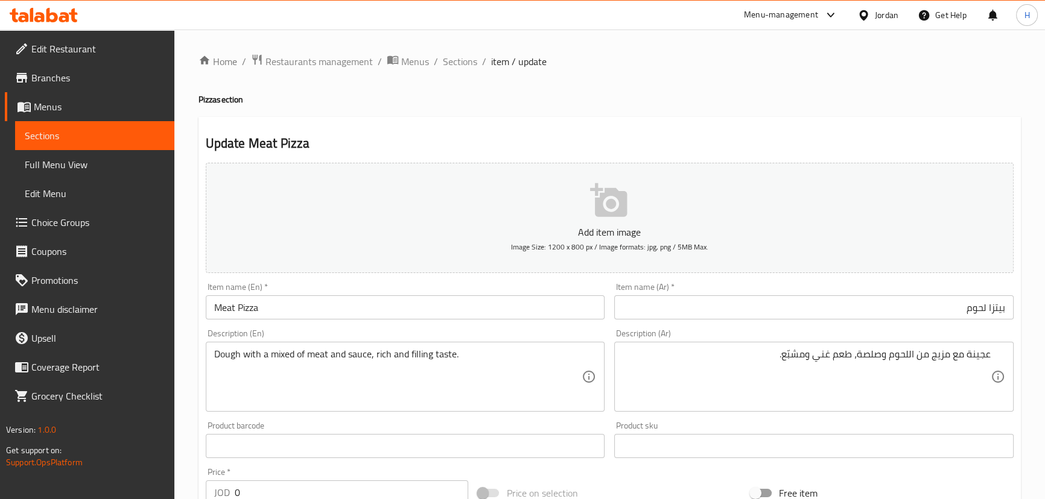
click at [537, 333] on div "Description (En) Dough with a mixed of meat and sauce, rich and filling taste. …" at bounding box center [405, 370] width 399 height 83
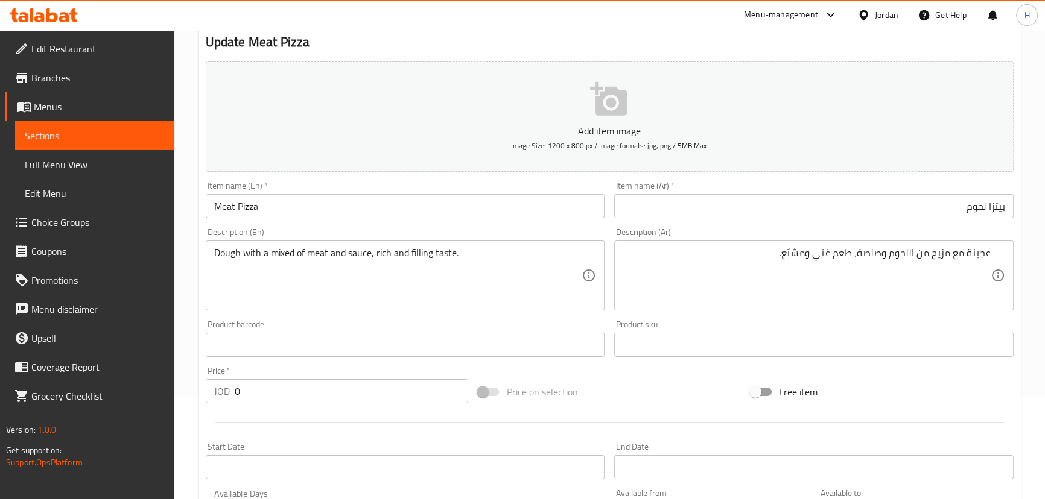
scroll to position [109, 0]
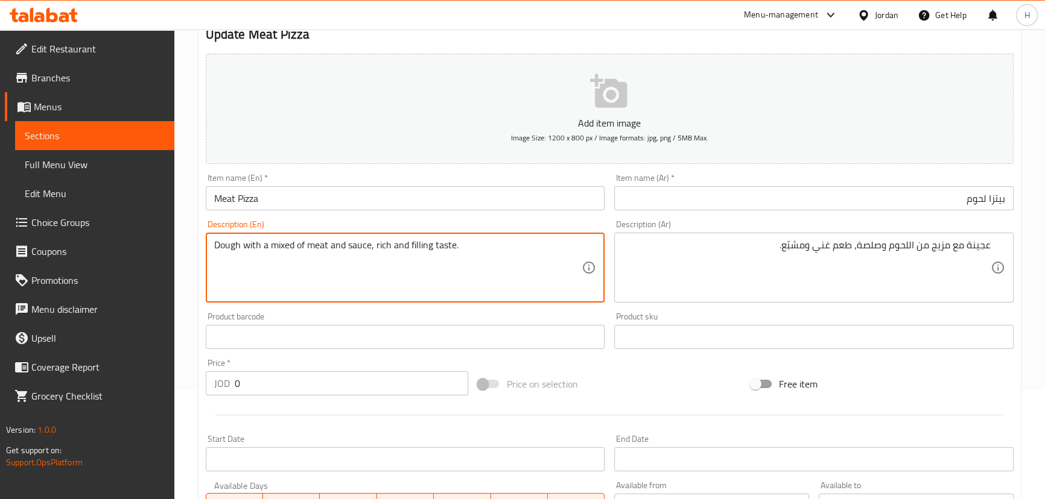
click at [295, 247] on textarea "Dough with a mixed of meat and sauce, rich and filling taste." at bounding box center [398, 267] width 368 height 57
click at [463, 202] on input "Meat Pizza" at bounding box center [405, 198] width 399 height 24
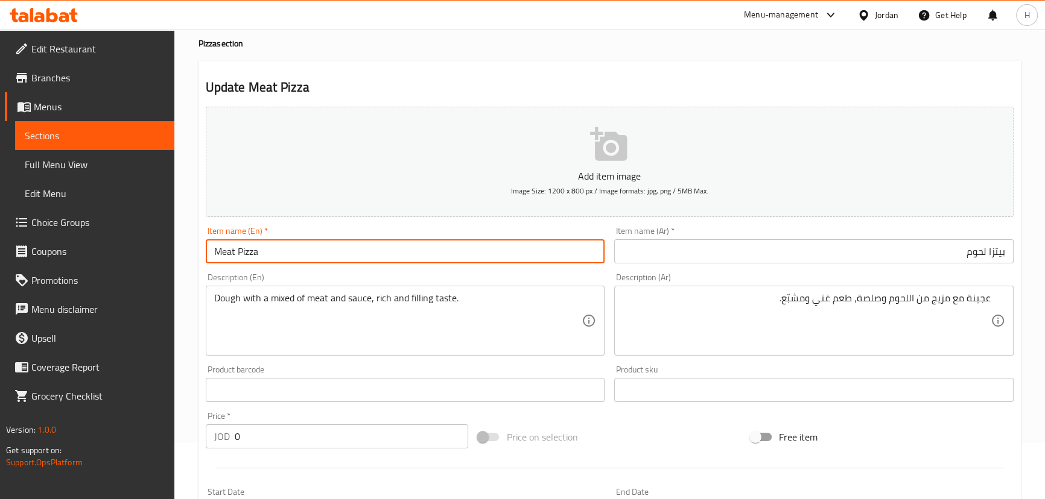
scroll to position [0, 0]
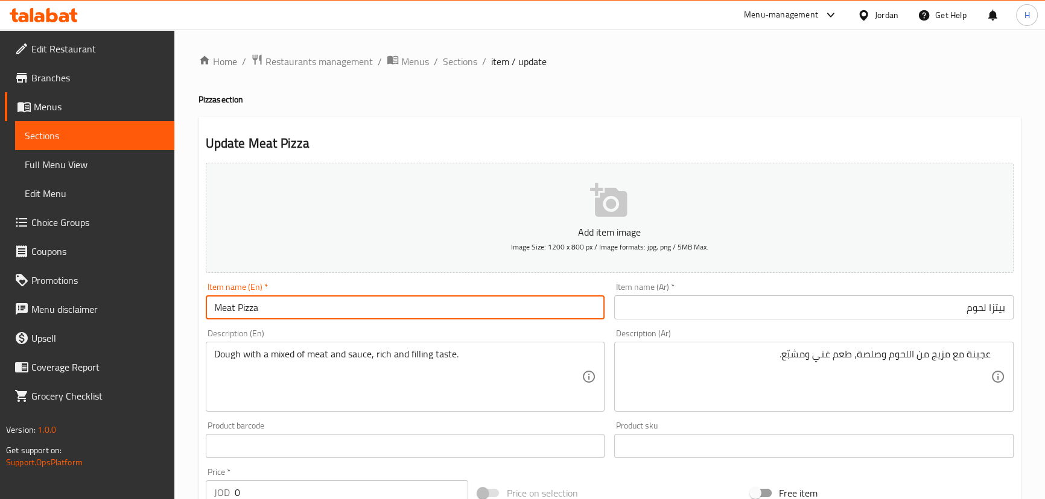
drag, startPoint x: 466, startPoint y: 57, endPoint x: 418, endPoint y: 2, distance: 73.1
click at [466, 57] on span "Sections" at bounding box center [460, 61] width 34 height 14
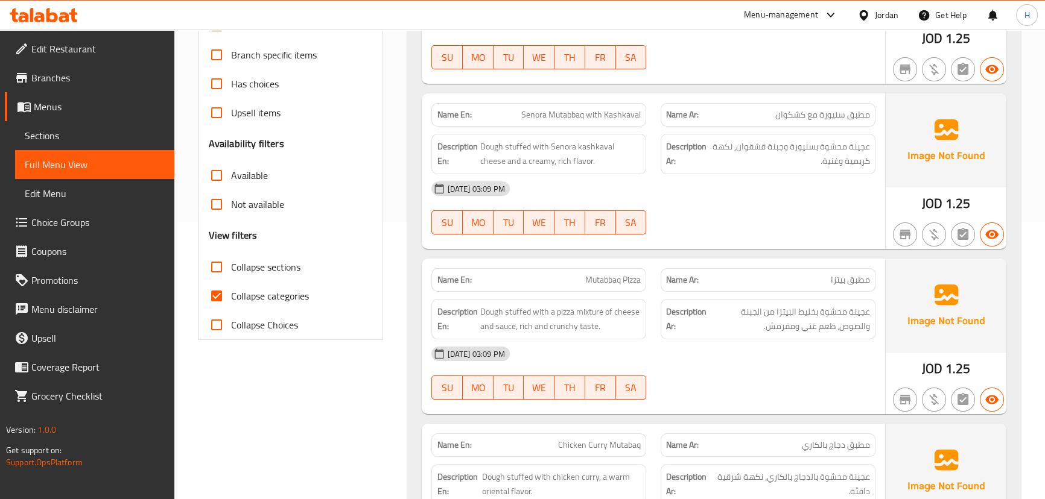
scroll to position [306, 0]
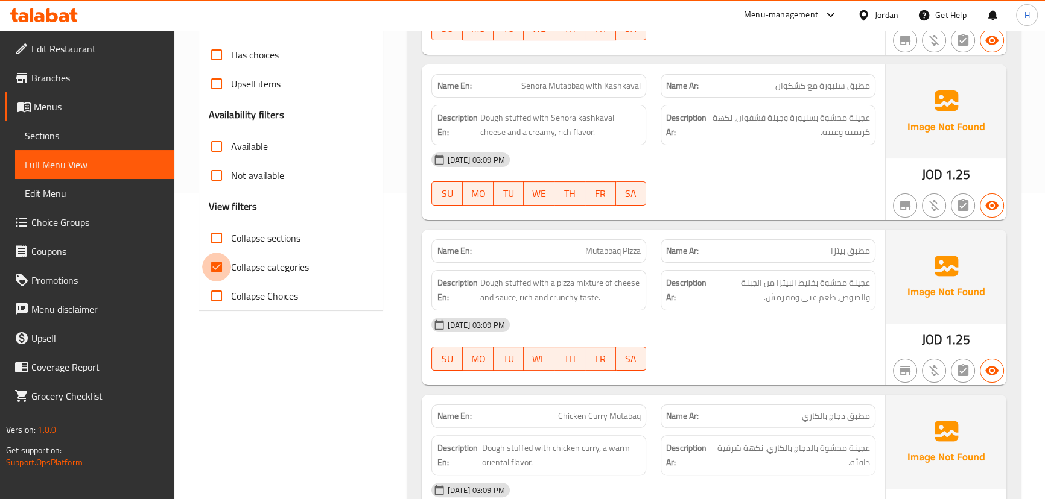
click at [207, 262] on input "Collapse categories" at bounding box center [216, 267] width 29 height 29
checkbox input "false"
click at [668, 158] on div "[DATE] 03:09 PM" at bounding box center [653, 159] width 458 height 29
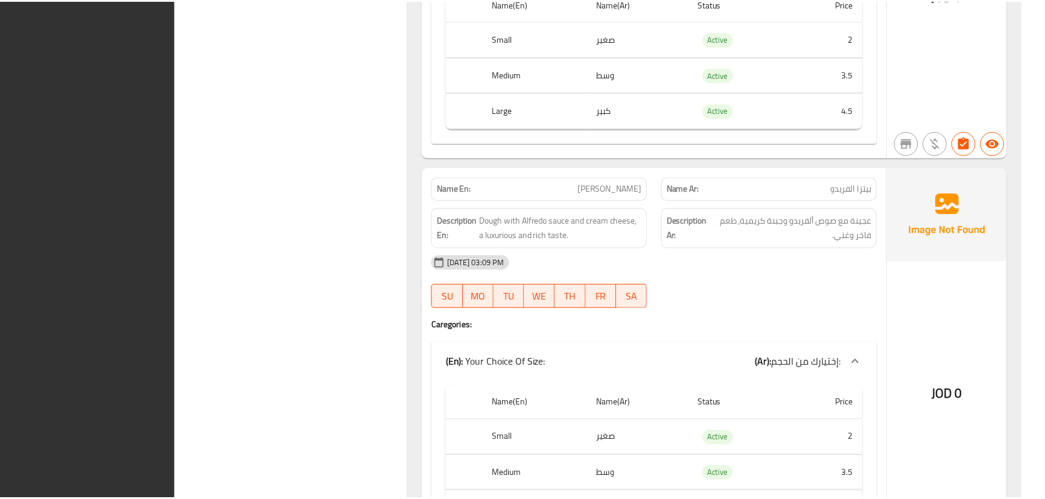
scroll to position [8011, 0]
